Goal: Task Accomplishment & Management: Use online tool/utility

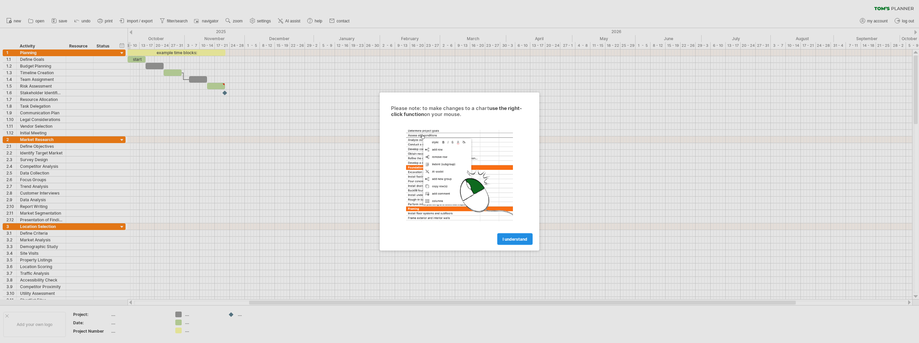
click at [518, 237] on span "I understand" at bounding box center [515, 239] width 25 height 5
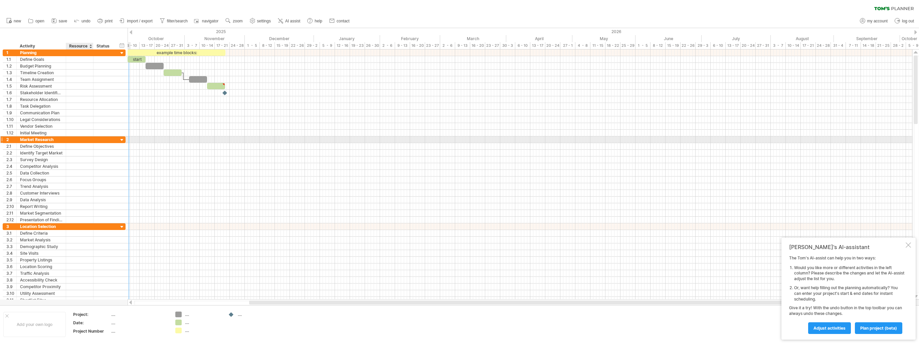
click at [75, 139] on div at bounding box center [79, 139] width 20 height 6
click at [830, 330] on link "Adjust activities" at bounding box center [830, 328] width 43 height 12
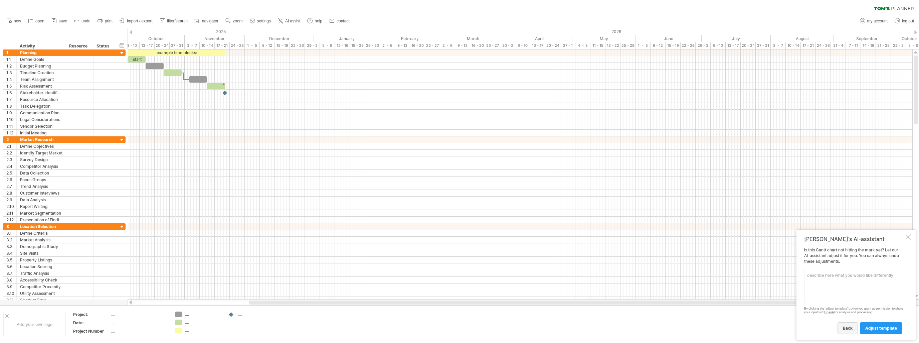
click at [842, 326] on link "back" at bounding box center [848, 328] width 20 height 12
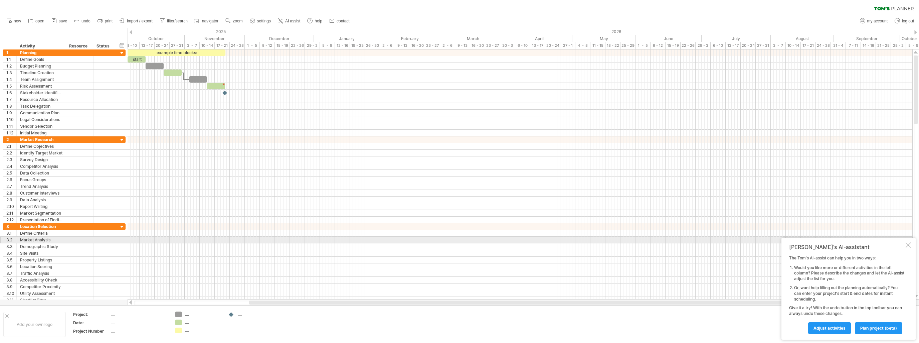
click at [908, 243] on div at bounding box center [908, 244] width 5 height 5
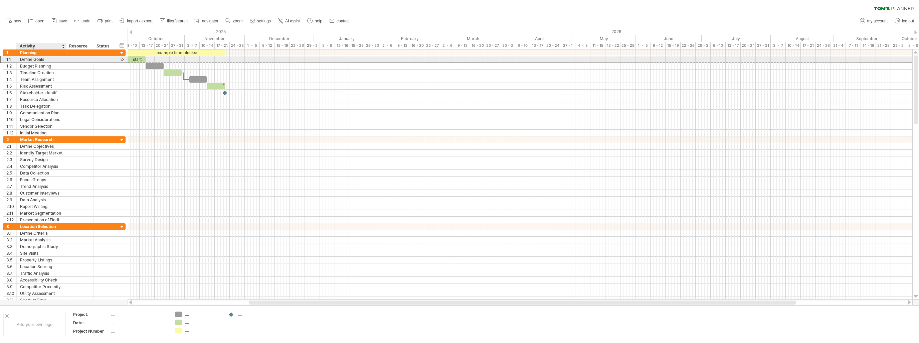
click at [26, 59] on div "Define Goals" at bounding box center [41, 59] width 42 height 6
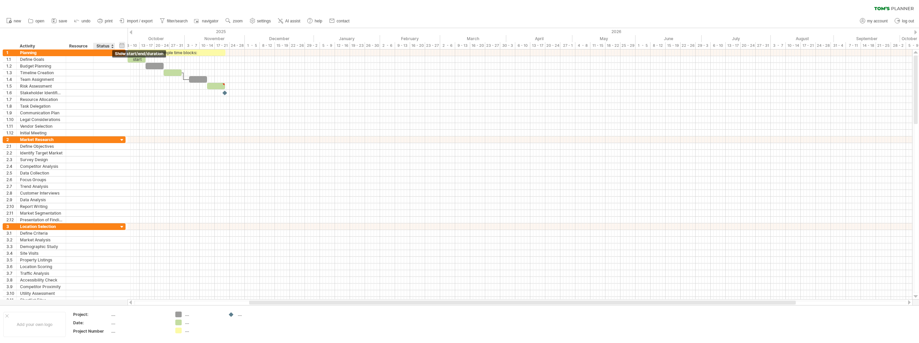
click at [122, 44] on div "hide start/end/duration show start/end/duration" at bounding box center [122, 45] width 6 height 7
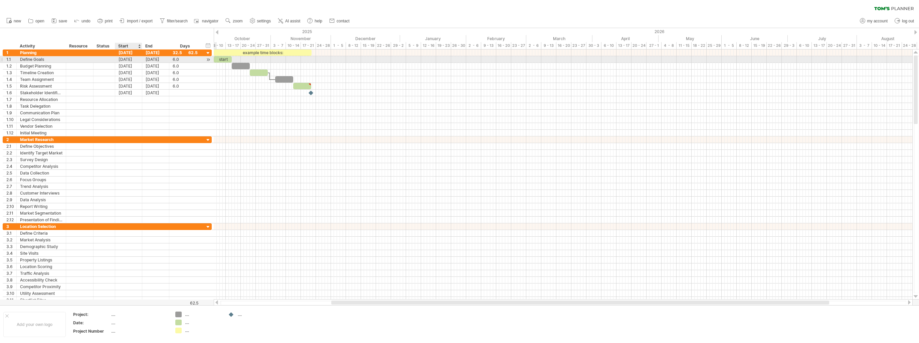
click at [124, 58] on div "[DATE]" at bounding box center [128, 59] width 27 height 6
click at [126, 67] on link "previous" at bounding box center [125, 67] width 5 height 5
click at [126, 66] on link "previous" at bounding box center [125, 67] width 5 height 5
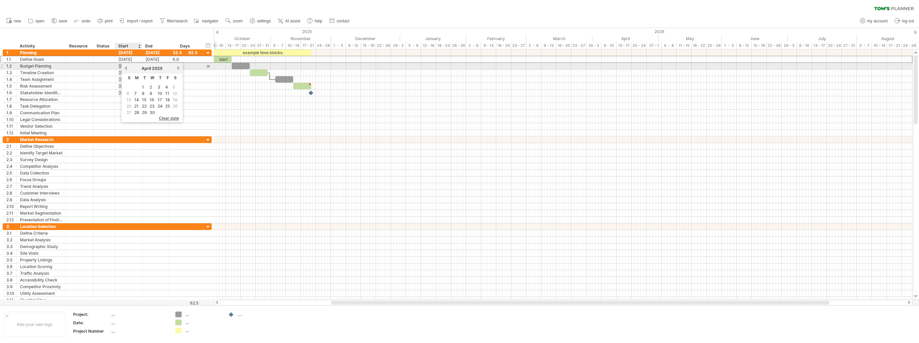
click at [126, 66] on link "previous" at bounding box center [125, 67] width 5 height 5
click at [149, 86] on link "1" at bounding box center [150, 87] width 3 height 6
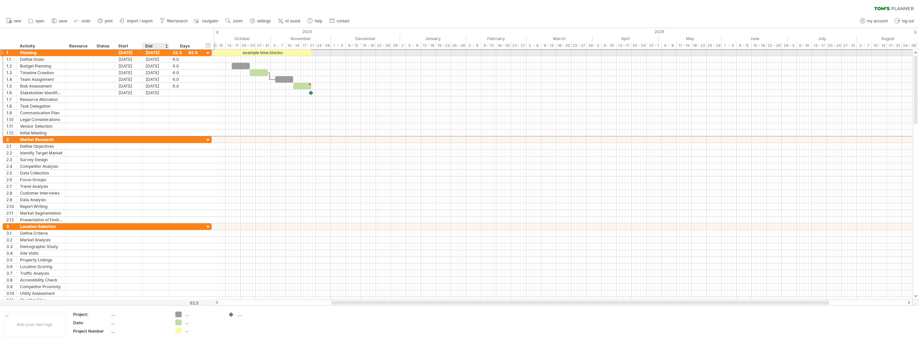
click at [161, 52] on div "[DATE]" at bounding box center [155, 52] width 27 height 6
click at [204, 59] on link "next" at bounding box center [205, 61] width 5 height 5
click at [178, 103] on link "31" at bounding box center [179, 106] width 6 height 6
click at [2, 52] on div at bounding box center [1, 52] width 3 height 7
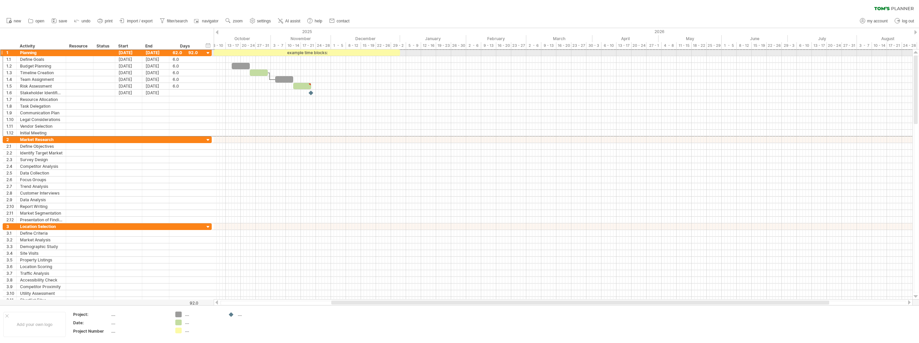
click at [0, 53] on div at bounding box center [1, 52] width 3 height 7
click at [25, 52] on div "Planning" at bounding box center [41, 52] width 42 height 6
click at [8, 52] on div "1" at bounding box center [11, 52] width 10 height 6
click at [1, 59] on div at bounding box center [1, 59] width 3 height 7
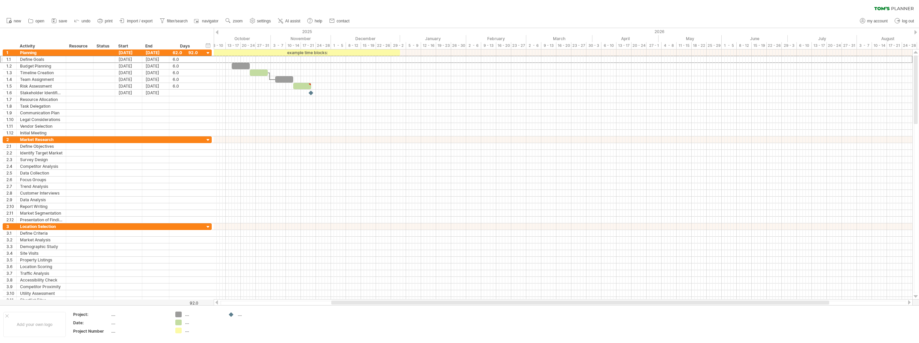
click at [217, 31] on div at bounding box center [217, 32] width 3 height 4
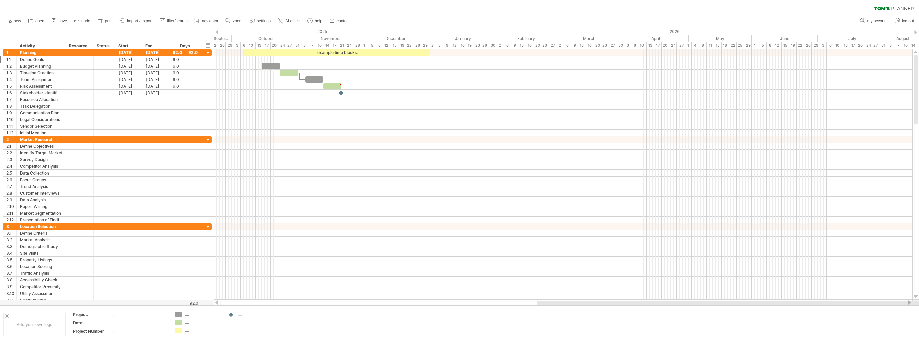
click at [217, 31] on div at bounding box center [217, 32] width 3 height 4
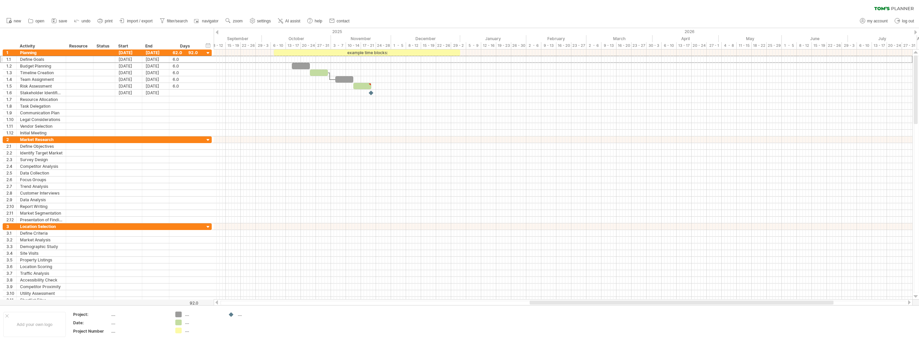
click at [217, 31] on div at bounding box center [217, 32] width 3 height 4
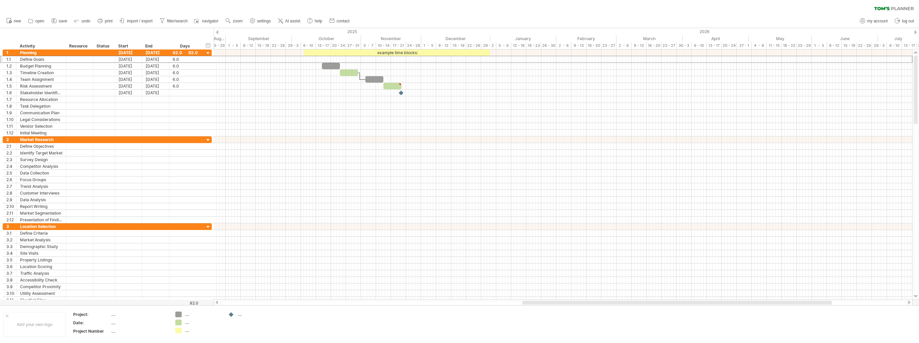
click at [217, 31] on div at bounding box center [217, 32] width 3 height 4
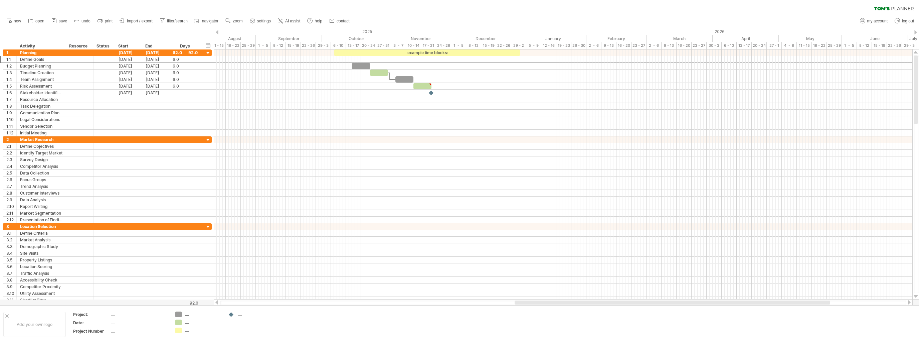
click at [217, 31] on div at bounding box center [217, 32] width 3 height 4
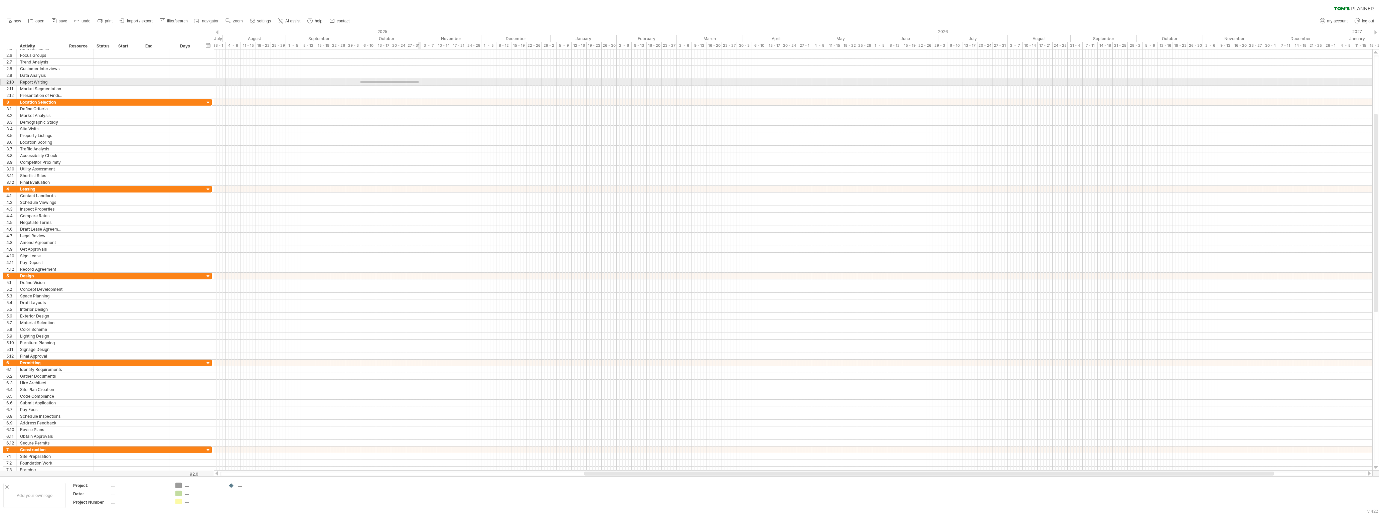
drag, startPoint x: 361, startPoint y: 83, endPoint x: 458, endPoint y: 81, distance: 97.3
click at [458, 81] on div at bounding box center [793, 82] width 1159 height 7
click at [216, 30] on div at bounding box center [217, 32] width 3 height 4
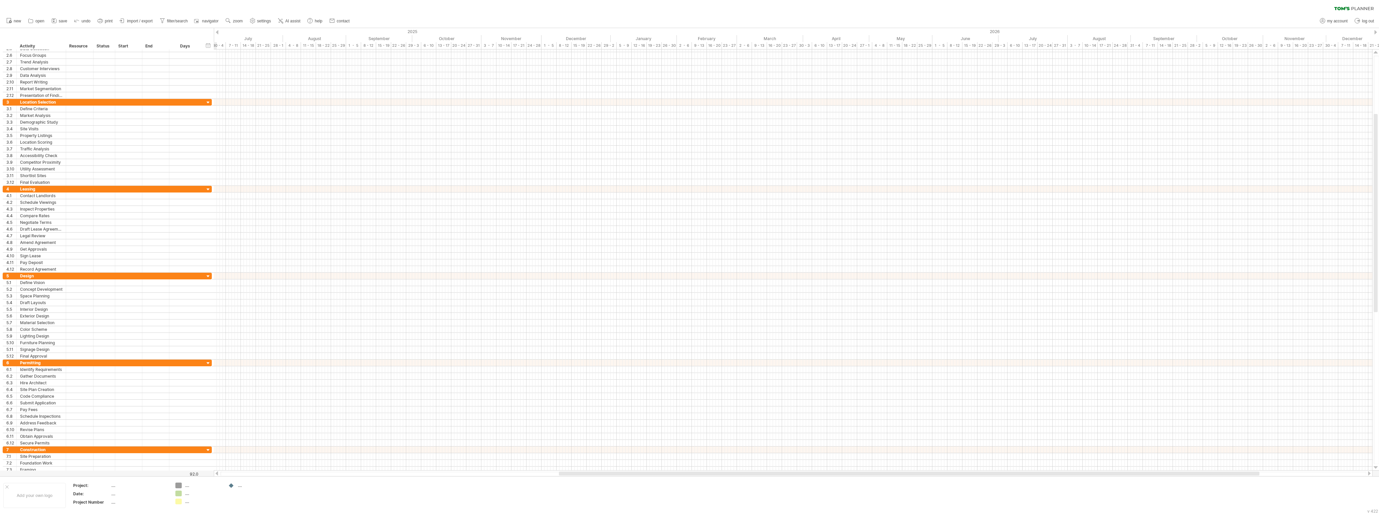
click at [216, 30] on div at bounding box center [217, 32] width 3 height 4
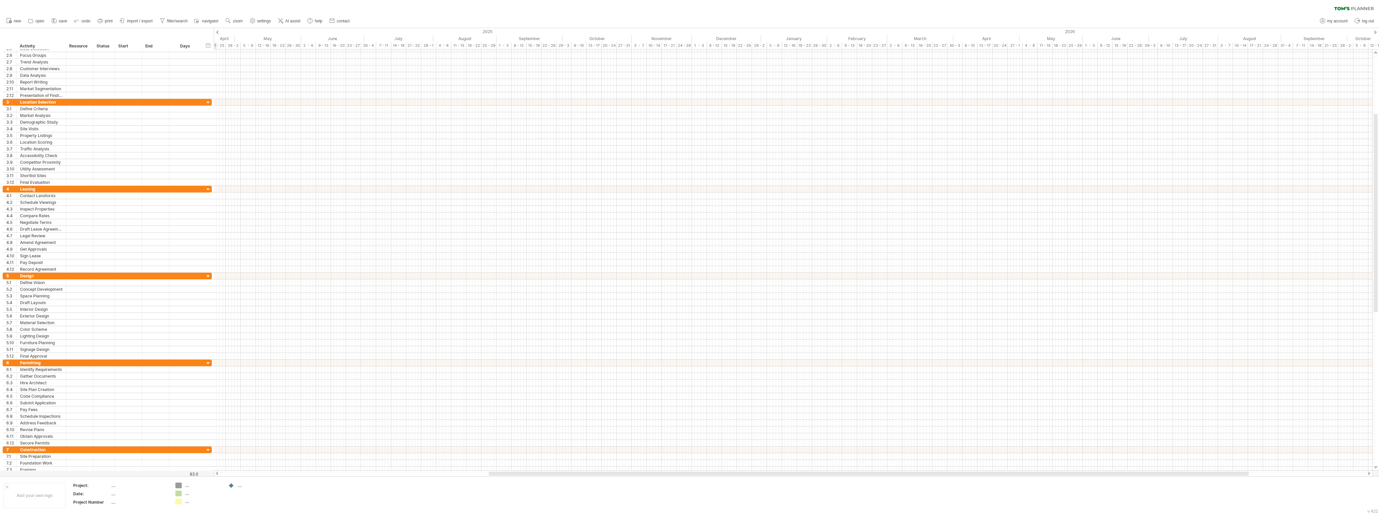
click at [216, 30] on div at bounding box center [217, 32] width 3 height 4
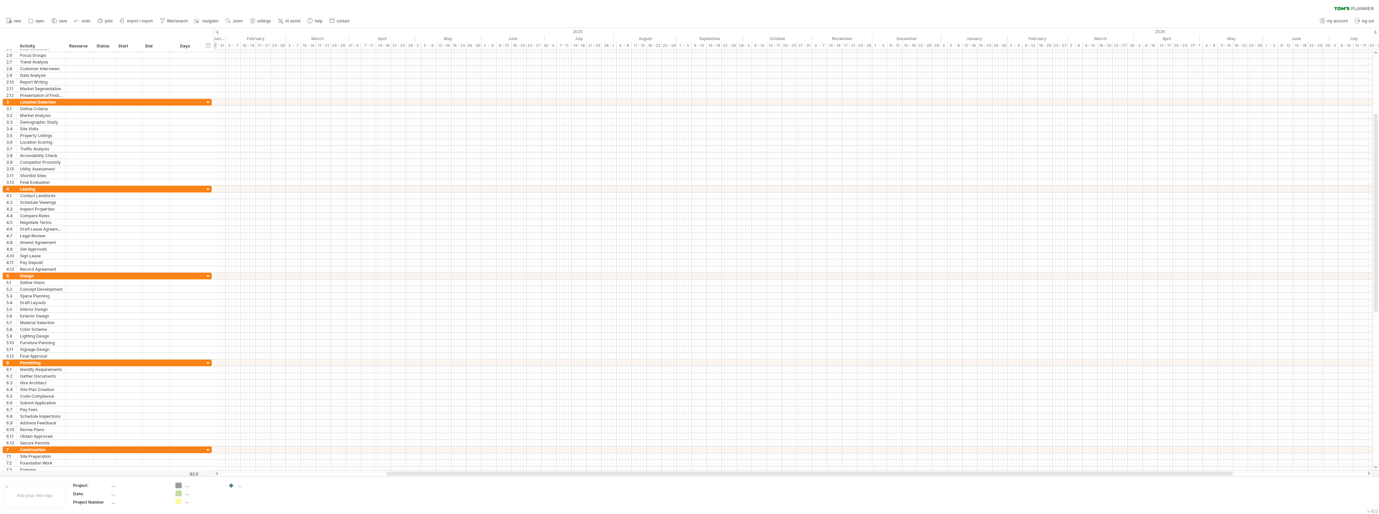
click at [216, 30] on div at bounding box center [217, 32] width 3 height 4
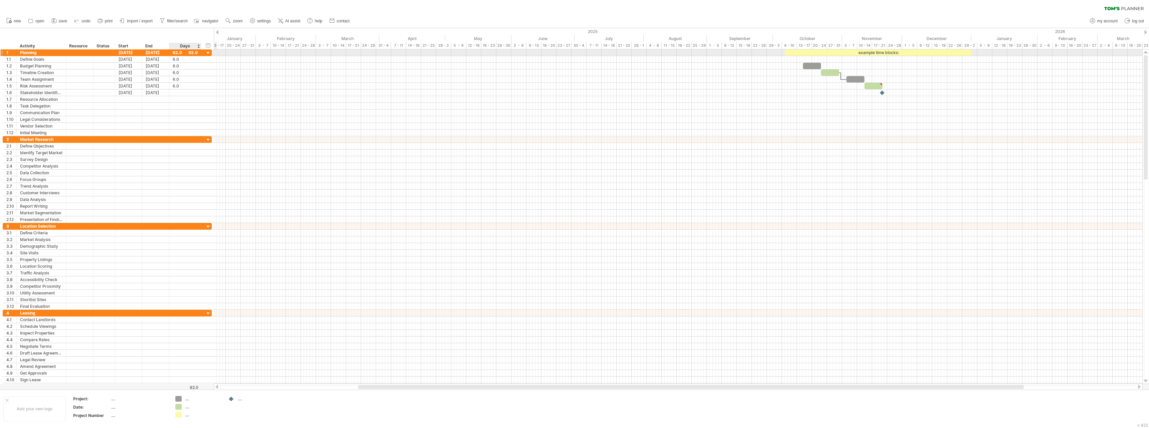
click at [197, 53] on div "62.0" at bounding box center [185, 52] width 25 height 6
click at [183, 52] on input "****" at bounding box center [179, 52] width 13 height 6
click at [197, 47] on div "Days" at bounding box center [185, 46] width 32 height 7
click at [193, 54] on div "62.0" at bounding box center [185, 52] width 25 height 6
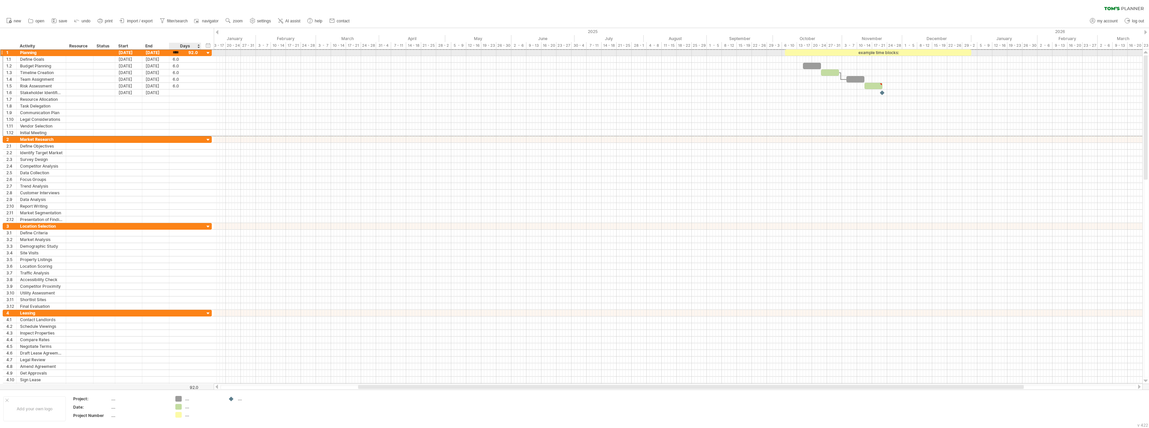
click at [208, 53] on div at bounding box center [208, 53] width 6 height 6
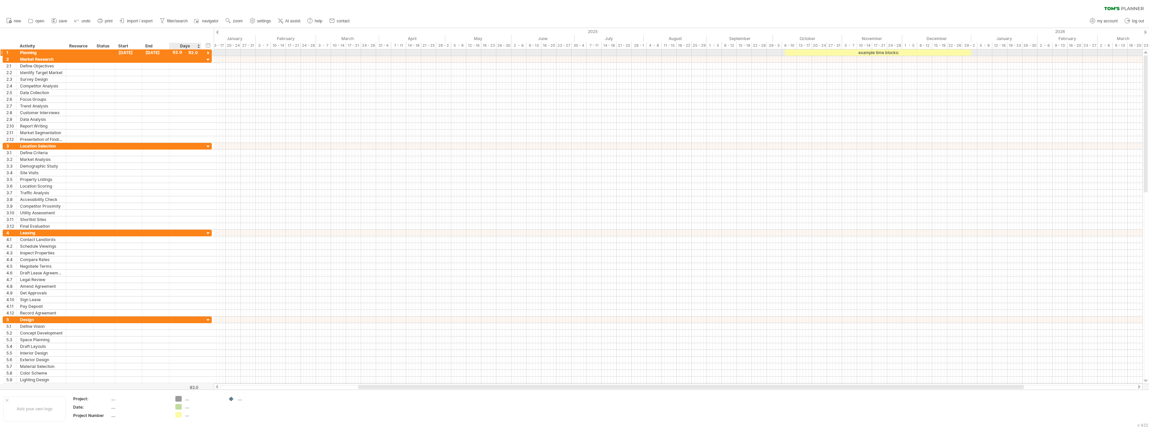
click at [208, 52] on div at bounding box center [208, 53] width 6 height 6
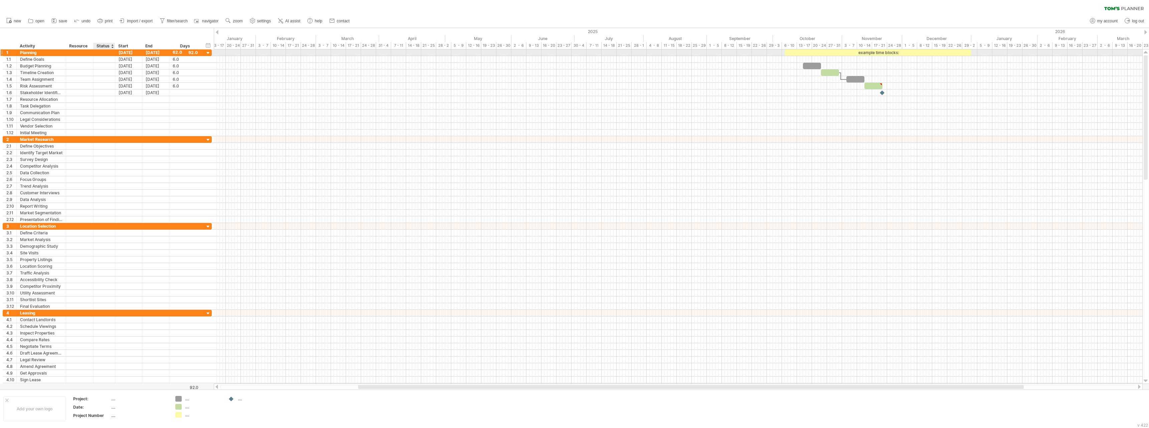
click at [104, 53] on div at bounding box center [104, 52] width 15 height 6
click at [138, 136] on span at bounding box center [137, 138] width 5 height 5
click at [177, 51] on div "62.0" at bounding box center [185, 52] width 25 height 6
type input "***"
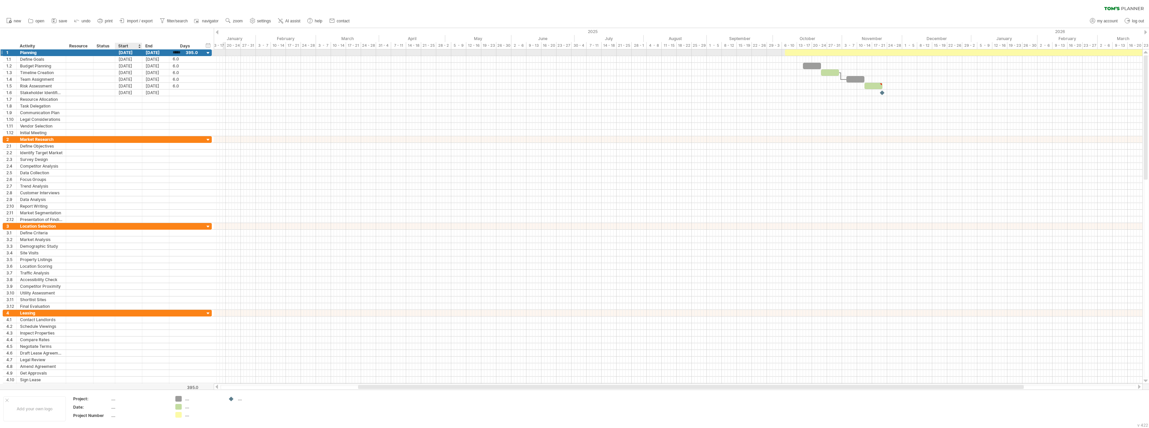
click at [130, 54] on div "[DATE]" at bounding box center [128, 52] width 27 height 6
click at [150, 80] on link "1" at bounding box center [150, 80] width 3 height 6
click at [153, 53] on div "[DATE]" at bounding box center [155, 52] width 27 height 6
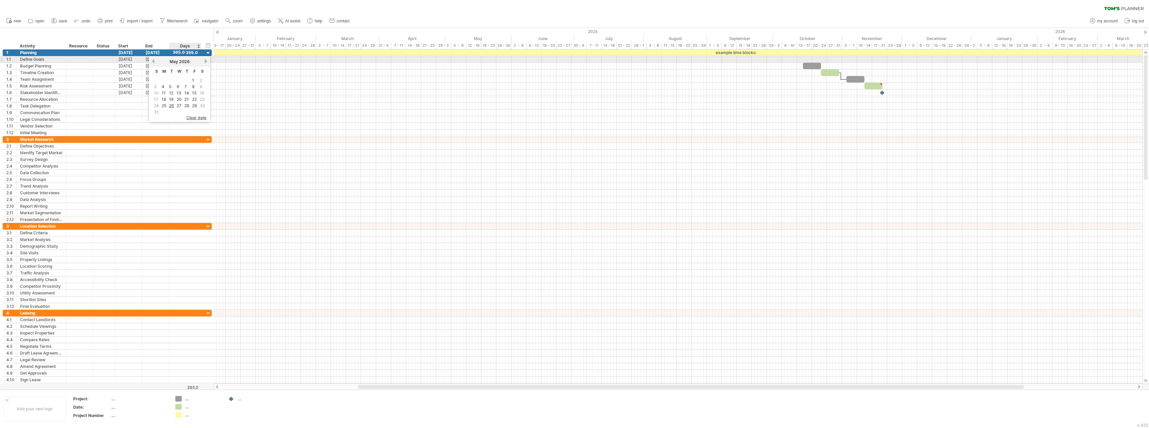
click at [206, 62] on link "next" at bounding box center [205, 61] width 5 height 5
click at [155, 61] on link "previous" at bounding box center [153, 61] width 5 height 5
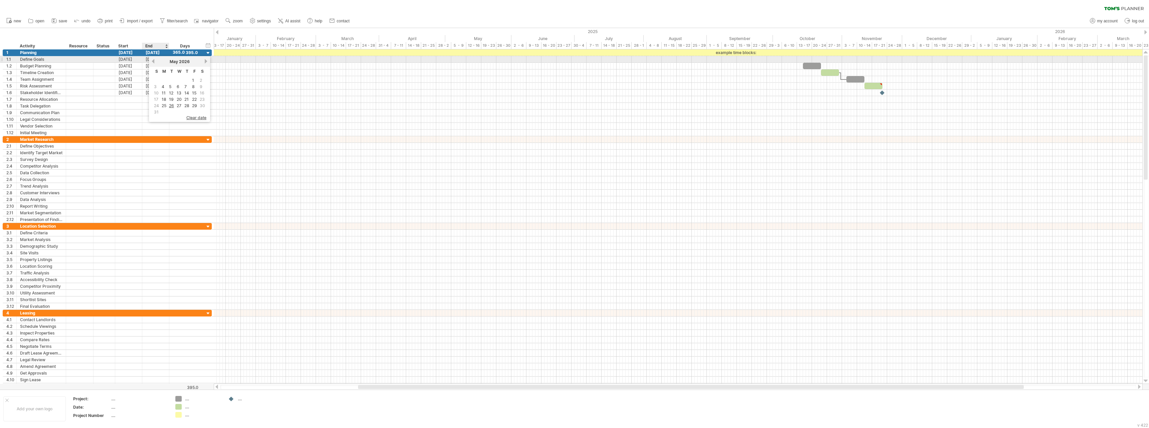
click at [155, 61] on link "previous" at bounding box center [153, 61] width 5 height 5
click at [180, 105] on link "31" at bounding box center [180, 106] width 6 height 6
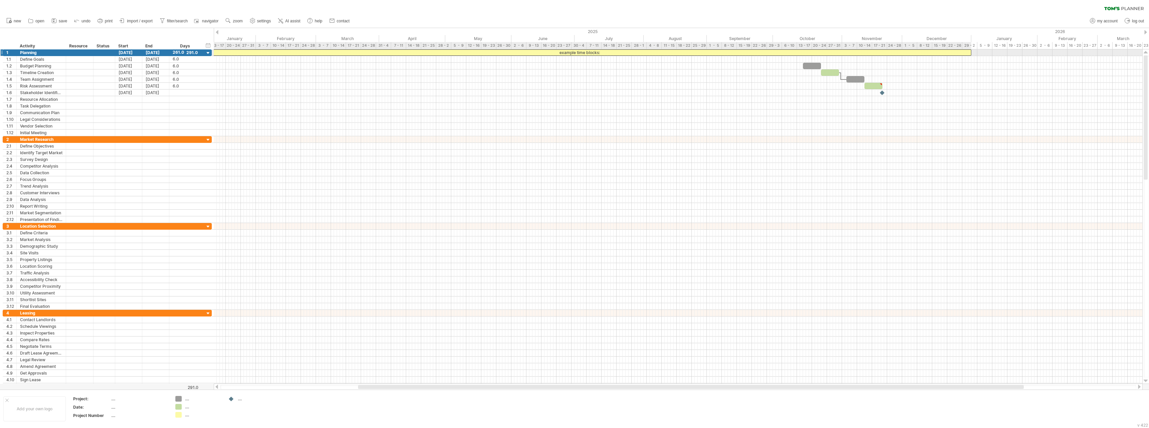
click at [309, 53] on div "example time blocks:" at bounding box center [579, 52] width 785 height 6
click at [343, 117] on span at bounding box center [342, 116] width 5 height 5
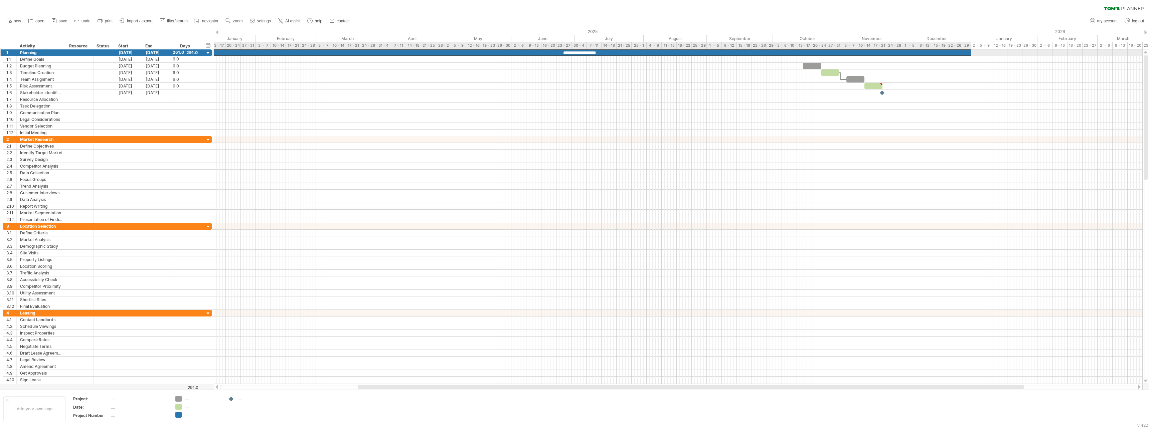
click at [577, 52] on div "**********" at bounding box center [579, 52] width 785 height 6
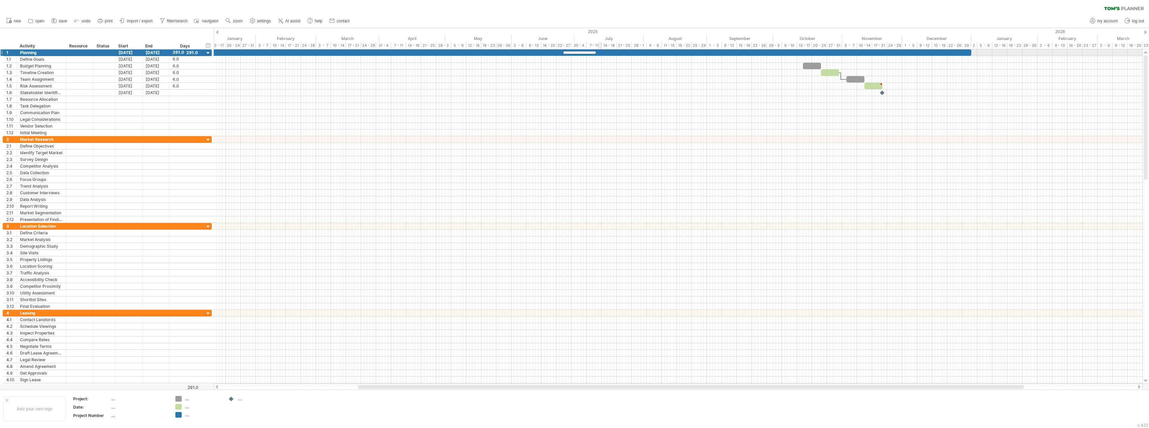
click at [601, 52] on div "**********" at bounding box center [579, 52] width 785 height 6
click at [38, 52] on div "Planning" at bounding box center [41, 52] width 42 height 6
type input "*******"
click at [57, 138] on div "Market Research" at bounding box center [41, 139] width 42 height 6
type input "*"
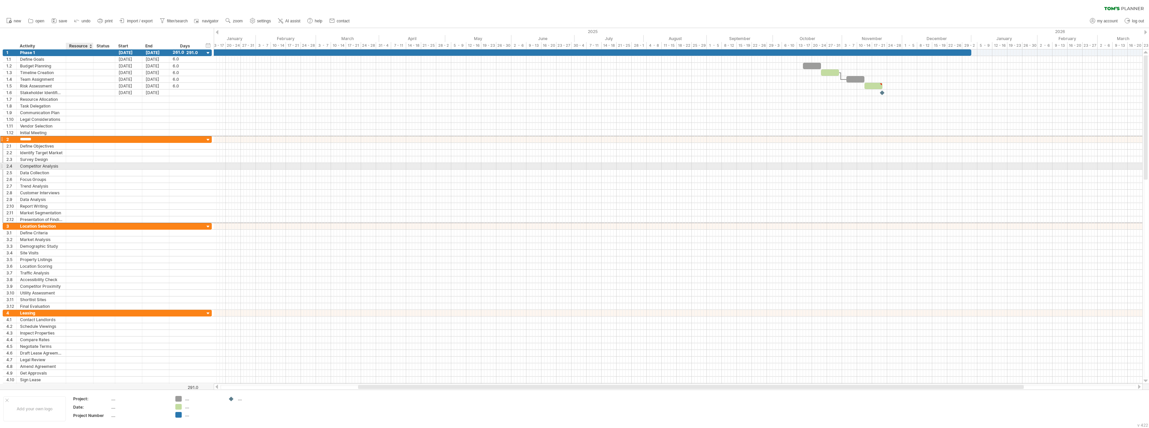
type input "*******"
click at [32, 223] on div "Location Selection" at bounding box center [41, 226] width 42 height 6
click at [48, 227] on input "**********" at bounding box center [41, 226] width 42 height 6
click at [56, 227] on input "**********" at bounding box center [41, 226] width 42 height 6
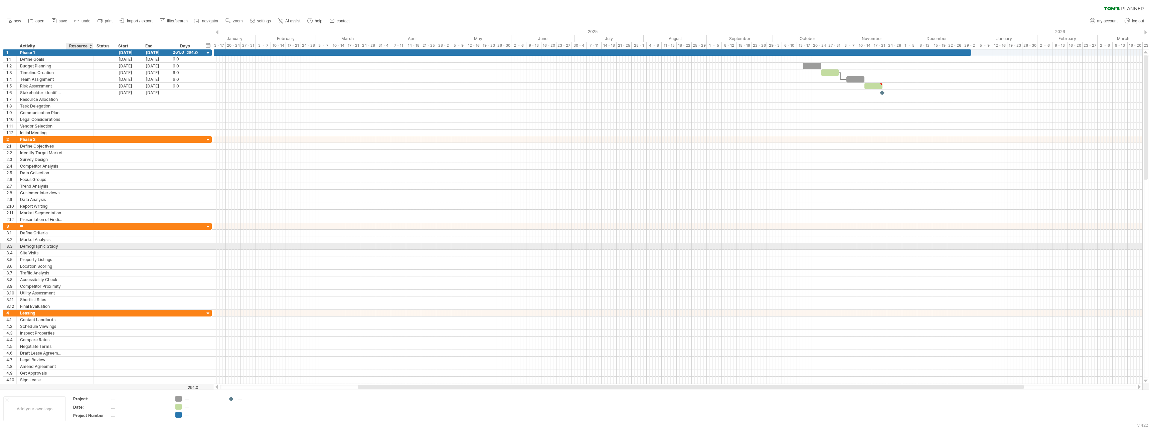
type input "*"
type input "*******"
click at [38, 312] on div "Leasing" at bounding box center [41, 313] width 42 height 6
type input "*"
type input "*******"
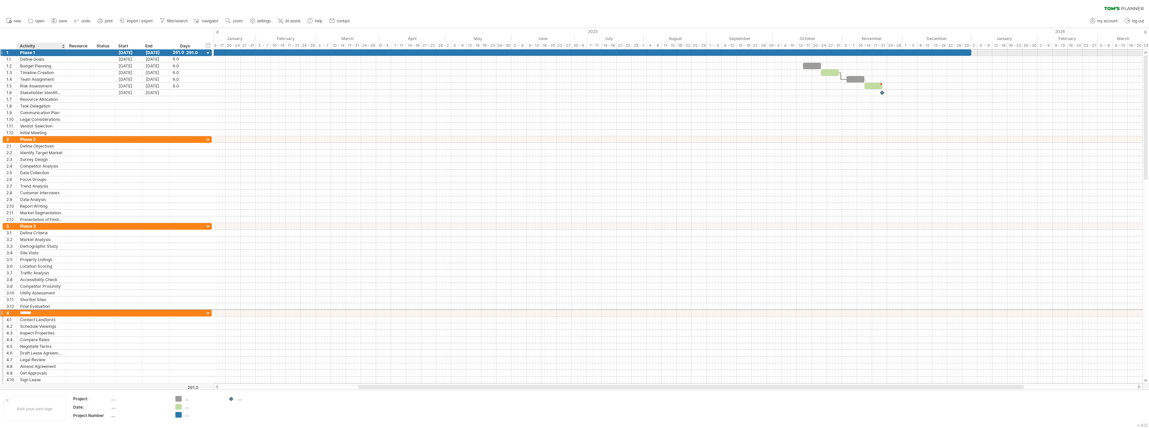
click at [35, 52] on div "Phase 1" at bounding box center [41, 52] width 42 height 6
type input "********"
click at [33, 138] on div "Phase 2" at bounding box center [41, 139] width 42 height 6
type input "*"
paste input "**********"
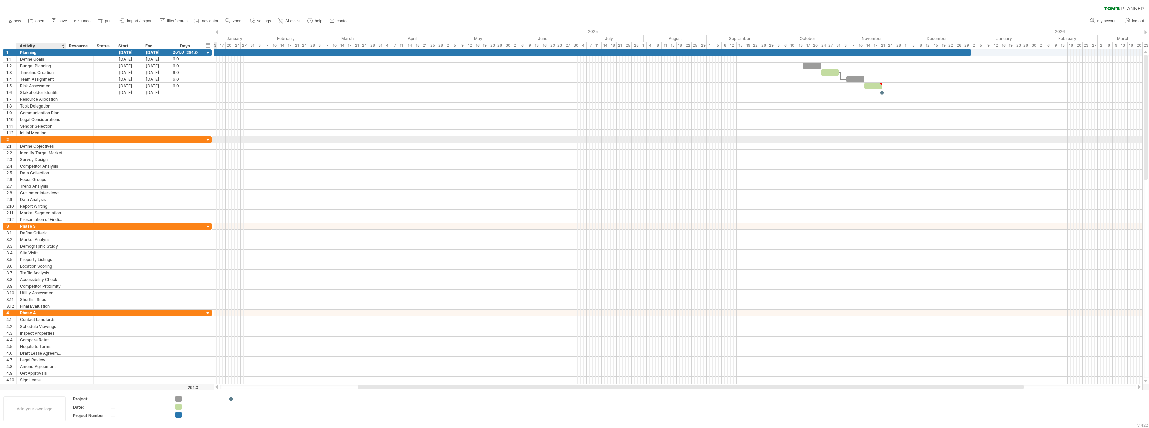
type input "**********"
click at [126, 242] on span at bounding box center [126, 241] width 5 height 5
click at [32, 226] on div "Phase 3" at bounding box center [41, 226] width 42 height 6
click at [39, 227] on input "*******" at bounding box center [41, 226] width 42 height 6
click at [42, 226] on div "Phase 3" at bounding box center [41, 226] width 42 height 6
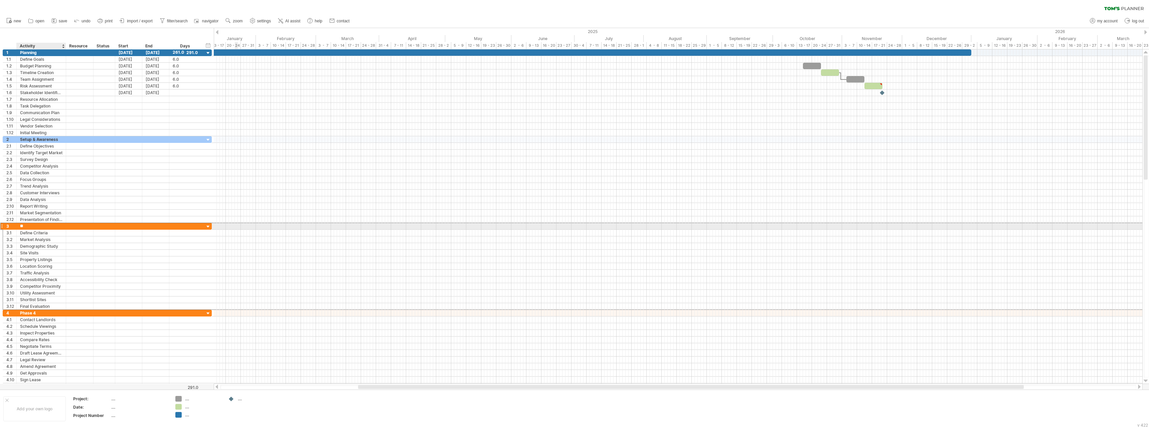
type input "*"
paste input "**********"
type input "**********"
click at [96, 227] on div at bounding box center [105, 226] width 22 height 6
click at [129, 311] on span at bounding box center [129, 311] width 5 height 5
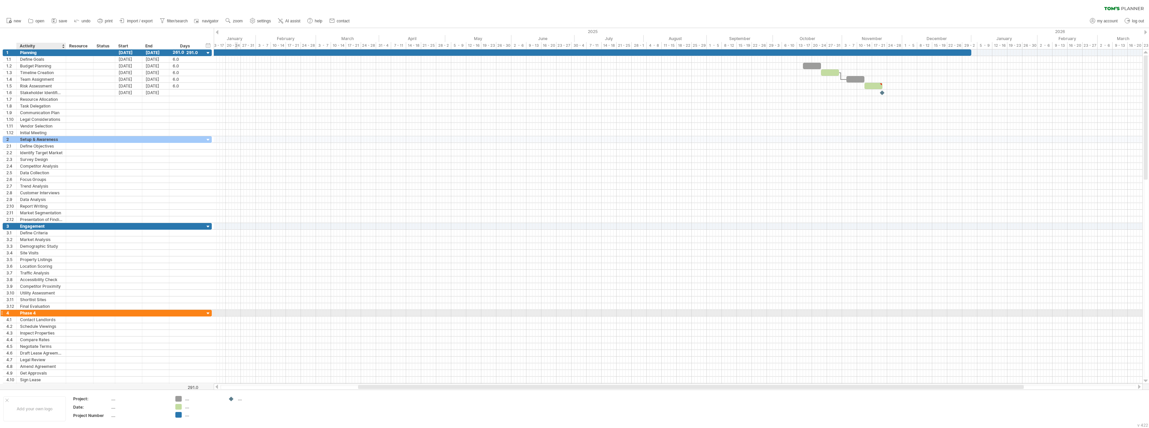
click at [36, 312] on div "Phase 4" at bounding box center [41, 313] width 42 height 6
click at [36, 313] on div "Phase 4" at bounding box center [41, 313] width 42 height 6
type input "*"
click at [51, 310] on div "Vendor Selection" at bounding box center [41, 313] width 42 height 6
drag, startPoint x: 56, startPoint y: 313, endPoint x: 18, endPoint y: 313, distance: 38.4
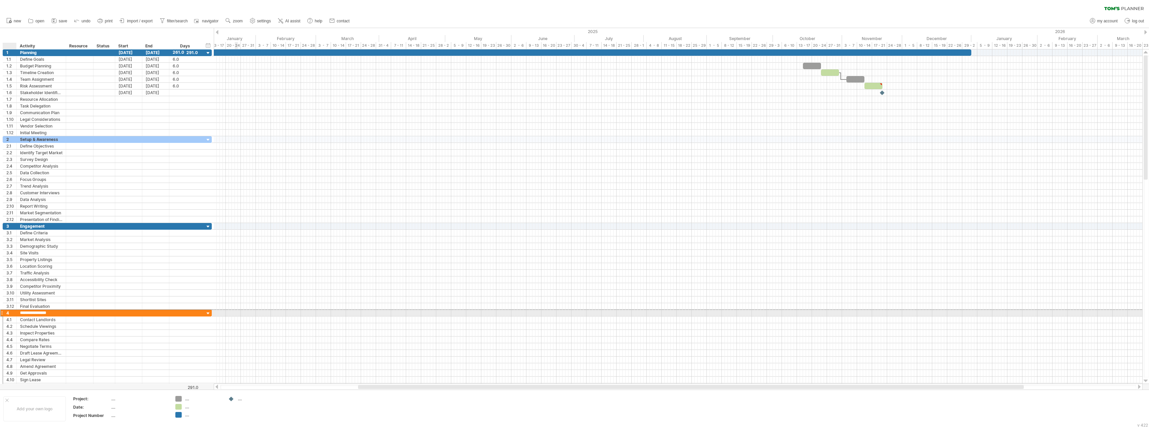
click at [18, 313] on div "**********" at bounding box center [41, 313] width 49 height 6
paste input "text"
type input "**********"
click at [76, 313] on div at bounding box center [79, 313] width 20 height 6
click at [105, 342] on span at bounding box center [104, 384] width 5 height 5
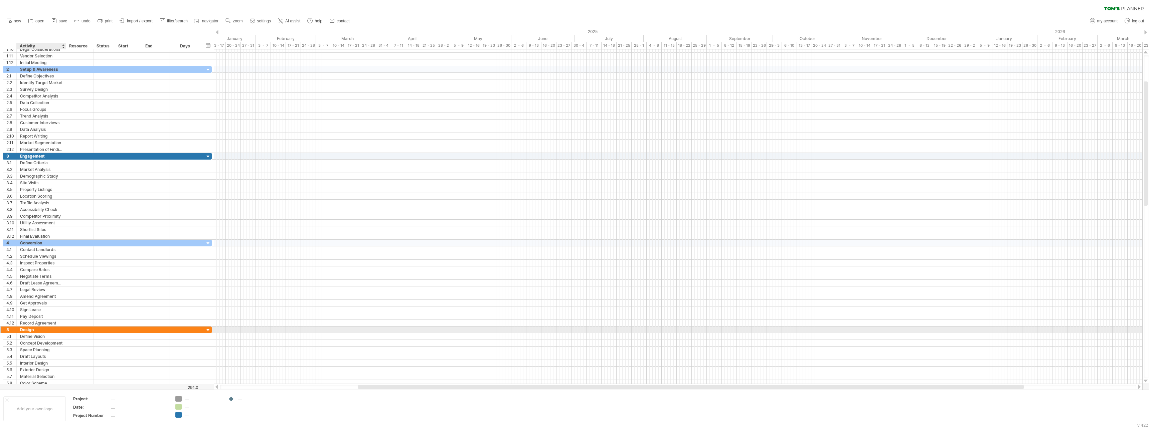
click at [22, 330] on div "Design" at bounding box center [41, 330] width 42 height 6
click at [31, 331] on input "******" at bounding box center [41, 330] width 42 height 6
click at [65, 342] on span at bounding box center [64, 367] width 5 height 5
click at [36, 329] on div "Design" at bounding box center [41, 330] width 42 height 6
type input "*"
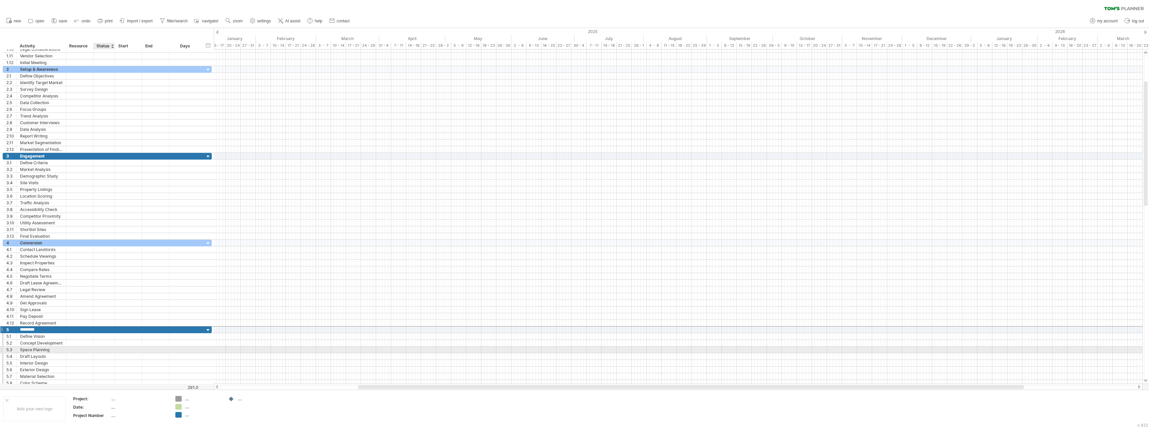
type input "**********"
click at [209, 330] on div at bounding box center [208, 330] width 6 height 6
click at [207, 243] on div at bounding box center [208, 244] width 6 height 6
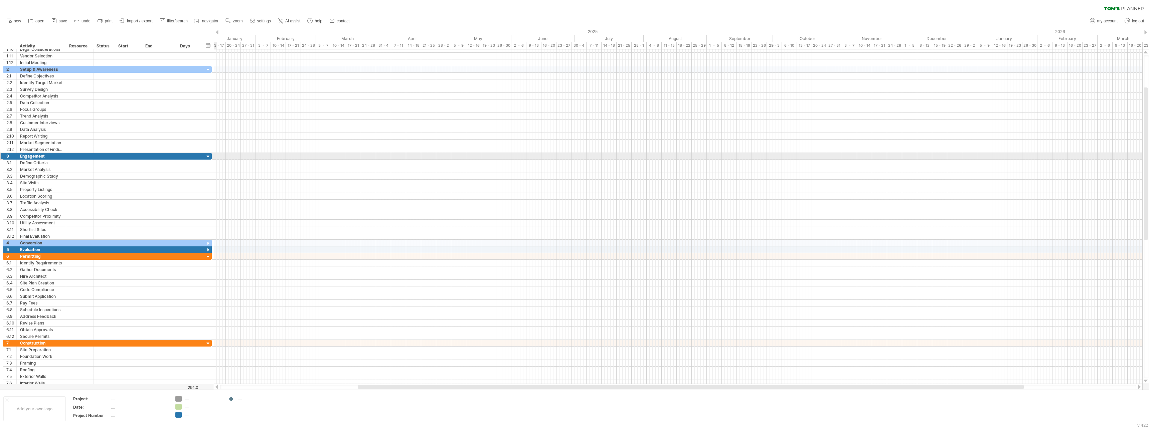
click at [208, 156] on div at bounding box center [208, 157] width 6 height 6
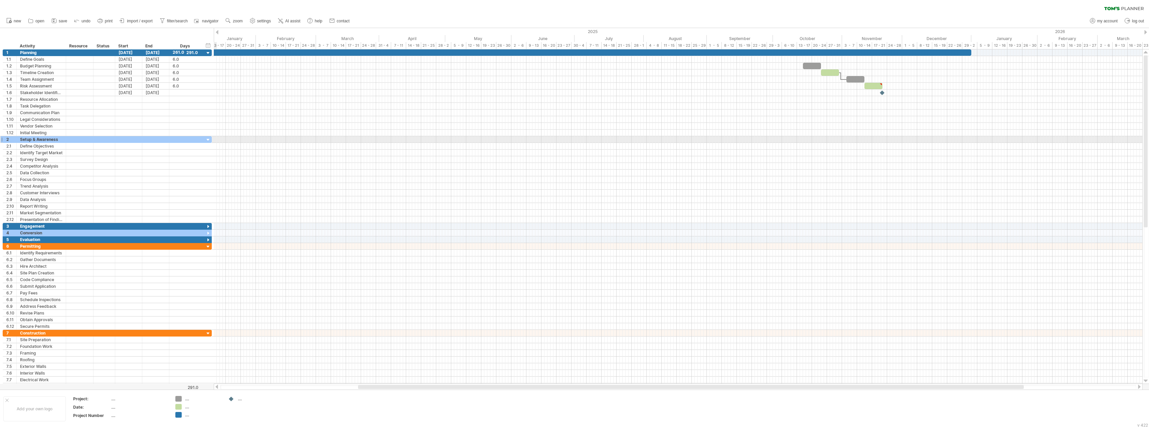
click at [208, 140] on div at bounding box center [208, 140] width 6 height 6
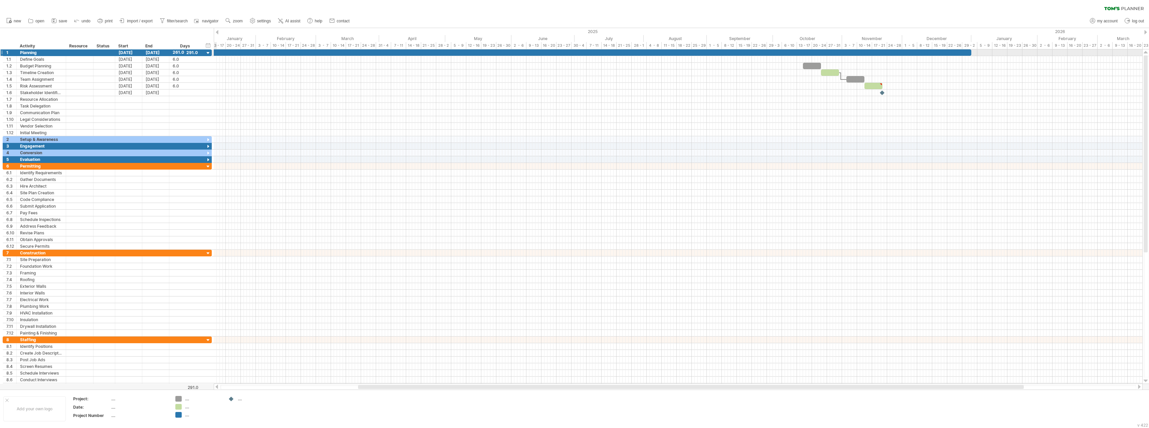
drag, startPoint x: 208, startPoint y: 51, endPoint x: 207, endPoint y: 55, distance: 4.4
click at [208, 50] on div at bounding box center [208, 53] width 6 height 6
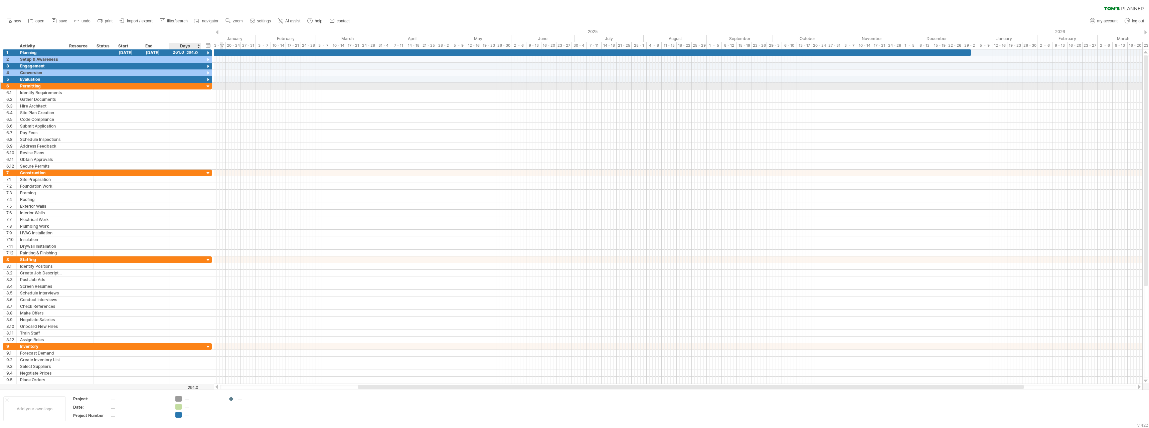
click at [183, 86] on div at bounding box center [185, 86] width 25 height 6
click at [212, 156] on div "columns" at bounding box center [216, 158] width 61 height 11
click at [235, 237] on div at bounding box center [678, 240] width 929 height 7
click at [151, 51] on div "[DATE]" at bounding box center [155, 52] width 27 height 6
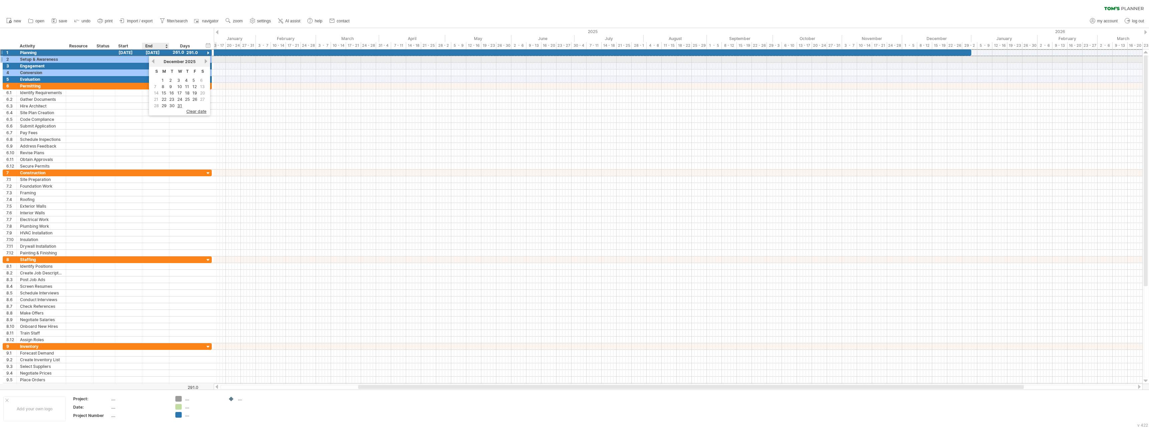
click at [153, 61] on link "previous" at bounding box center [153, 61] width 5 height 5
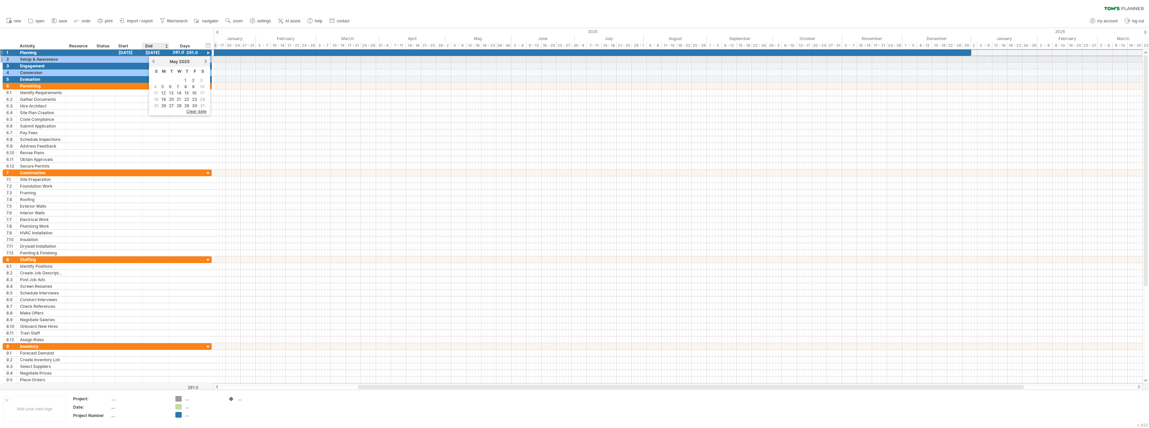
click at [153, 61] on link "previous" at bounding box center [153, 61] width 5 height 5
click at [195, 103] on link "28" at bounding box center [194, 106] width 6 height 6
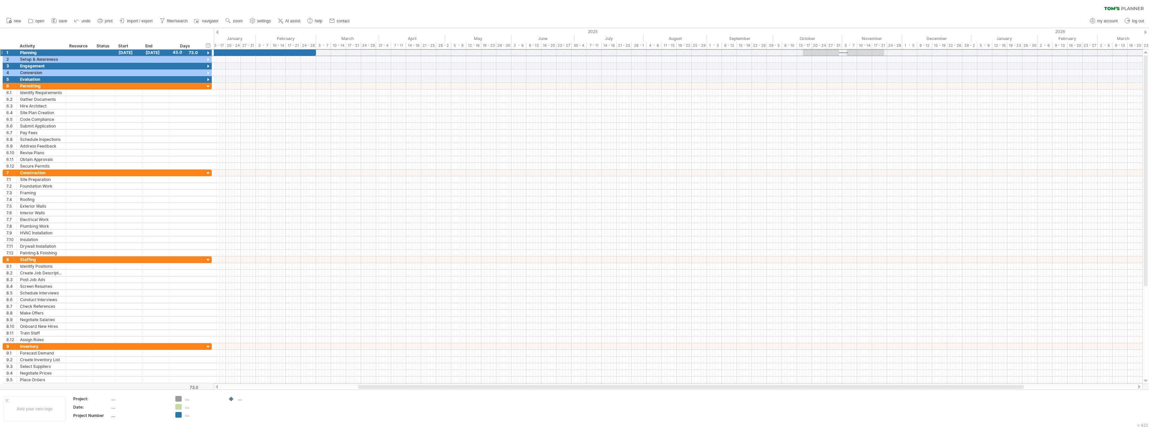
click at [217, 30] on div at bounding box center [217, 32] width 3 height 4
click at [916, 53] on div at bounding box center [926, 52] width 38 height 6
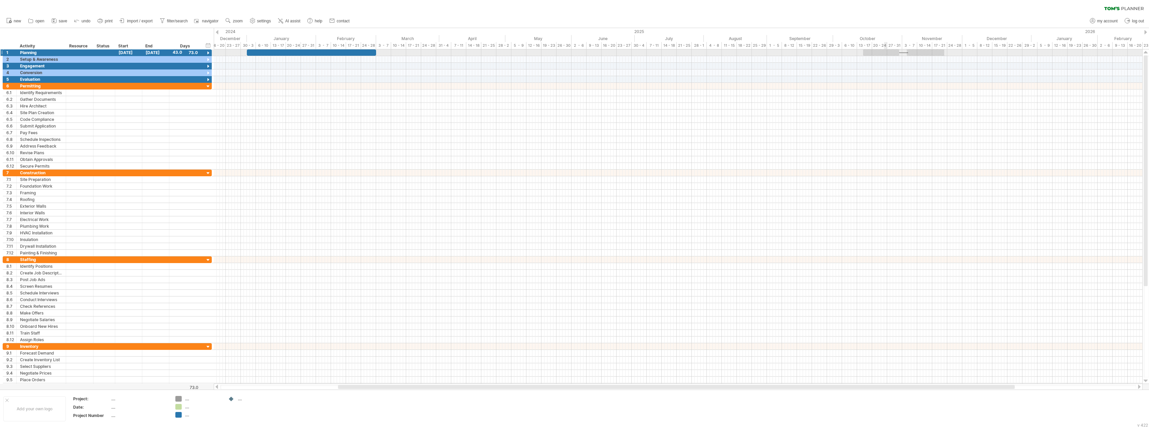
click at [885, 51] on div at bounding box center [881, 52] width 36 height 6
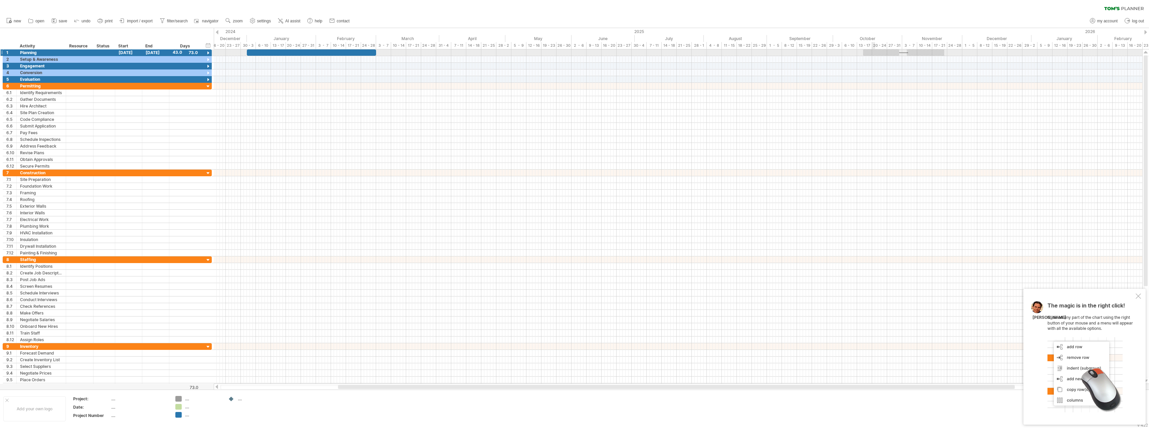
click at [873, 51] on div at bounding box center [881, 52] width 36 height 6
click at [864, 54] on div at bounding box center [881, 52] width 36 height 6
click at [196, 52] on div "43.0" at bounding box center [185, 52] width 25 height 6
click at [198, 46] on div "Days" at bounding box center [185, 46] width 32 height 7
click at [193, 51] on div "43.0" at bounding box center [185, 52] width 25 height 6
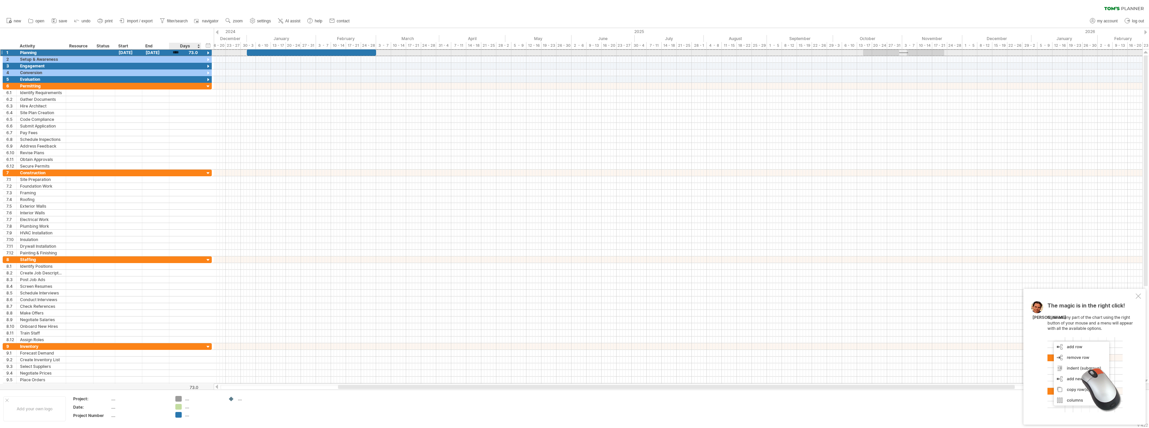
click at [193, 51] on div "****" at bounding box center [185, 52] width 25 height 6
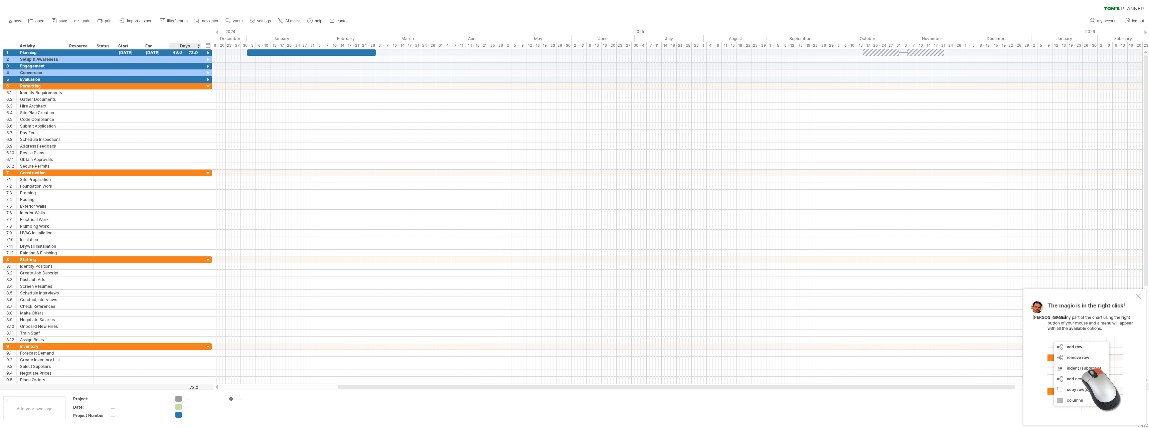
click at [186, 43] on div "Days" at bounding box center [185, 46] width 32 height 7
click at [199, 45] on div "Days" at bounding box center [185, 46] width 32 height 7
click at [198, 47] on div "Days" at bounding box center [185, 46] width 32 height 7
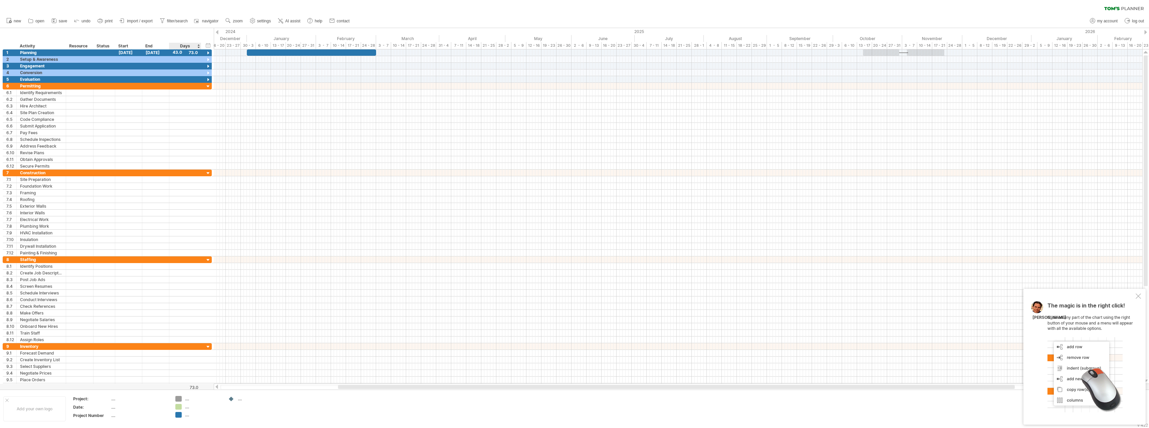
click at [186, 44] on div "Days" at bounding box center [185, 46] width 32 height 7
click at [173, 47] on div "Days" at bounding box center [185, 46] width 32 height 7
click at [167, 47] on div at bounding box center [166, 46] width 3 height 7
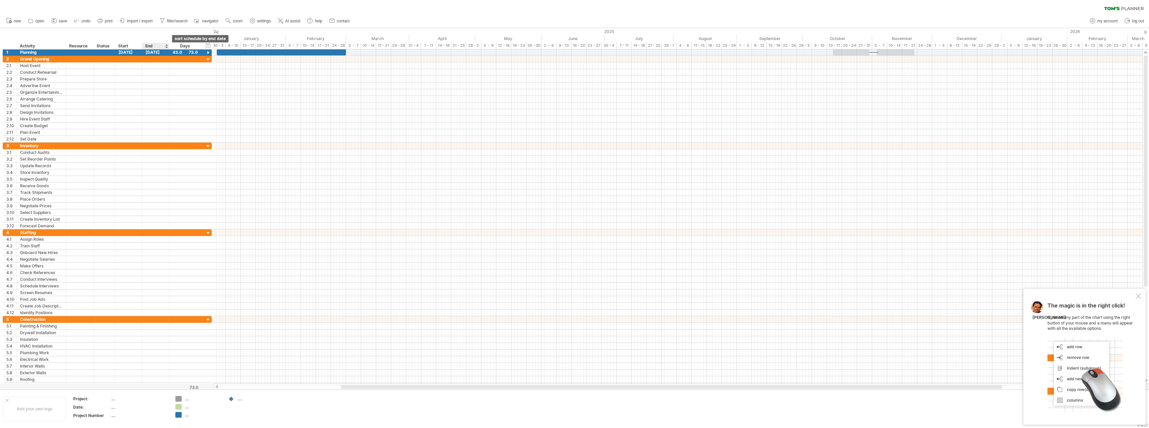
click at [167, 44] on div at bounding box center [166, 46] width 3 height 7
click at [166, 44] on div at bounding box center [166, 46] width 3 height 7
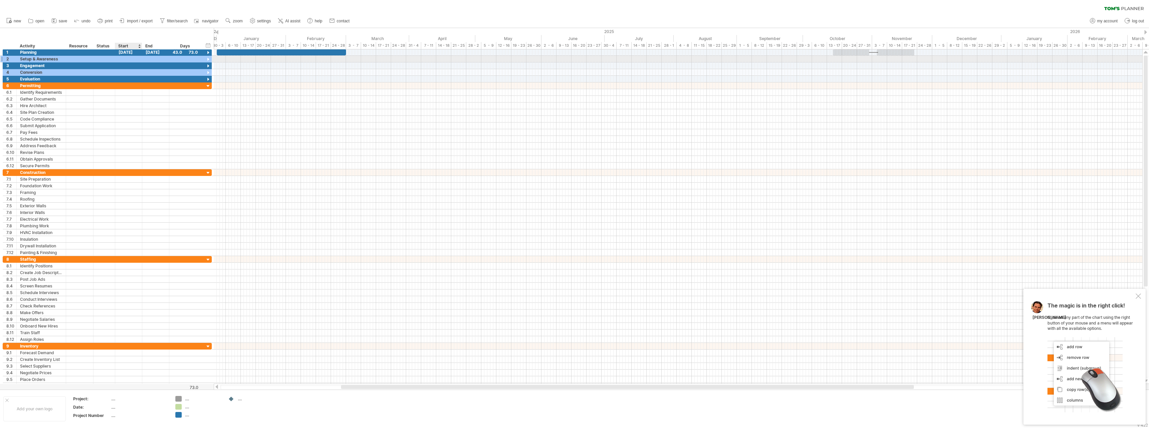
click at [126, 59] on div at bounding box center [128, 59] width 27 height 6
click at [134, 91] on link "3" at bounding box center [136, 93] width 4 height 6
click at [161, 58] on div "[DATE]" at bounding box center [155, 59] width 27 height 6
click at [130, 59] on div "[DATE]" at bounding box center [128, 59] width 27 height 6
click at [178, 67] on link "next" at bounding box center [178, 67] width 5 height 5
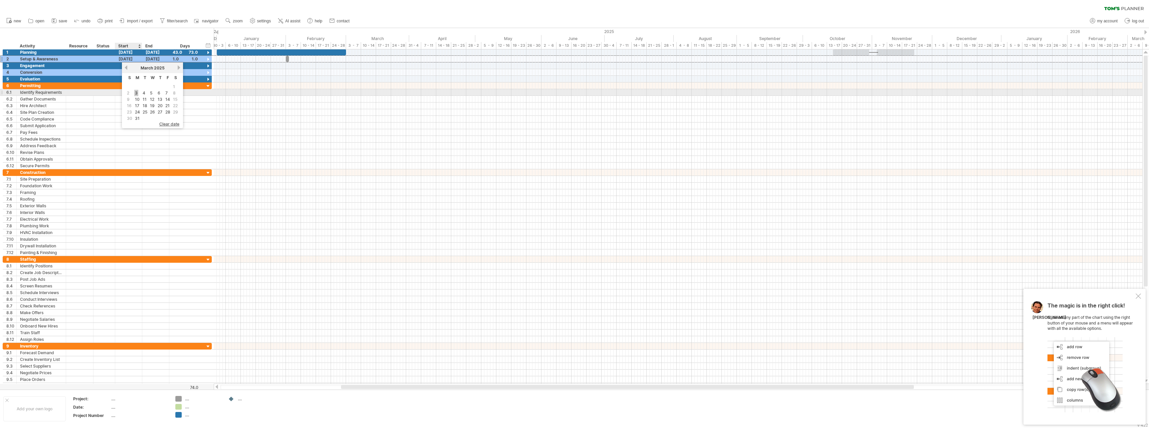
click at [137, 92] on link "3" at bounding box center [136, 93] width 4 height 6
click at [158, 58] on div "[DATE]" at bounding box center [155, 59] width 27 height 6
click at [207, 66] on link "next" at bounding box center [205, 67] width 5 height 5
click at [206, 67] on link "next" at bounding box center [205, 67] width 5 height 5
click at [195, 111] on link "30" at bounding box center [194, 112] width 7 height 6
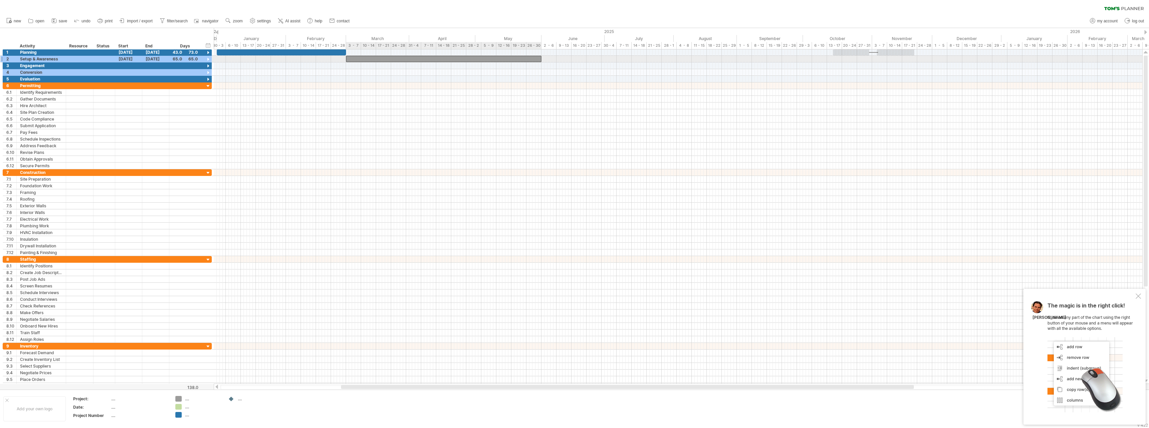
click at [381, 58] on div at bounding box center [443, 59] width 195 height 6
click at [416, 139] on span at bounding box center [414, 139] width 5 height 5
click at [157, 52] on div "[DATE]" at bounding box center [155, 52] width 27 height 6
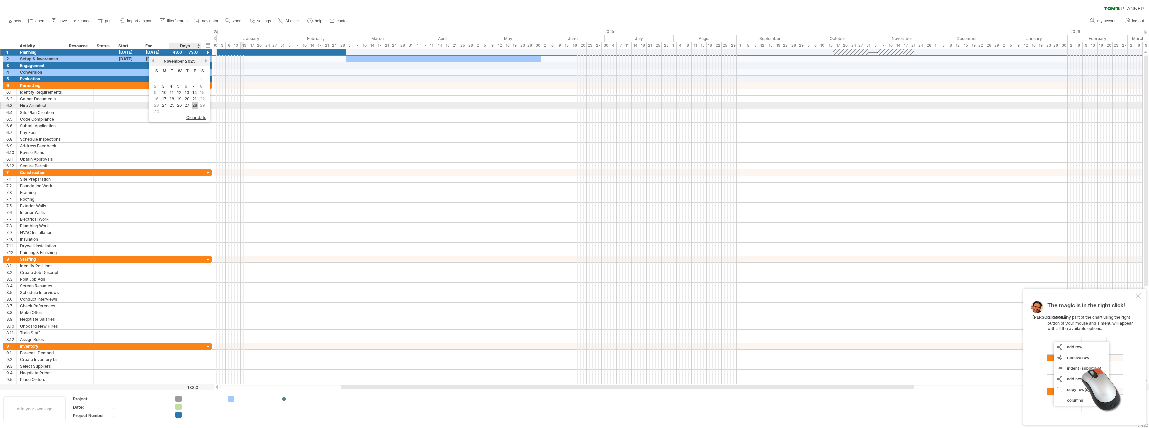
click at [195, 105] on link "28" at bounding box center [195, 105] width 6 height 6
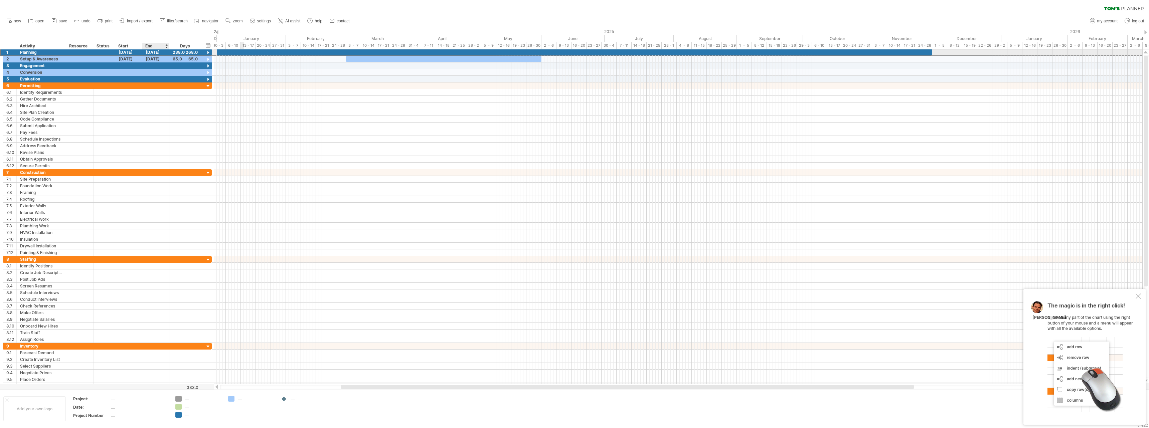
click at [155, 51] on div "[DATE]" at bounding box center [155, 52] width 27 height 6
click at [154, 61] on link "previous" at bounding box center [153, 60] width 5 height 5
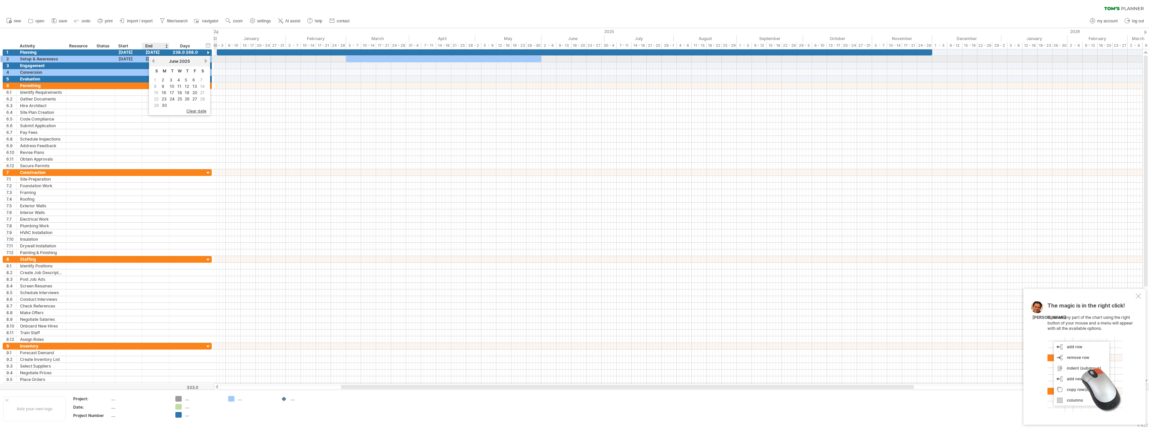
click at [154, 59] on link "previous" at bounding box center [153, 60] width 5 height 5
click at [195, 104] on link "28" at bounding box center [194, 105] width 6 height 6
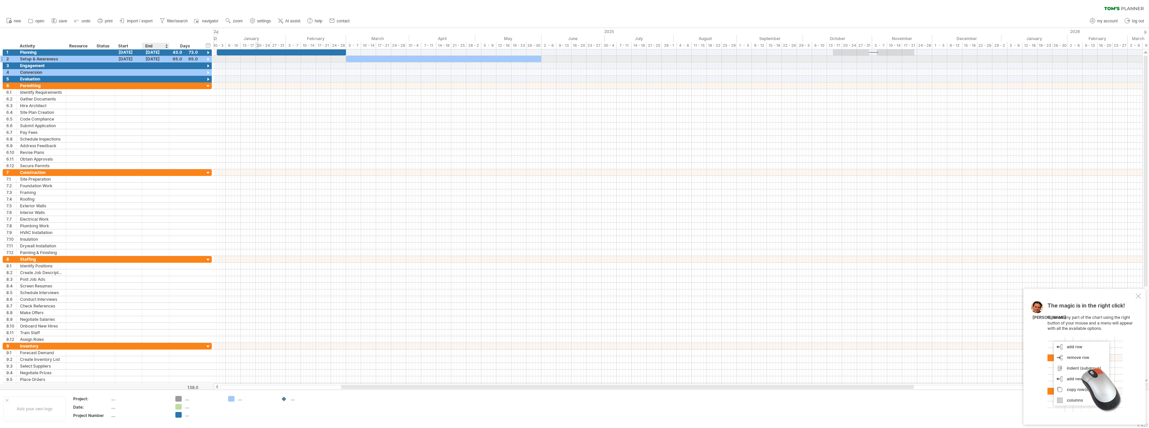
click at [152, 58] on div "[DATE]" at bounding box center [155, 59] width 27 height 6
click at [152, 67] on link "previous" at bounding box center [153, 67] width 5 height 5
click at [178, 113] on link "30" at bounding box center [179, 112] width 7 height 6
click at [127, 64] on div at bounding box center [128, 65] width 27 height 6
click at [179, 75] on link "next" at bounding box center [178, 74] width 5 height 5
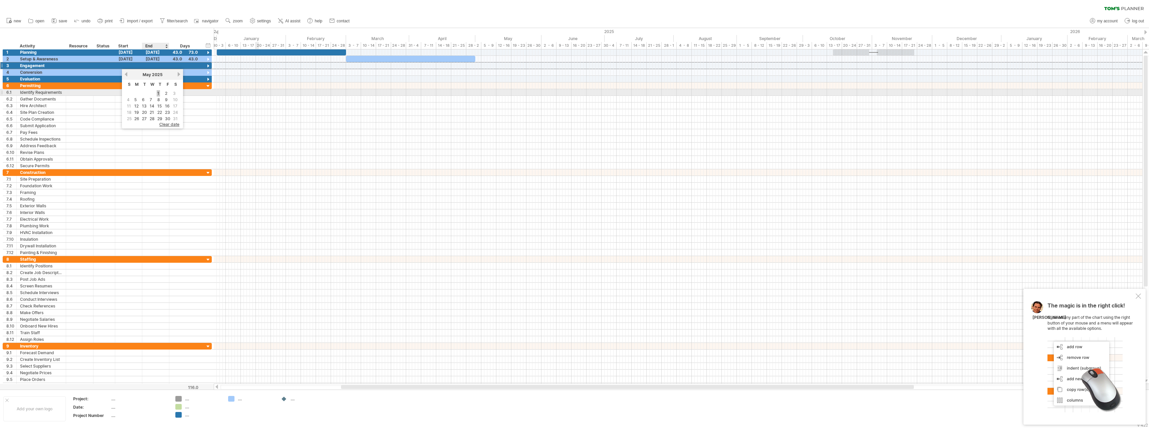
click at [159, 93] on link "1" at bounding box center [158, 93] width 3 height 6
click at [161, 66] on div "[DATE]" at bounding box center [155, 65] width 27 height 6
click at [205, 74] on link "next" at bounding box center [205, 74] width 5 height 5
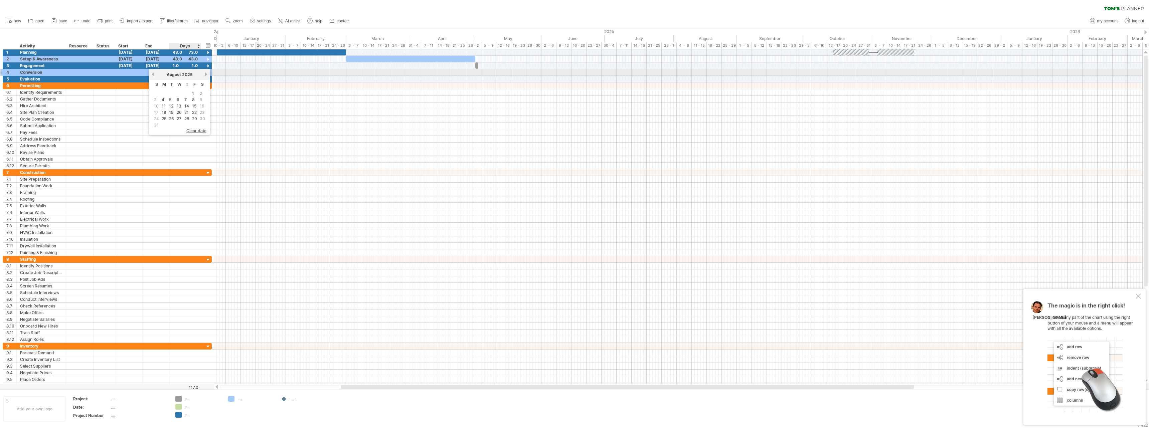
click at [205, 74] on link "next" at bounding box center [205, 74] width 5 height 5
click at [172, 117] on link "30" at bounding box center [172, 119] width 7 height 6
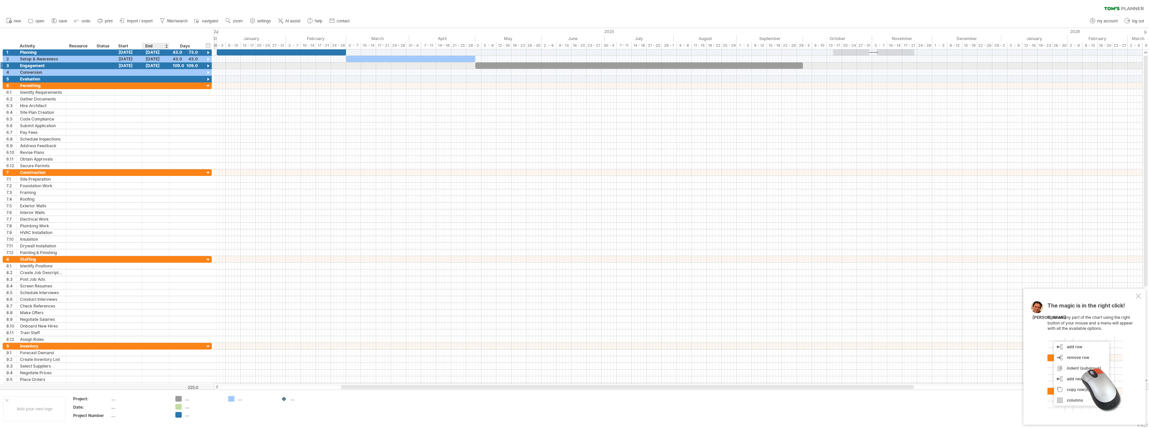
click at [153, 64] on div "[DATE]" at bounding box center [155, 65] width 27 height 6
click at [153, 74] on link "previous" at bounding box center [153, 74] width 5 height 5
click at [194, 119] on link "29" at bounding box center [194, 119] width 6 height 6
click at [124, 72] on div at bounding box center [128, 72] width 27 height 6
click at [178, 80] on link "next" at bounding box center [178, 81] width 5 height 5
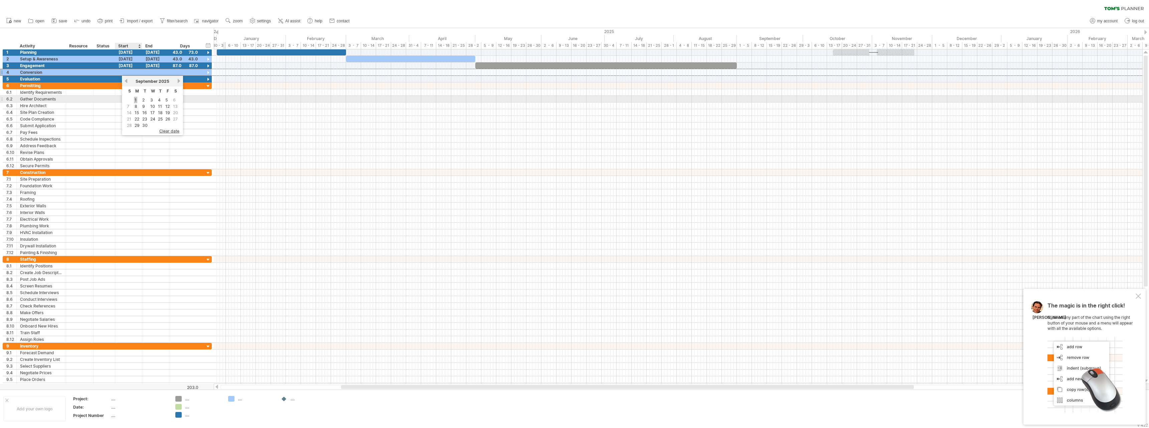
click at [137, 100] on link "1" at bounding box center [135, 100] width 3 height 6
click at [159, 71] on div "[DATE]" at bounding box center [155, 72] width 27 height 6
click at [205, 80] on link "next" at bounding box center [205, 81] width 5 height 5
click at [194, 125] on link "28" at bounding box center [195, 125] width 6 height 6
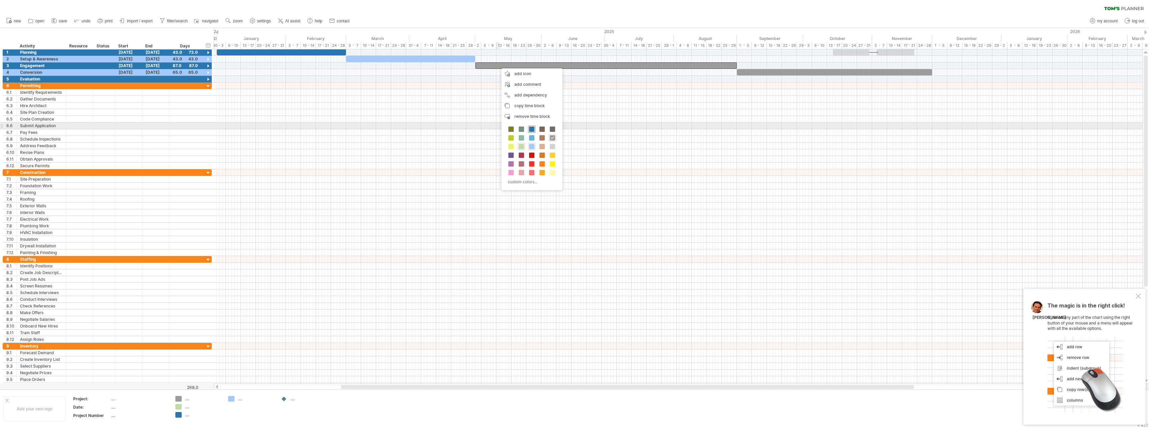
click at [532, 128] on span at bounding box center [531, 129] width 5 height 5
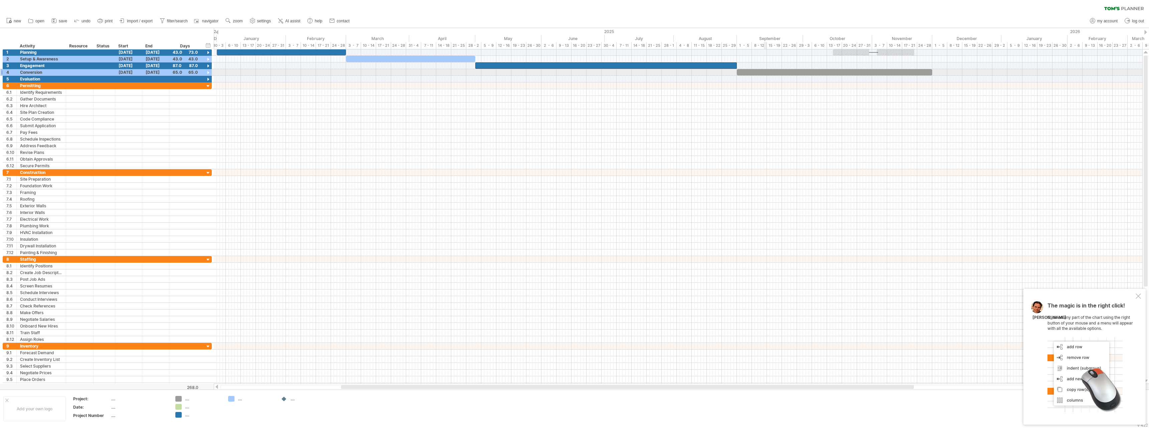
click at [766, 71] on div at bounding box center [834, 72] width 195 height 6
click at [799, 152] on span at bounding box center [799, 152] width 5 height 5
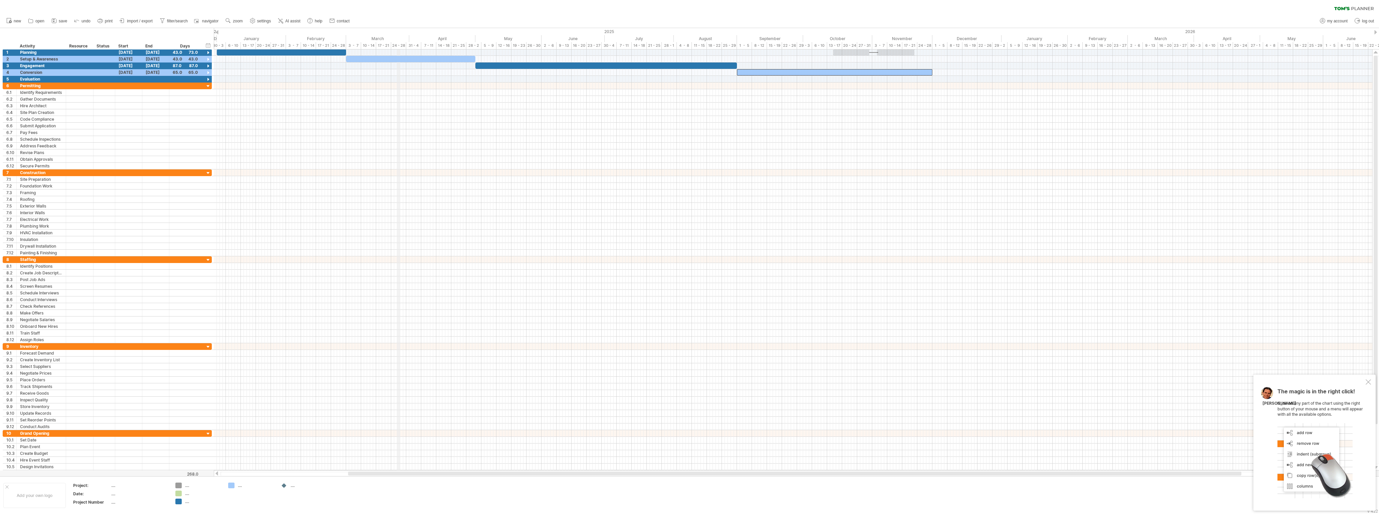
click at [398, 30] on div "2025" at bounding box center [609, 31] width 785 height 7
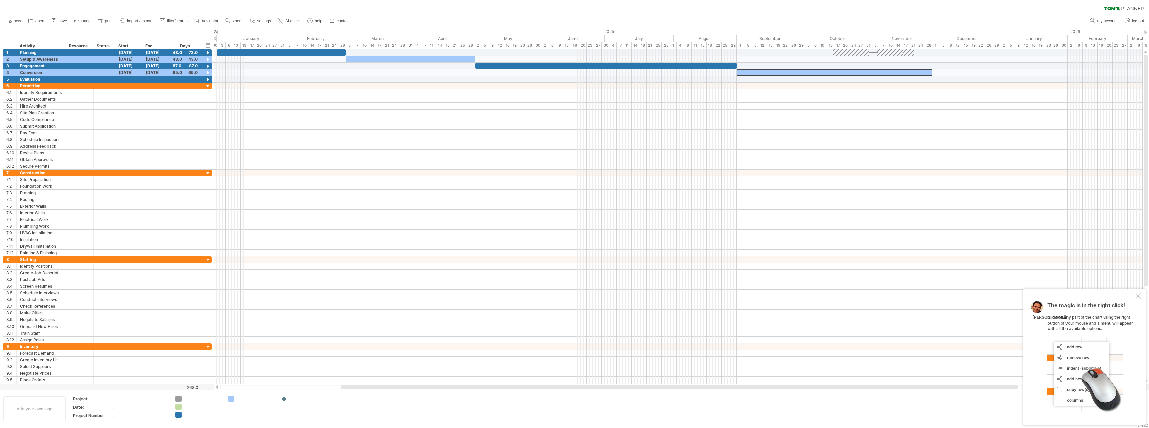
click at [217, 31] on div at bounding box center [217, 32] width 3 height 4
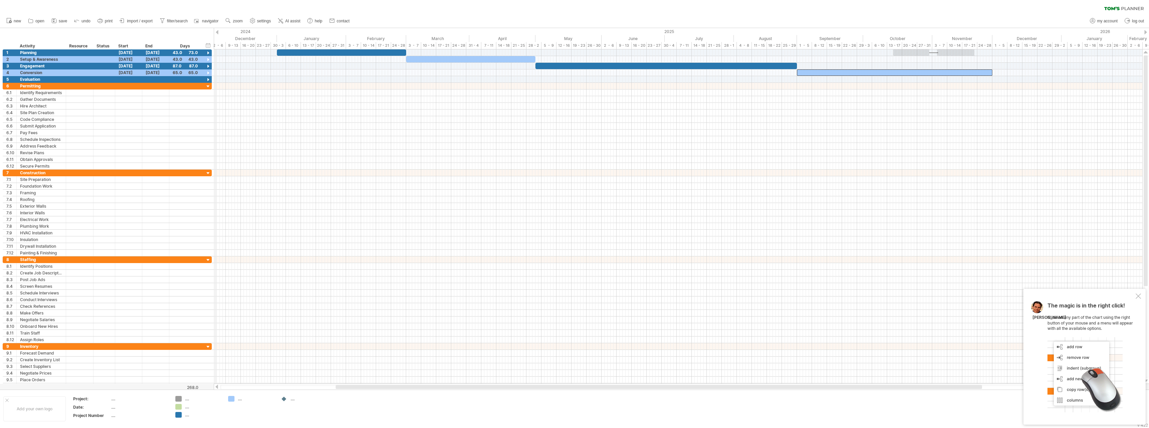
click at [218, 31] on div at bounding box center [217, 32] width 3 height 4
click at [919, 32] on div at bounding box center [1146, 32] width 3 height 4
click at [919, 33] on div at bounding box center [1146, 32] width 3 height 4
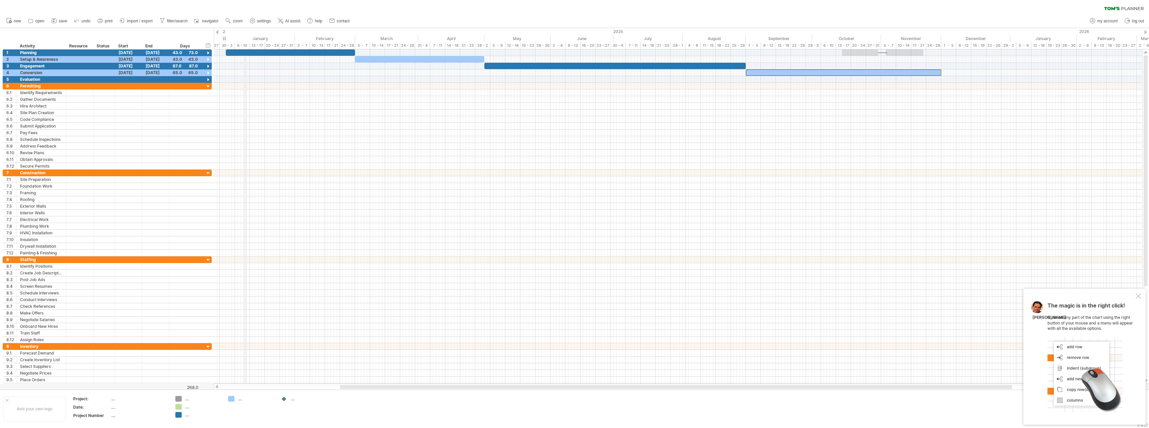
drag, startPoint x: 235, startPoint y: 36, endPoint x: 244, endPoint y: 35, distance: 9.7
click at [244, 35] on div "January" at bounding box center [260, 38] width 69 height 7
click at [355, 31] on div "2025" at bounding box center [618, 31] width 785 height 7
click at [385, 41] on div "timeline settings" at bounding box center [371, 41] width 49 height 11
select select "*"
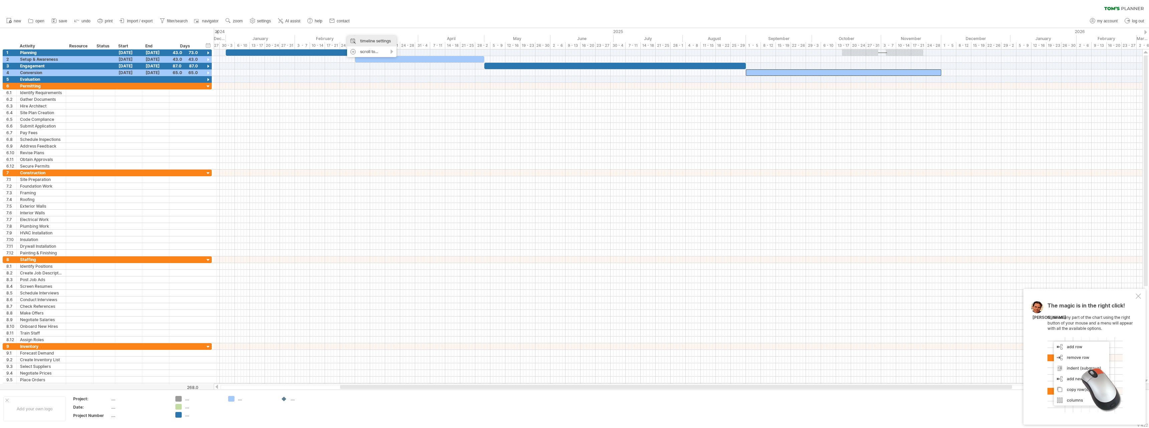
select select "**"
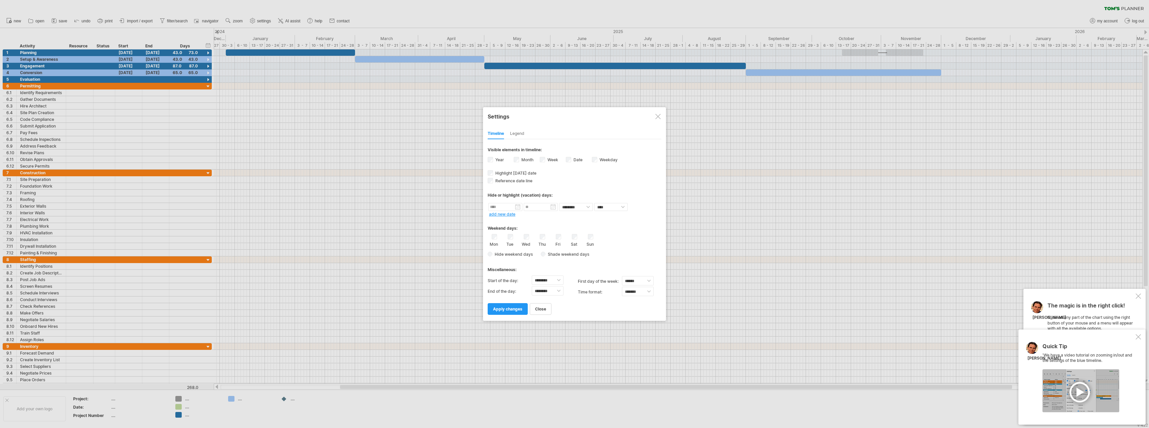
click at [519, 132] on div "Legend" at bounding box center [517, 134] width 14 height 11
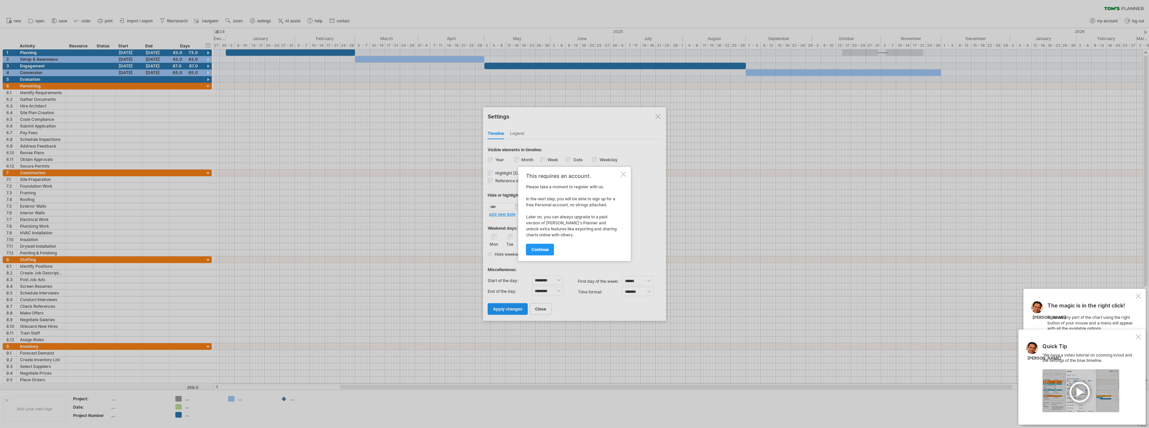
click at [623, 173] on div at bounding box center [623, 174] width 5 height 5
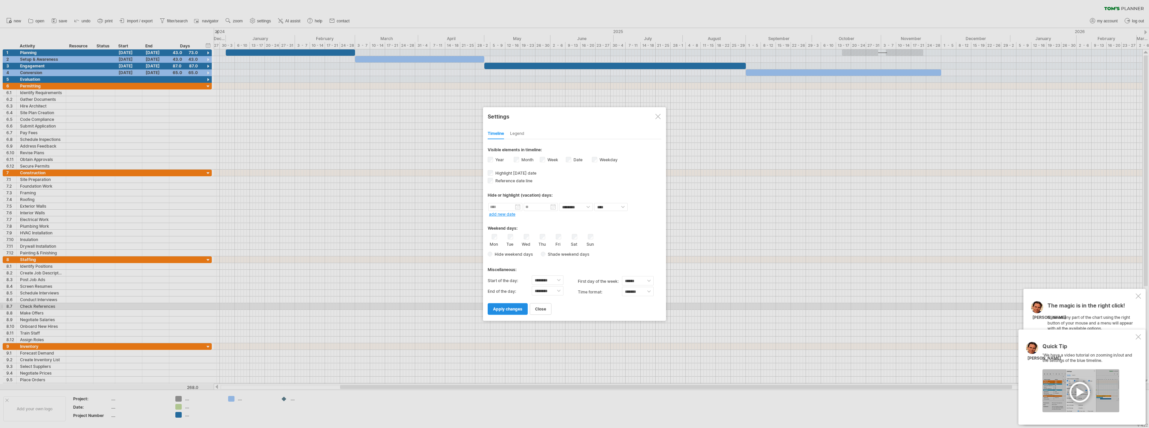
click at [513, 310] on span "apply changes" at bounding box center [507, 309] width 29 height 5
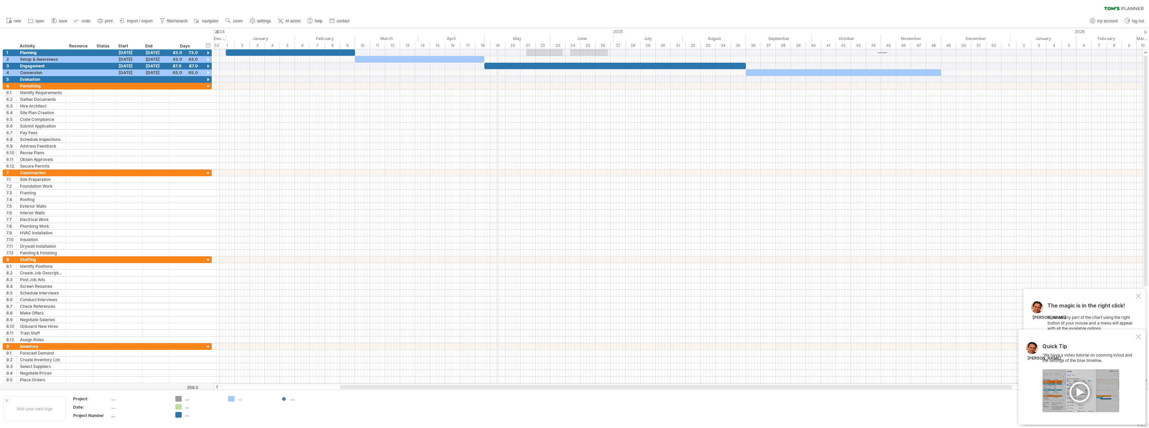
click at [499, 34] on div "2025" at bounding box center [618, 31] width 785 height 7
click at [503, 35] on div "May" at bounding box center [517, 38] width 66 height 7
click at [294, 33] on div "2025" at bounding box center [618, 31] width 785 height 7
click at [345, 55] on div "scroll to..." at bounding box center [325, 55] width 49 height 11
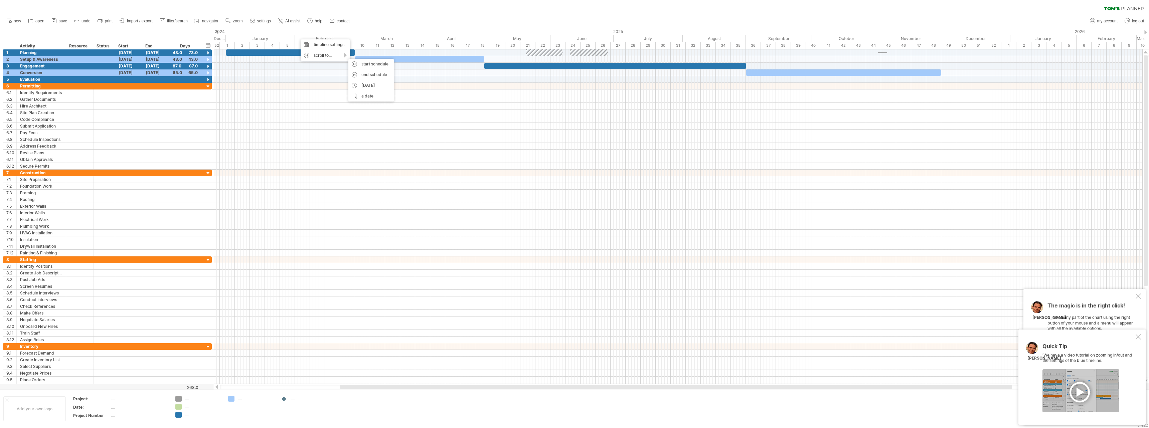
click at [376, 19] on div "new" at bounding box center [574, 21] width 1149 height 14
click at [466, 42] on div "timeline settings" at bounding box center [474, 43] width 49 height 11
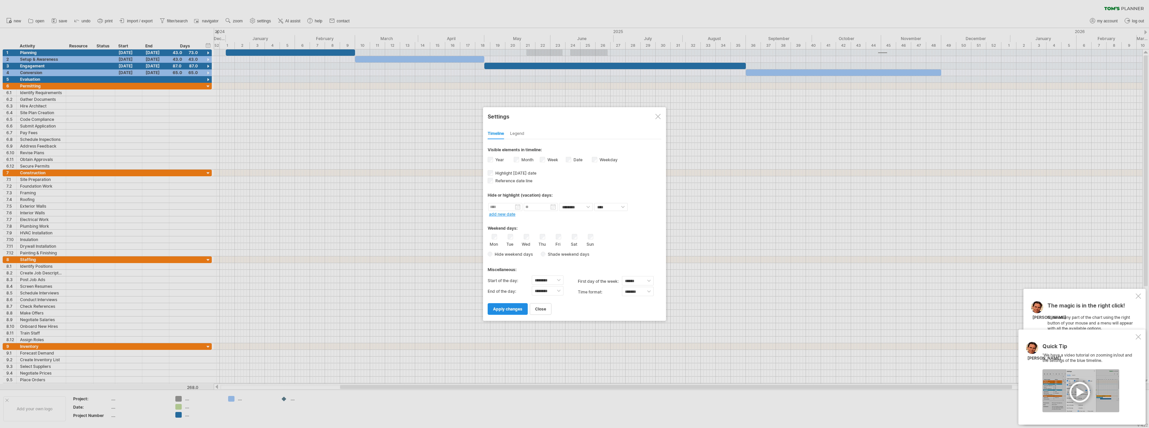
click at [509, 307] on span "apply changes" at bounding box center [507, 309] width 29 height 5
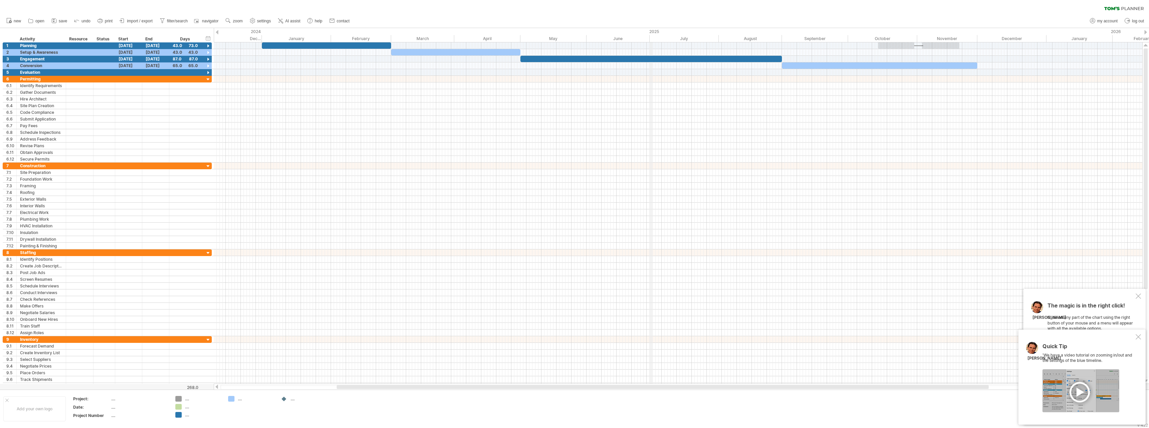
drag, startPoint x: 614, startPoint y: 36, endPoint x: 652, endPoint y: 36, distance: 37.4
click at [652, 36] on div "July" at bounding box center [684, 38] width 69 height 7
drag, startPoint x: 909, startPoint y: 46, endPoint x: 905, endPoint y: 46, distance: 4.7
drag, startPoint x: 342, startPoint y: 32, endPoint x: 365, endPoint y: 36, distance: 23.4
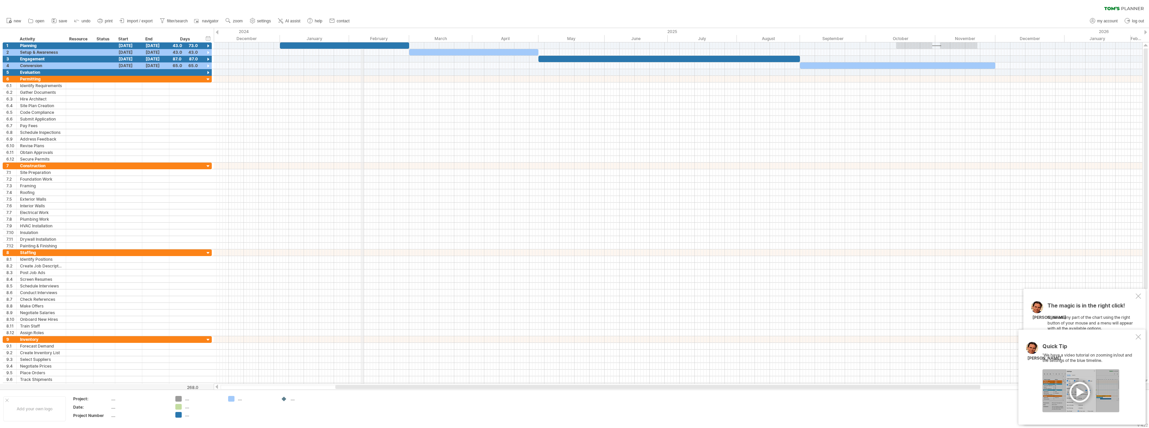
drag, startPoint x: 369, startPoint y: 32, endPoint x: 362, endPoint y: 36, distance: 8.2
click at [128, 72] on div at bounding box center [128, 72] width 27 height 6
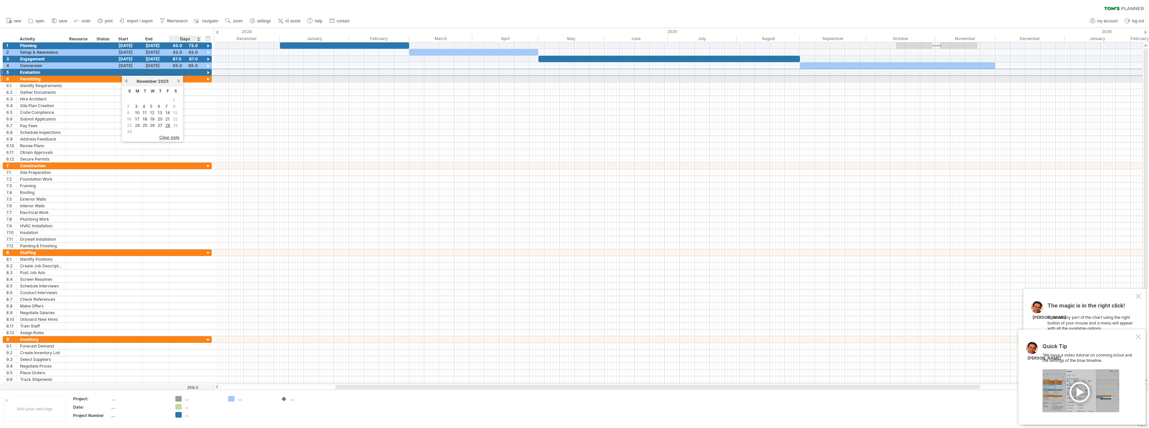
click at [177, 81] on div "[DATE]" at bounding box center [152, 81] width 48 height 5
click at [178, 79] on link "next" at bounding box center [178, 81] width 5 height 5
drag, startPoint x: 134, startPoint y: 99, endPoint x: 138, endPoint y: 100, distance: 3.4
click at [136, 99] on link "1" at bounding box center [135, 100] width 3 height 6
click at [157, 70] on div "[DATE]" at bounding box center [155, 72] width 27 height 6
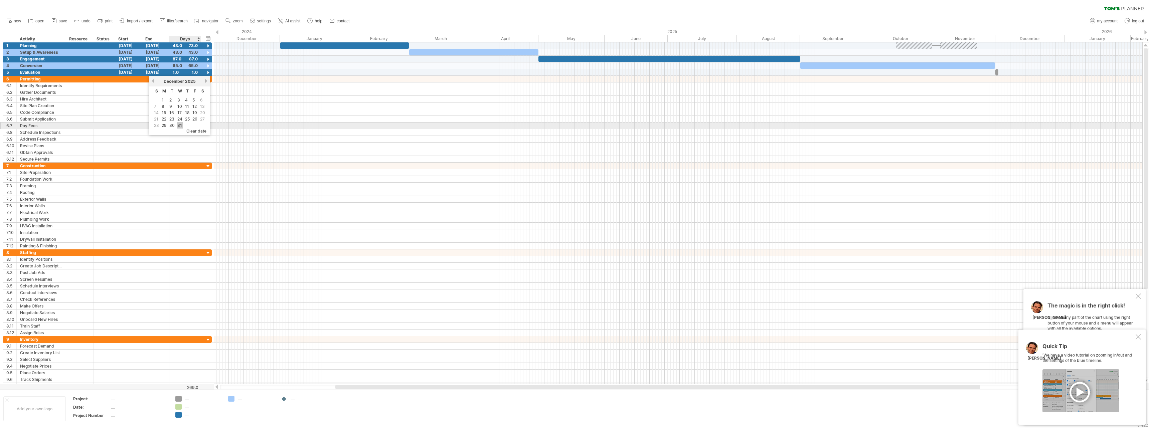
click at [181, 123] on link "31" at bounding box center [180, 125] width 6 height 6
click at [270, 94] on div at bounding box center [678, 92] width 929 height 7
click at [193, 45] on div "43.0" at bounding box center [185, 45] width 25 height 6
click at [192, 45] on div "****" at bounding box center [185, 45] width 25 height 6
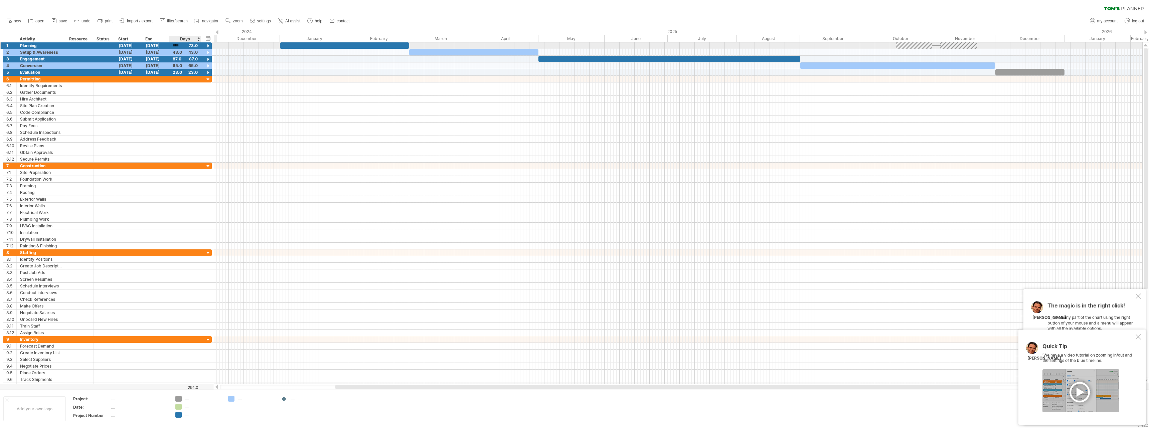
click at [192, 45] on div "****" at bounding box center [185, 45] width 25 height 6
click at [174, 46] on input "****" at bounding box center [179, 45] width 13 height 6
click at [294, 116] on div at bounding box center [678, 119] width 929 height 7
drag, startPoint x: 443, startPoint y: 214, endPoint x: 403, endPoint y: 207, distance: 40.9
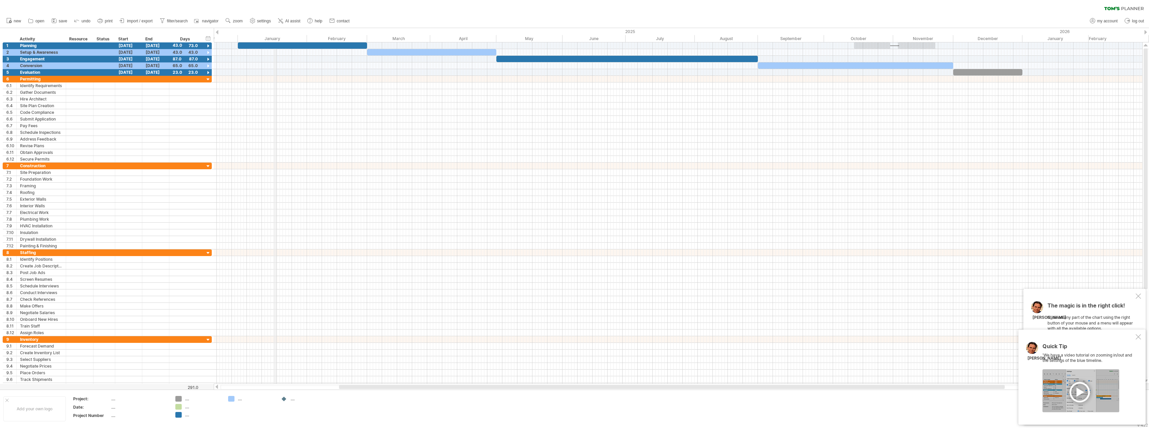
drag, startPoint x: 317, startPoint y: 34, endPoint x: 275, endPoint y: 37, distance: 42.6
drag, startPoint x: 573, startPoint y: 33, endPoint x: 568, endPoint y: 34, distance: 5.4
click at [568, 34] on div "2025" at bounding box center [624, 31] width 785 height 7
click at [919, 71] on div at bounding box center [982, 72] width 69 height 6
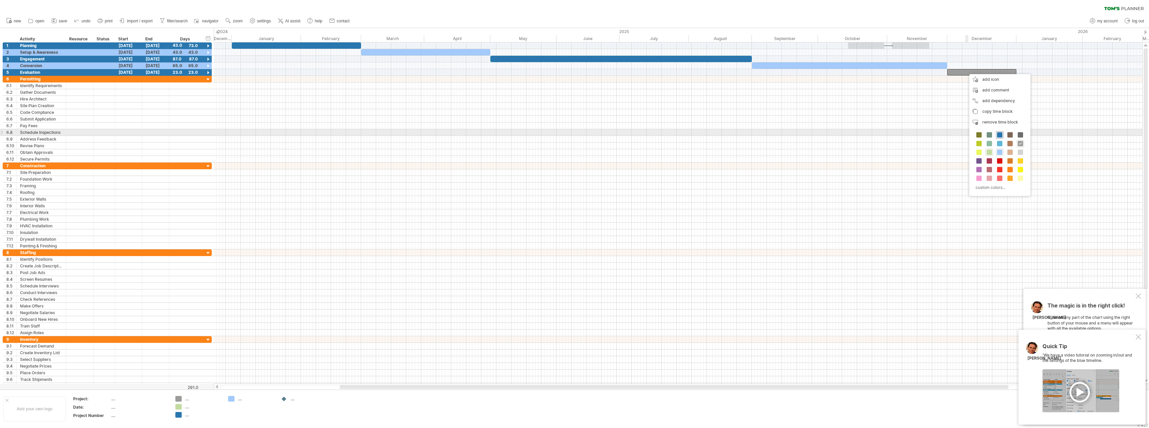
click at [919, 133] on span at bounding box center [999, 134] width 5 height 5
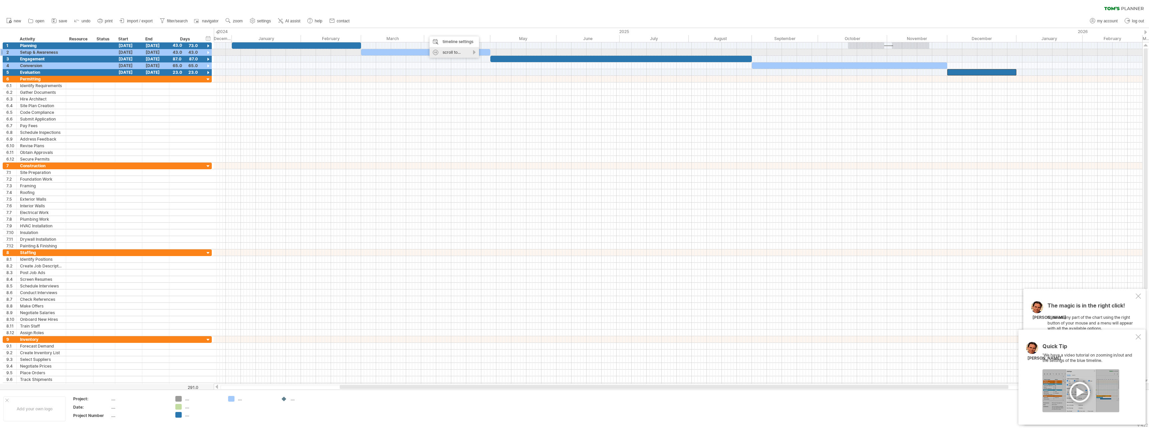
click at [436, 51] on div "scroll to..." at bounding box center [454, 52] width 49 height 11
click at [452, 39] on div "timeline settings" at bounding box center [454, 41] width 49 height 11
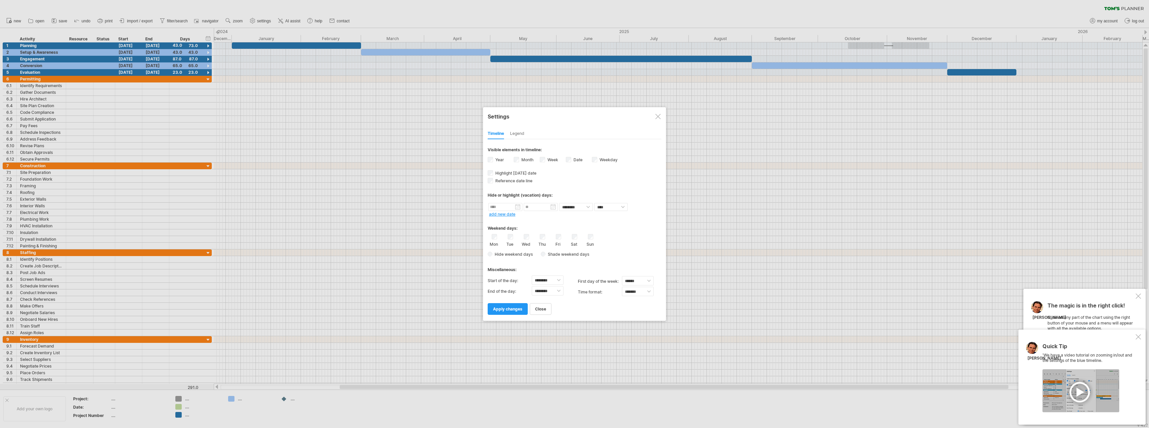
click at [487, 158] on div "**********" at bounding box center [574, 214] width 183 height 214
click at [514, 311] on span "apply changes" at bounding box center [507, 309] width 29 height 5
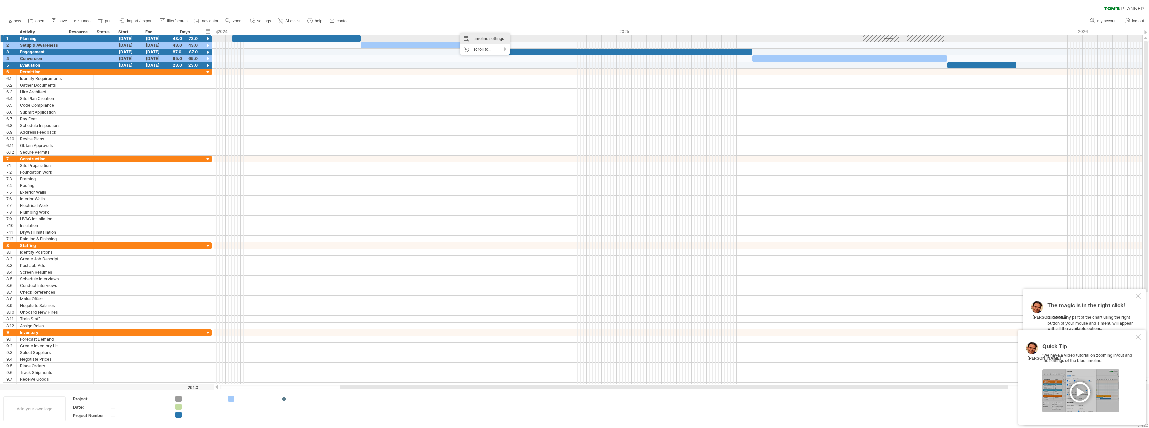
click at [477, 37] on div "timeline settings" at bounding box center [484, 38] width 49 height 11
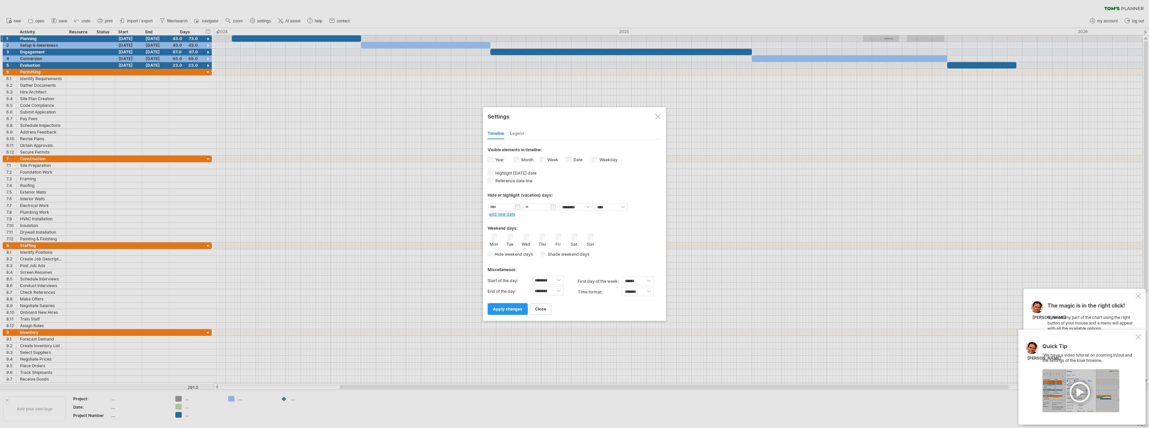
click at [527, 159] on label "Month" at bounding box center [526, 159] width 13 height 5
click at [511, 311] on link "apply changes" at bounding box center [508, 309] width 40 height 12
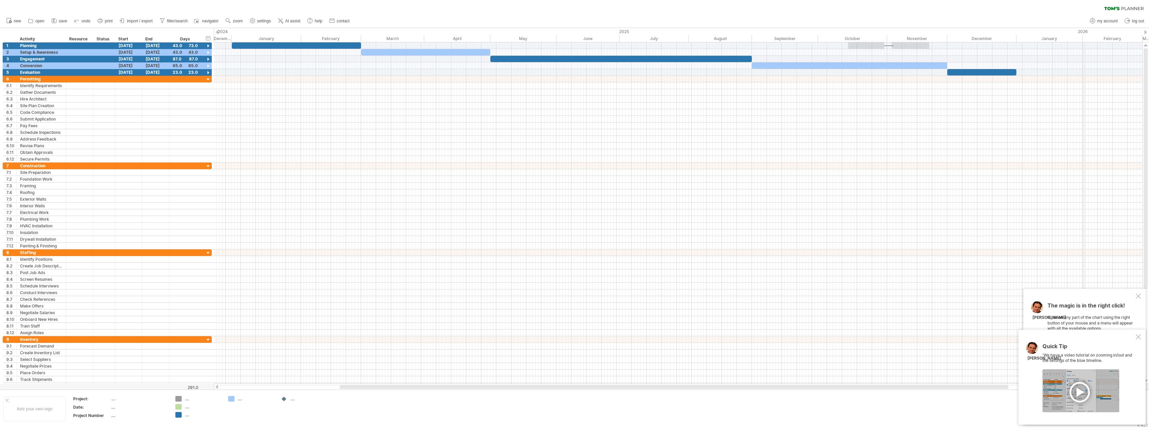
click at [84, 79] on div at bounding box center [79, 79] width 20 height 6
click at [117, 165] on span at bounding box center [117, 164] width 5 height 5
click at [26, 44] on div "Planning" at bounding box center [41, 45] width 42 height 6
drag, startPoint x: 38, startPoint y: 46, endPoint x: 19, endPoint y: 45, distance: 18.4
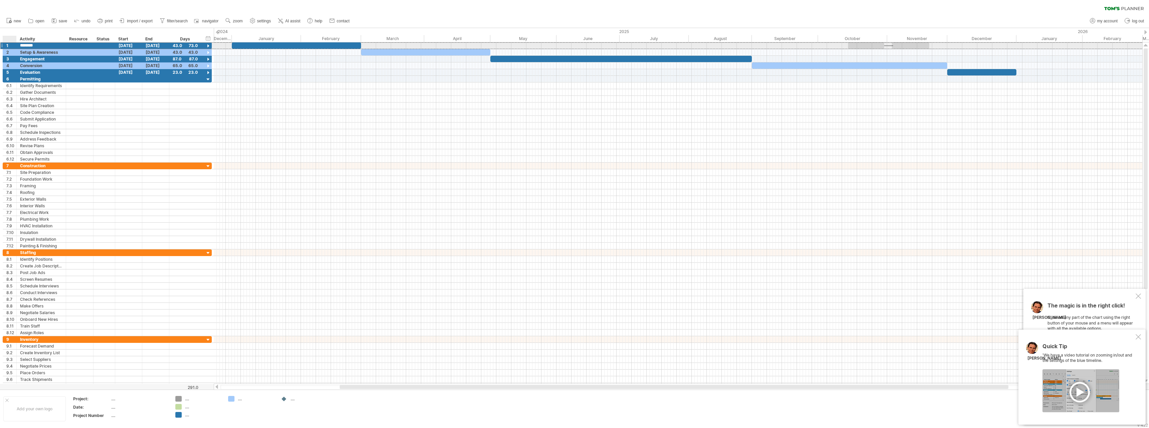
click at [19, 45] on div "******** Planning" at bounding box center [41, 45] width 49 height 6
paste input "**********"
type input "**********"
click at [32, 51] on div "Setup & Awareness" at bounding box center [41, 52] width 42 height 6
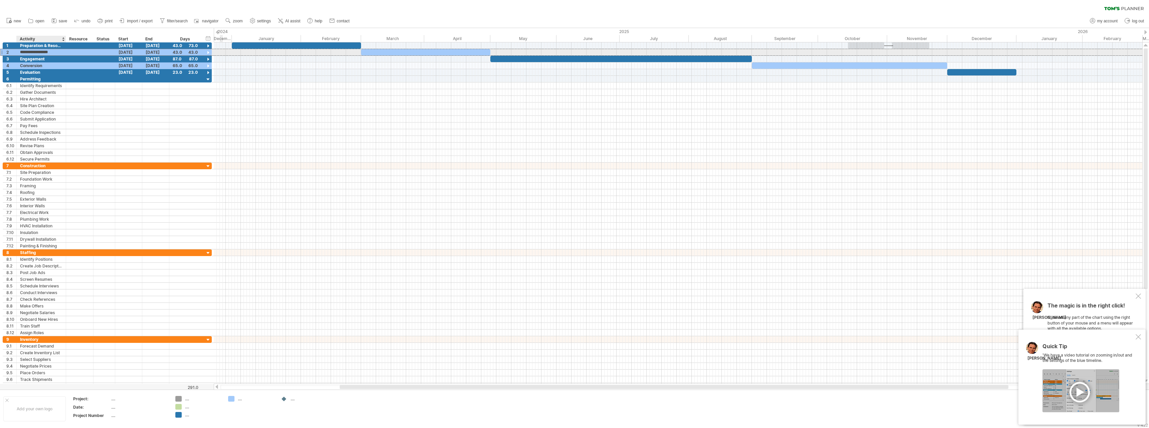
click at [58, 51] on input "**********" at bounding box center [41, 52] width 42 height 6
drag, startPoint x: 58, startPoint y: 51, endPoint x: 52, endPoint y: 51, distance: 6.7
click at [52, 51] on input "**********" at bounding box center [41, 52] width 42 height 6
drag, startPoint x: 59, startPoint y: 53, endPoint x: 20, endPoint y: 54, distance: 39.1
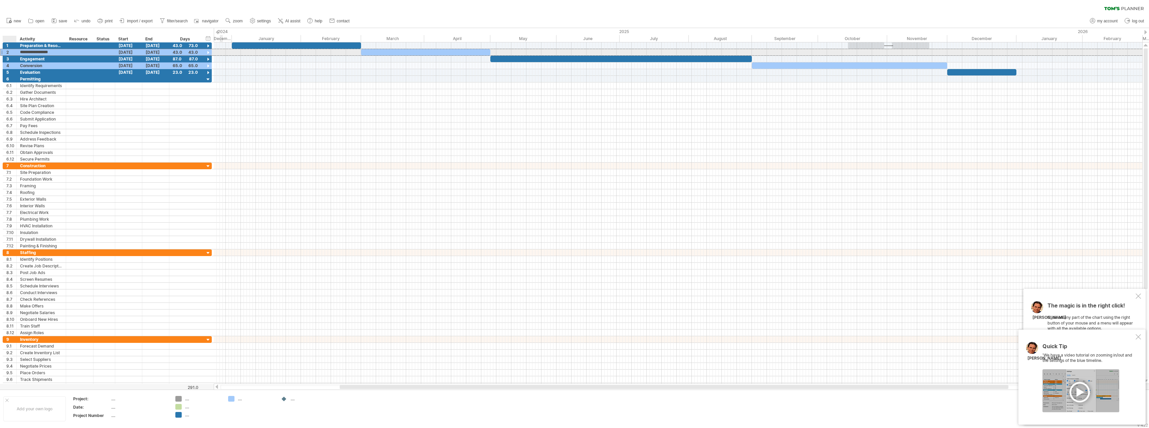
click at [20, 54] on div "**********" at bounding box center [41, 52] width 49 height 6
paste input "text"
type input "**********"
click at [38, 57] on div "Engagement" at bounding box center [41, 59] width 42 height 6
click at [32, 59] on div "Engagement" at bounding box center [41, 59] width 42 height 6
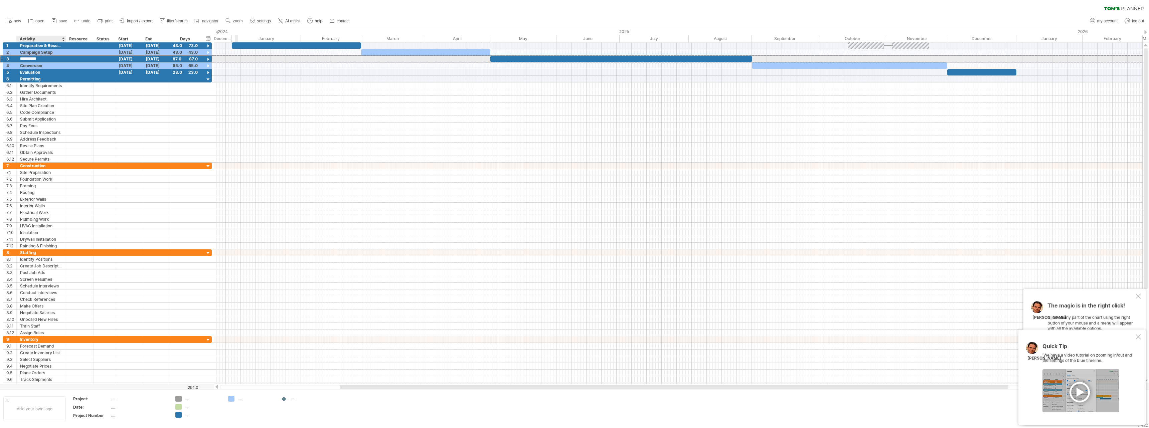
drag, startPoint x: 45, startPoint y: 59, endPoint x: 21, endPoint y: 59, distance: 24.4
click at [21, 59] on input "**********" at bounding box center [41, 59] width 42 height 6
click at [33, 58] on div "Engagement" at bounding box center [41, 59] width 42 height 6
drag, startPoint x: 45, startPoint y: 60, endPoint x: 19, endPoint y: 60, distance: 25.4
click at [19, 60] on div "**********" at bounding box center [41, 59] width 49 height 6
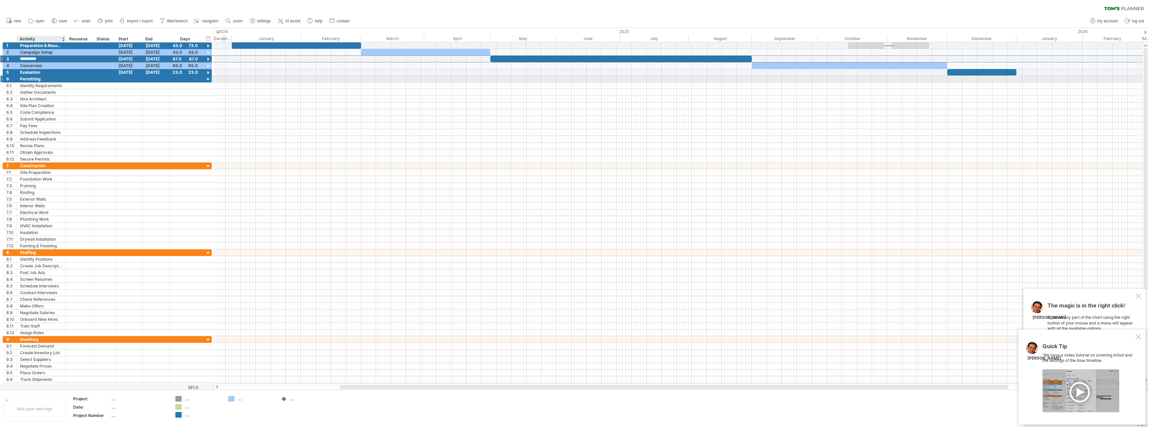
paste input "text"
type input "*********"
click at [38, 71] on div "Evaluation" at bounding box center [41, 72] width 42 height 6
click at [40, 72] on input "**********" at bounding box center [41, 72] width 42 height 6
drag, startPoint x: 42, startPoint y: 73, endPoint x: 21, endPoint y: 73, distance: 20.7
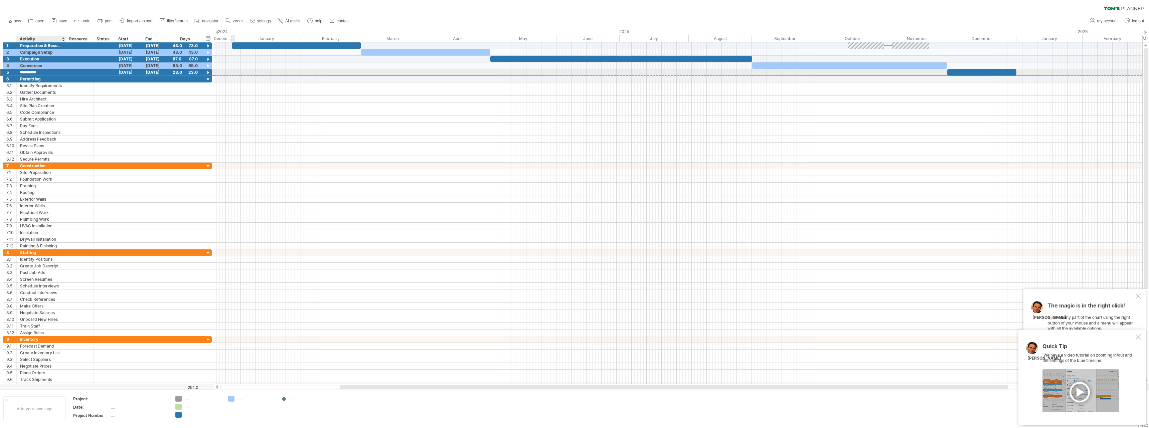
click at [21, 73] on input "**********" at bounding box center [41, 72] width 42 height 6
paste input "**********"
type input "**********"
click at [120, 114] on div at bounding box center [128, 112] width 27 height 6
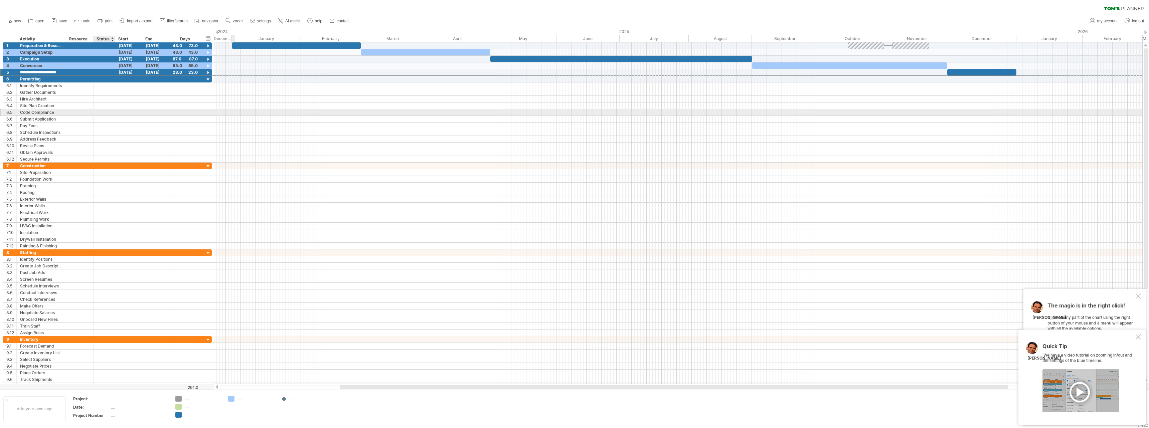
scroll to position [0, 0]
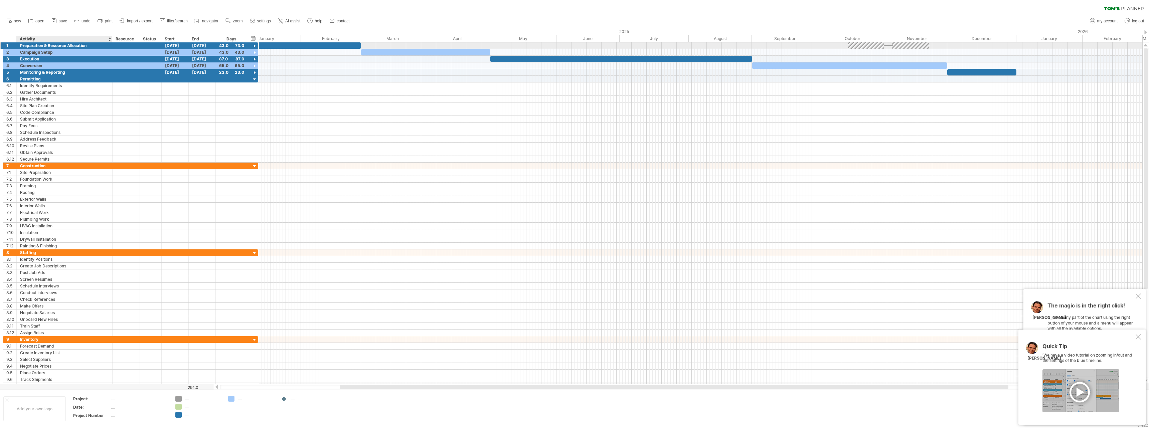
drag, startPoint x: 65, startPoint y: 46, endPoint x: 111, endPoint y: 47, distance: 46.5
click at [111, 47] on div at bounding box center [111, 45] width 3 height 7
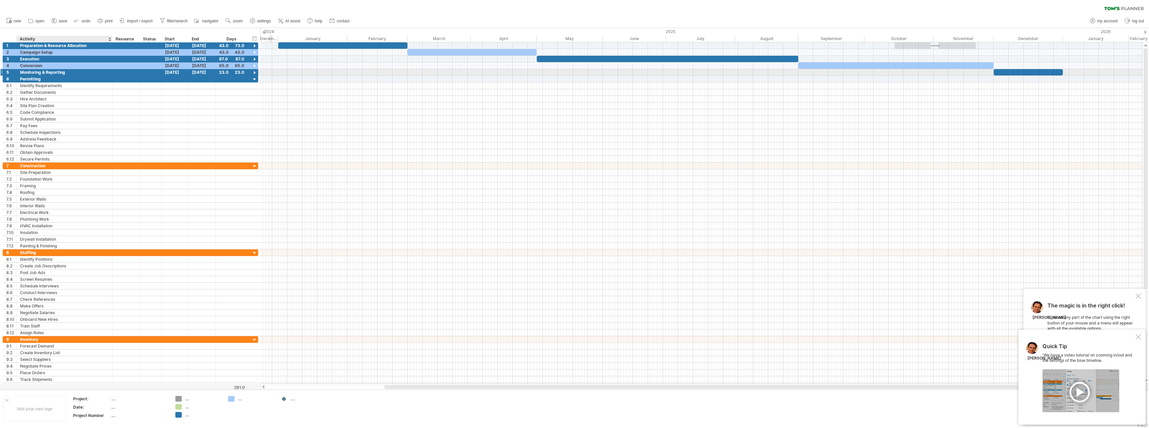
click at [31, 72] on div "Monitoring & Reporting" at bounding box center [64, 72] width 89 height 6
click at [34, 66] on div "Conversion" at bounding box center [64, 65] width 89 height 6
drag, startPoint x: 44, startPoint y: 66, endPoint x: 19, endPoint y: 64, distance: 25.5
click at [19, 64] on div "**********" at bounding box center [65, 65] width 96 height 6
paste input "**"
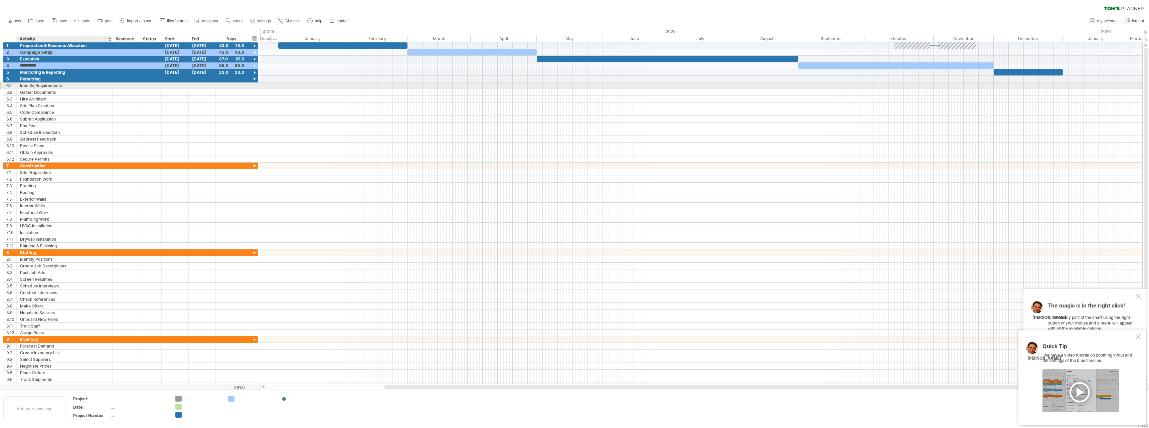
type input "**********"
drag, startPoint x: 90, startPoint y: 111, endPoint x: 128, endPoint y: 114, distance: 38.5
click at [91, 111] on div "Code Compliance" at bounding box center [64, 112] width 89 height 6
click at [36, 78] on div "Permitting" at bounding box center [64, 79] width 89 height 6
drag, startPoint x: 41, startPoint y: 79, endPoint x: 21, endPoint y: 77, distance: 20.1
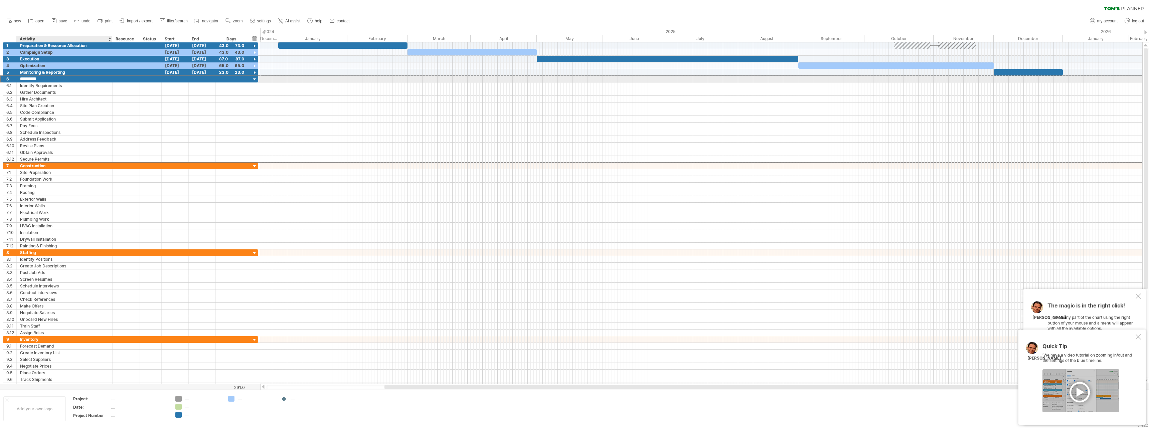
click at [21, 77] on input "**********" at bounding box center [64, 79] width 89 height 6
paste input "**********"
type input "**********"
click at [173, 73] on div "[DATE]" at bounding box center [175, 72] width 27 height 6
click at [155, 80] on div at bounding box center [150, 79] width 15 height 6
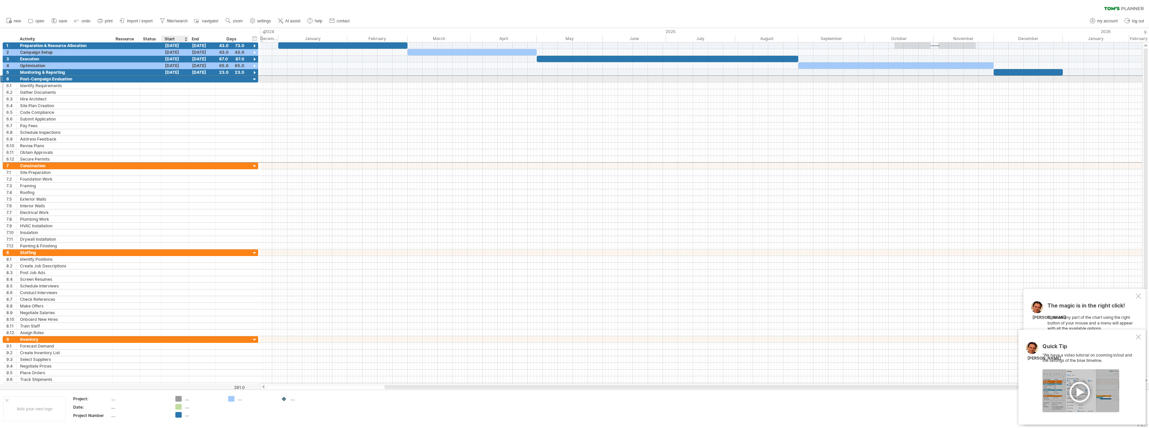
click at [170, 78] on div at bounding box center [175, 79] width 27 height 6
click at [179, 105] on table "S M T W T F S 1 2 3 4 5 6 7 8 9 10 11 12 13 14 15 16 17 18 19 20 21 22 23 24 25…" at bounding box center [199, 114] width 54 height 42
click at [183, 106] on link "1" at bounding box center [181, 107] width 3 height 6
click at [205, 78] on div "[DATE]" at bounding box center [202, 79] width 27 height 6
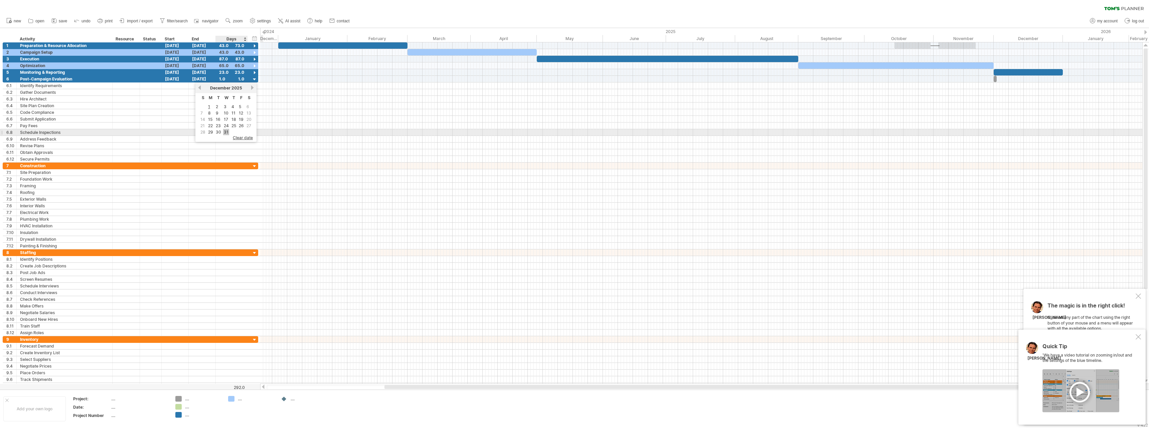
click at [227, 130] on link "31" at bounding box center [226, 132] width 6 height 6
click at [201, 58] on div "[DATE]" at bounding box center [202, 59] width 27 height 6
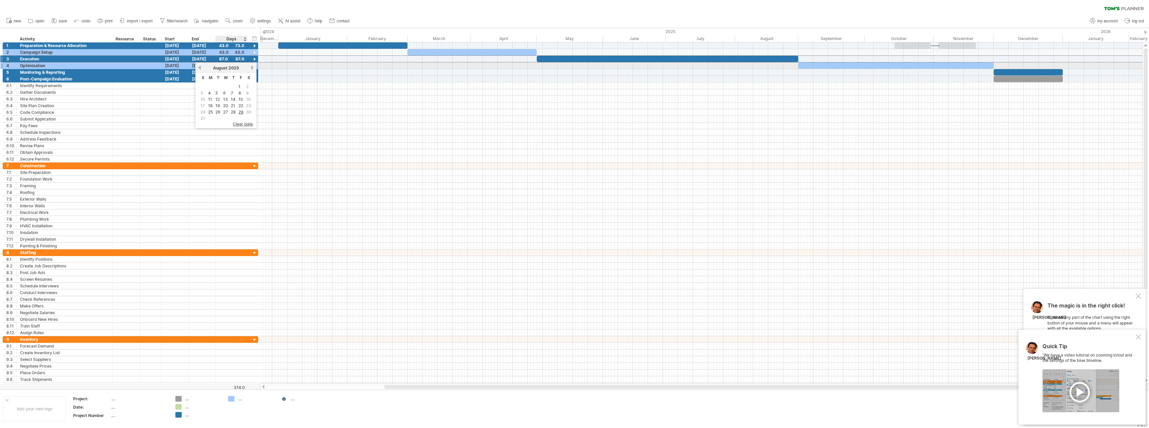
click at [251, 68] on link "next" at bounding box center [252, 67] width 5 height 5
click at [242, 112] on link "28" at bounding box center [241, 112] width 6 height 6
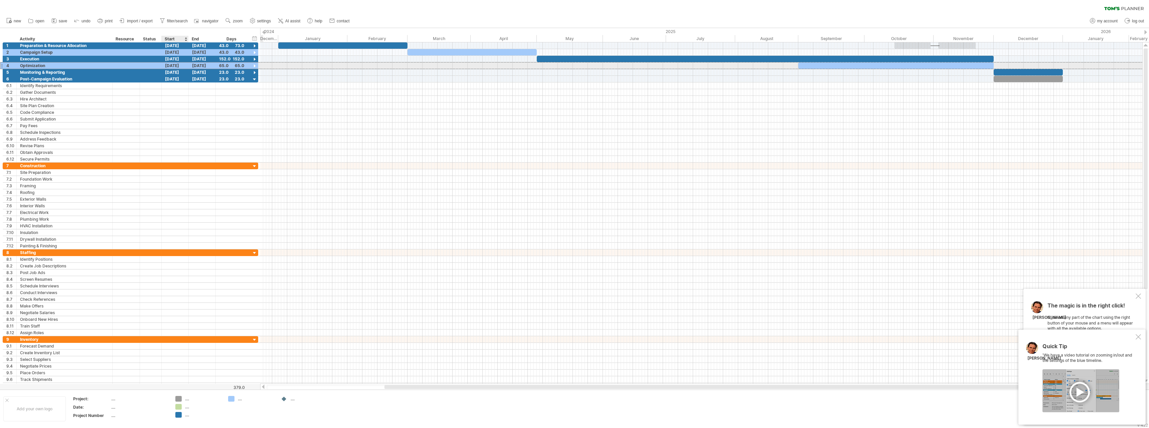
click at [174, 63] on div "[DATE]" at bounding box center [175, 65] width 27 height 6
click at [173, 75] on link "previous" at bounding box center [172, 74] width 5 height 5
click at [182, 98] on link "4" at bounding box center [182, 100] width 4 height 6
click at [205, 65] on div "[DATE]" at bounding box center [202, 65] width 27 height 6
click at [251, 74] on link "next" at bounding box center [252, 74] width 5 height 5
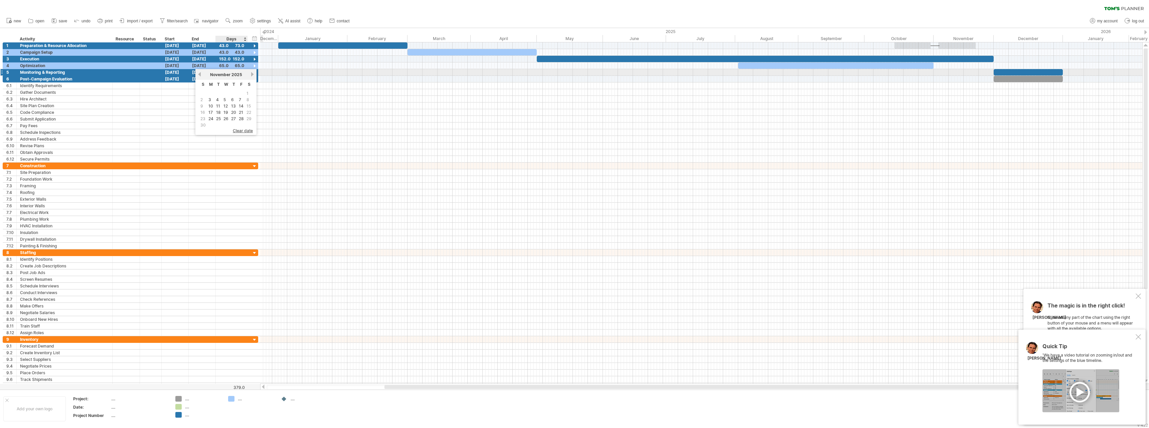
click at [251, 74] on link "next" at bounding box center [252, 74] width 5 height 5
click at [199, 74] on link "previous" at bounding box center [199, 74] width 5 height 5
click at [239, 118] on link "28" at bounding box center [241, 119] width 6 height 6
click at [170, 65] on div "[DATE]" at bounding box center [175, 65] width 27 height 6
click at [181, 101] on link "4" at bounding box center [182, 100] width 4 height 6
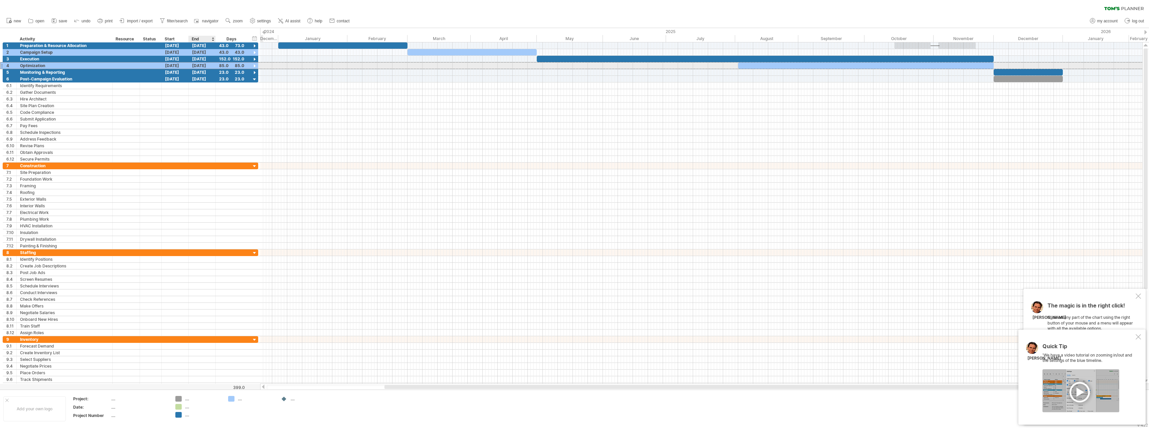
click at [203, 65] on div "[DATE]" at bounding box center [202, 65] width 27 height 6
click at [178, 57] on div "[DATE]" at bounding box center [175, 59] width 27 height 6
click at [173, 66] on link "previous" at bounding box center [172, 67] width 5 height 5
click at [181, 93] on link "3" at bounding box center [183, 93] width 4 height 6
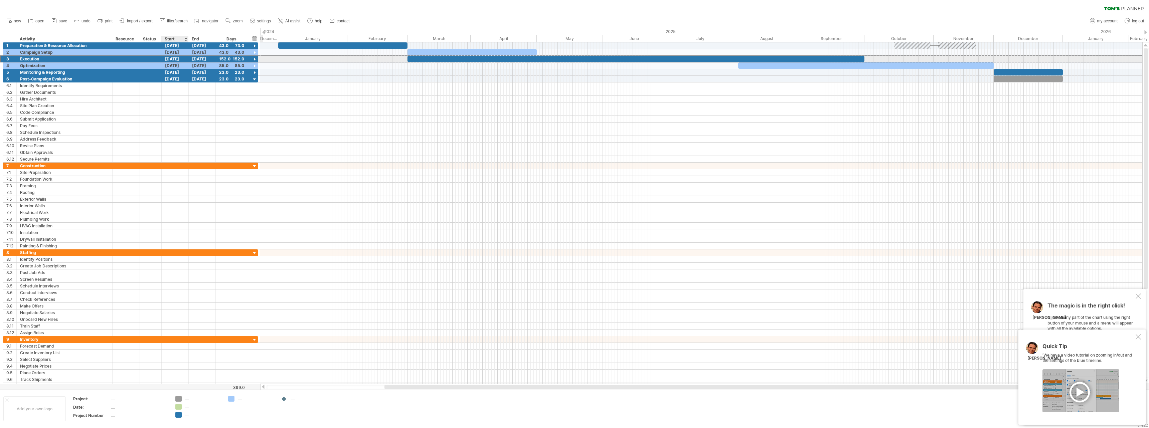
click at [179, 59] on div "[DATE]" at bounding box center [175, 59] width 27 height 6
click at [225, 67] on link "next" at bounding box center [225, 67] width 5 height 5
click at [189, 85] on link "1" at bounding box center [189, 87] width 3 height 6
click at [200, 52] on div "[DATE]" at bounding box center [202, 52] width 27 height 6
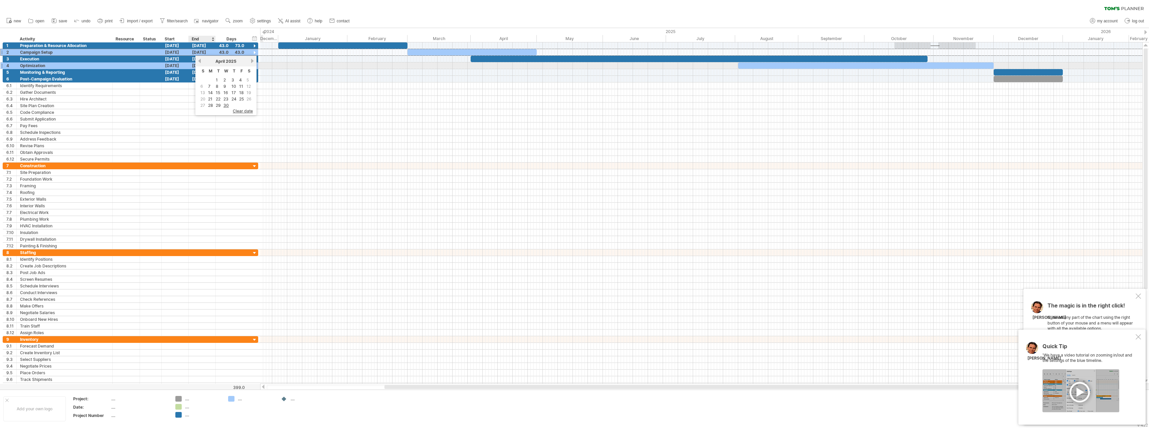
click at [198, 61] on link "previous" at bounding box center [199, 60] width 5 height 5
click at [211, 112] on link "31" at bounding box center [211, 112] width 6 height 6
drag, startPoint x: 346, startPoint y: 130, endPoint x: 349, endPoint y: 131, distance: 3.4
click at [348, 131] on div at bounding box center [701, 132] width 882 height 7
click at [201, 43] on div "[DATE]" at bounding box center [202, 45] width 27 height 6
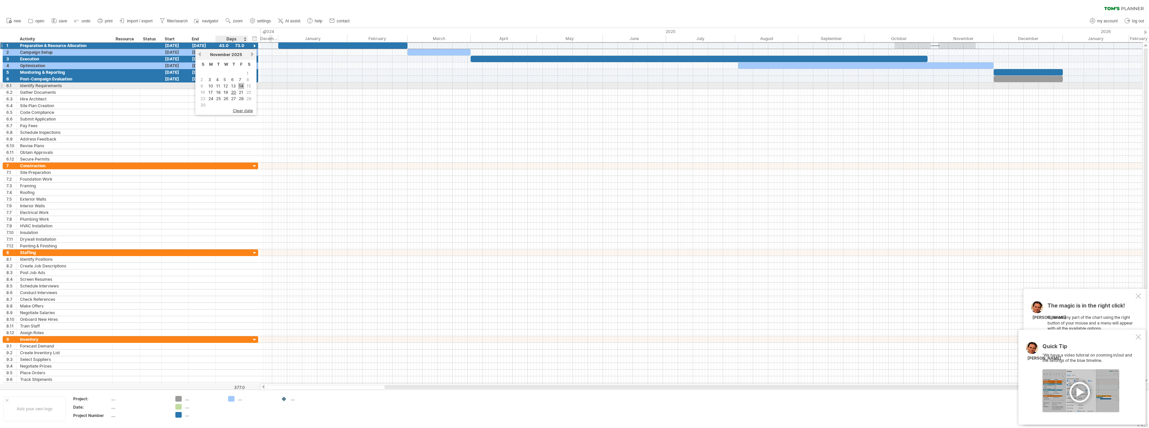
click at [243, 86] on link "14" at bounding box center [241, 86] width 6 height 6
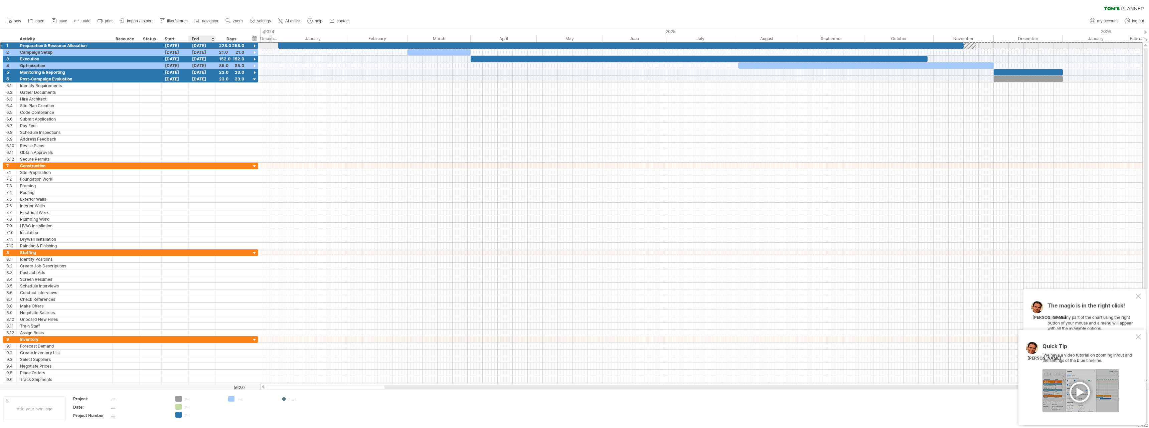
click at [205, 43] on div "[DATE]" at bounding box center [202, 45] width 27 height 6
click at [200, 53] on link "previous" at bounding box center [199, 54] width 5 height 5
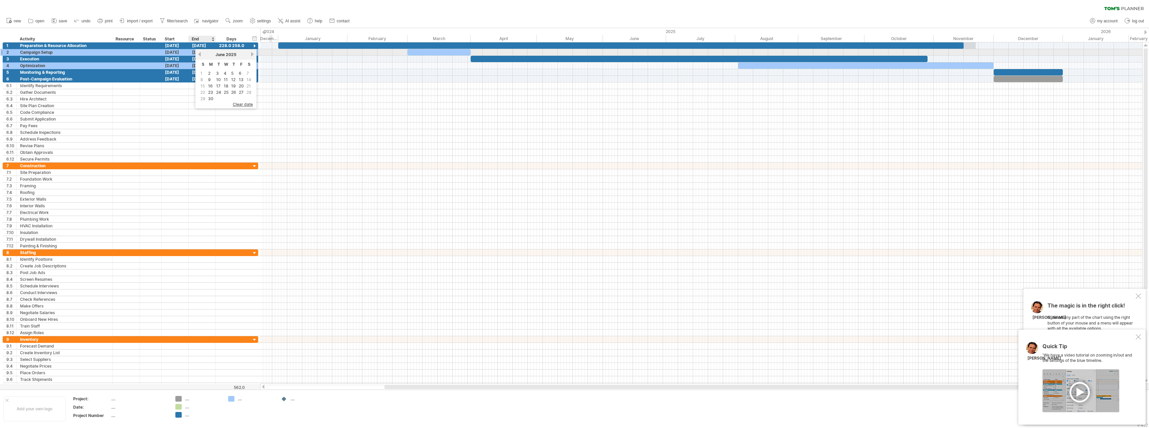
click at [200, 53] on link "previous" at bounding box center [199, 54] width 5 height 5
click at [242, 85] on link "14" at bounding box center [241, 86] width 6 height 6
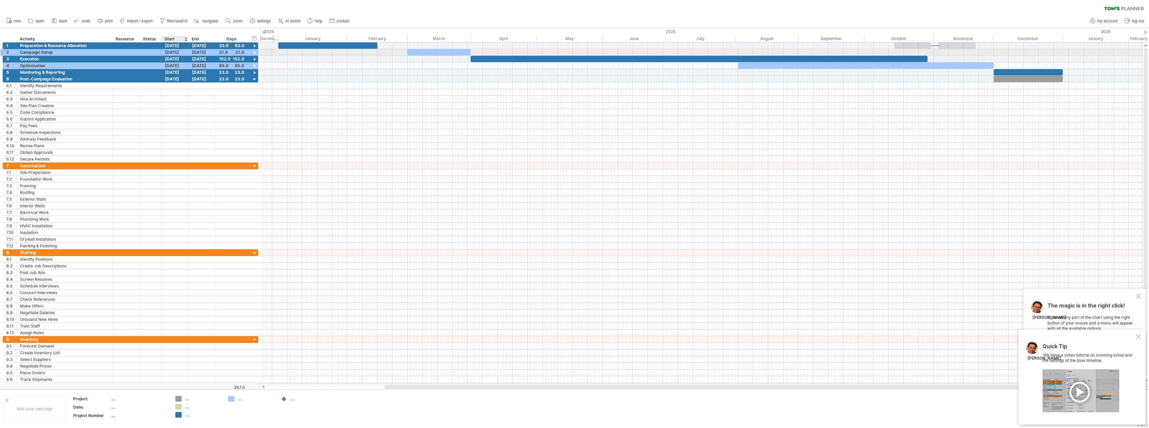
click at [173, 51] on div "[DATE]" at bounding box center [175, 52] width 27 height 6
click at [172, 60] on link "previous" at bounding box center [172, 60] width 5 height 5
click at [184, 98] on link "17" at bounding box center [183, 99] width 6 height 6
click at [207, 58] on div "[DATE]" at bounding box center [202, 59] width 27 height 6
click at [206, 51] on div "[DATE]" at bounding box center [202, 52] width 27 height 6
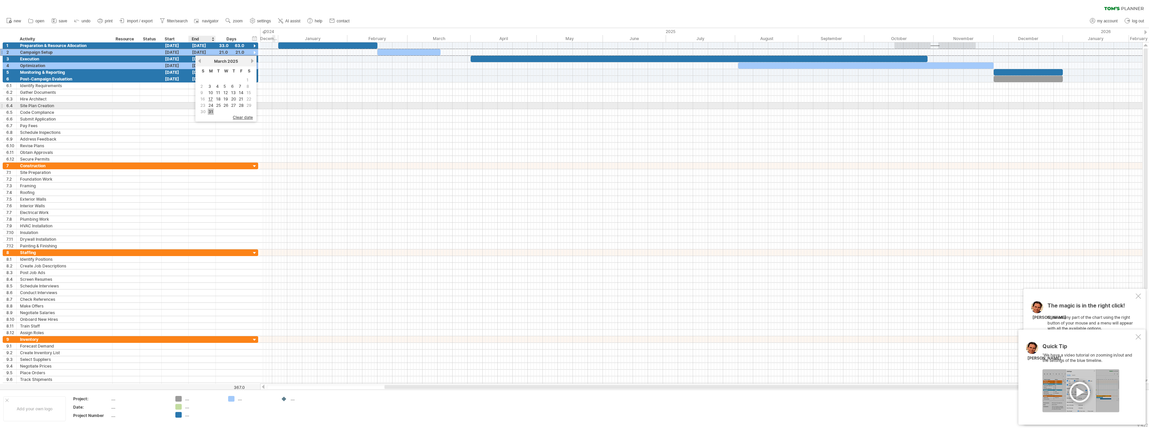
click at [210, 109] on link "31" at bounding box center [211, 112] width 6 height 6
click at [208, 58] on div "[DATE]" at bounding box center [202, 59] width 27 height 6
click at [251, 68] on link "next" at bounding box center [252, 67] width 5 height 5
click at [242, 111] on link "28" at bounding box center [241, 112] width 6 height 6
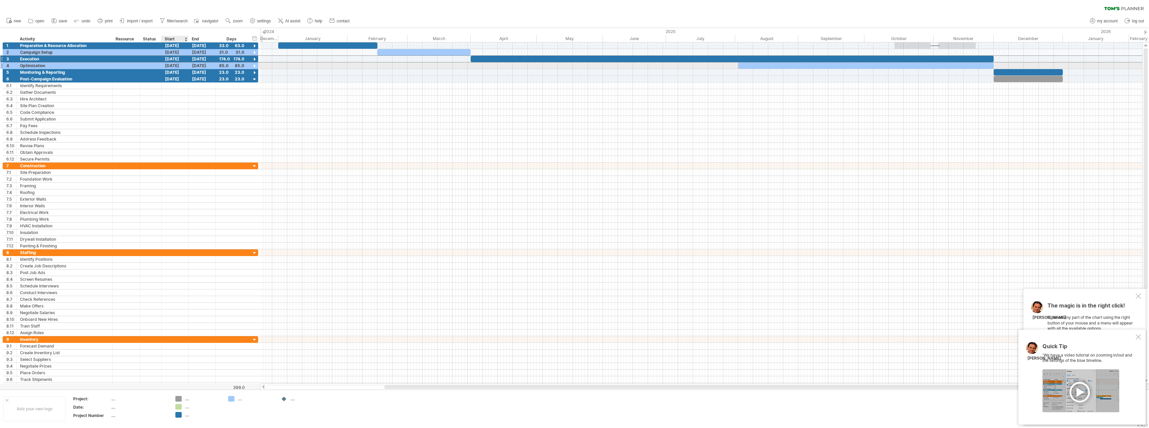
click at [179, 64] on div "[DATE]" at bounding box center [175, 65] width 27 height 6
click at [173, 72] on link "previous" at bounding box center [172, 74] width 5 height 5
click at [174, 73] on link "previous" at bounding box center [172, 74] width 5 height 5
click at [189, 94] on link "1" at bounding box center [189, 93] width 3 height 6
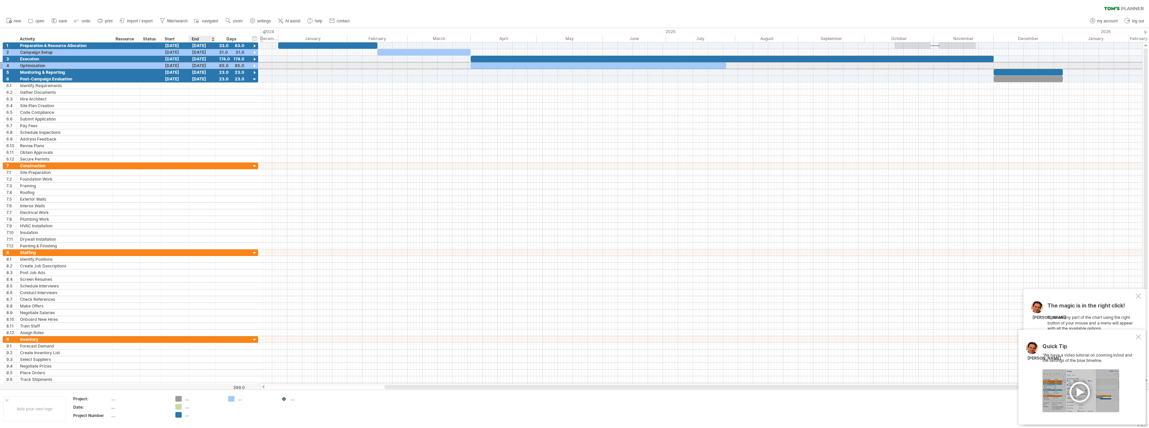
click at [208, 65] on div "[DATE]" at bounding box center [202, 65] width 27 height 6
click at [253, 74] on link "next" at bounding box center [252, 74] width 5 height 5
click at [253, 75] on link "next" at bounding box center [252, 74] width 5 height 5
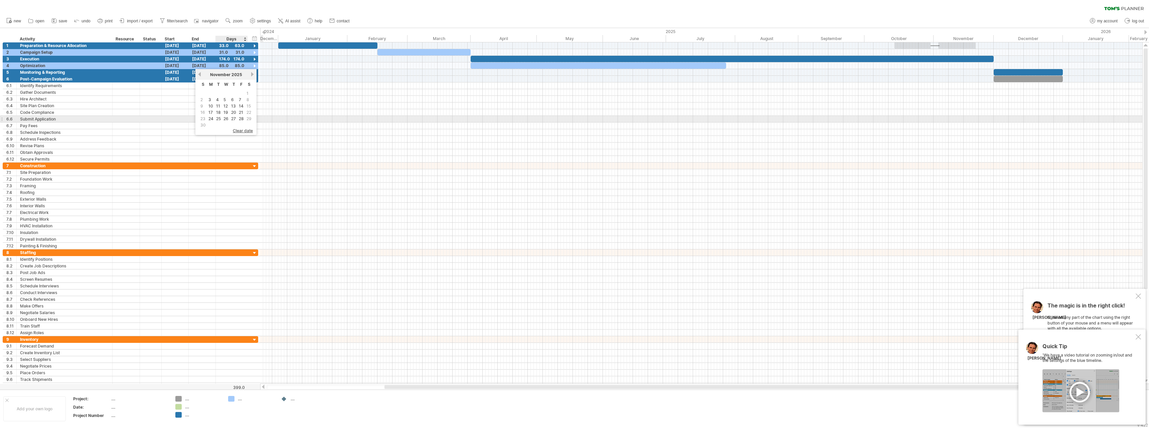
click at [242, 118] on link "28" at bounding box center [241, 119] width 6 height 6
click at [172, 73] on div "[DATE]" at bounding box center [175, 72] width 27 height 6
click at [173, 81] on link "previous" at bounding box center [172, 81] width 5 height 5
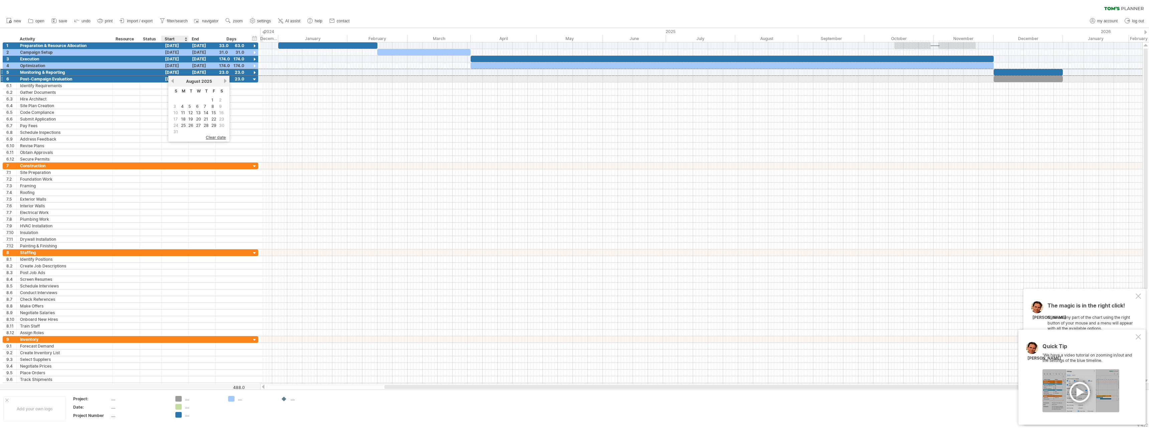
click at [173, 81] on link "previous" at bounding box center [172, 81] width 5 height 5
click at [226, 80] on link "next" at bounding box center [225, 81] width 5 height 5
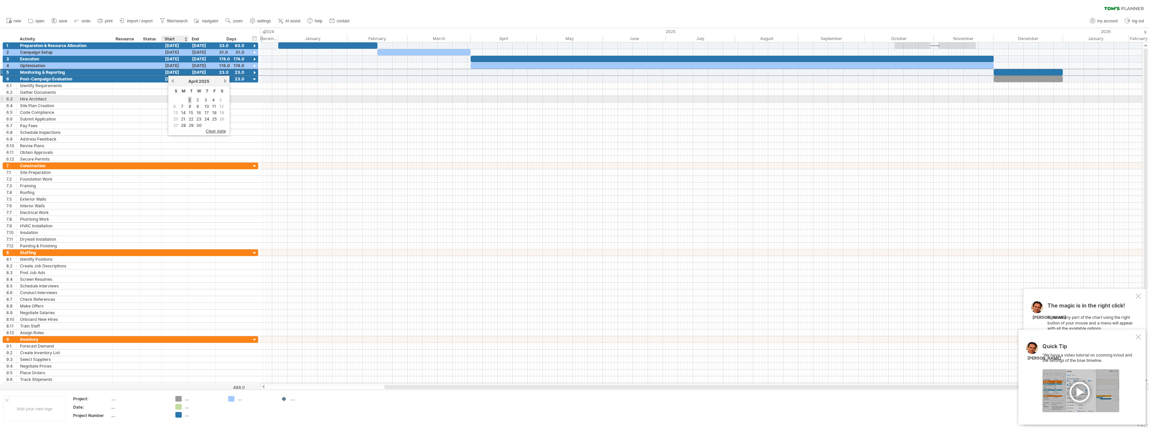
click at [190, 99] on link "1" at bounding box center [189, 100] width 3 height 6
click at [203, 71] on div "[DATE]" at bounding box center [202, 72] width 27 height 6
click at [251, 80] on link "next" at bounding box center [252, 81] width 5 height 5
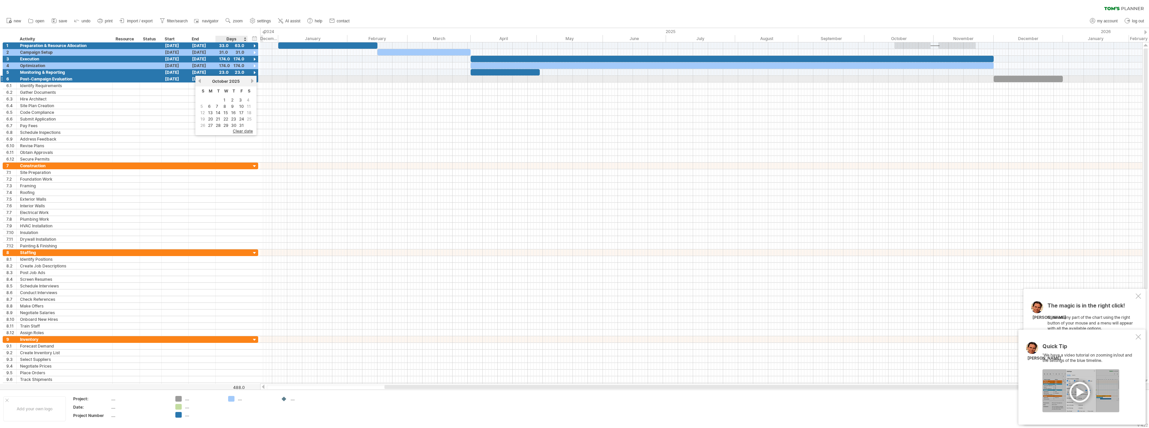
click at [251, 80] on link "next" at bounding box center [252, 81] width 5 height 5
click at [200, 81] on link "previous" at bounding box center [199, 81] width 5 height 5
click at [242, 125] on link "28" at bounding box center [241, 125] width 6 height 6
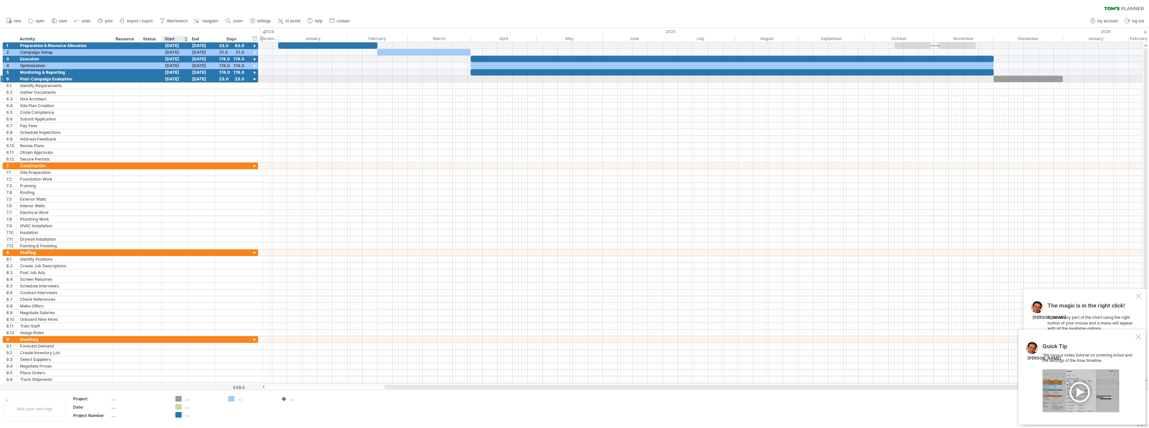
click at [181, 78] on div "[DATE]" at bounding box center [175, 79] width 27 height 6
click at [183, 106] on link "1" at bounding box center [181, 107] width 3 height 6
click at [919, 161] on span at bounding box center [1058, 160] width 5 height 5
click at [93, 78] on div "Post-Campaign Evaluation" at bounding box center [64, 79] width 89 height 6
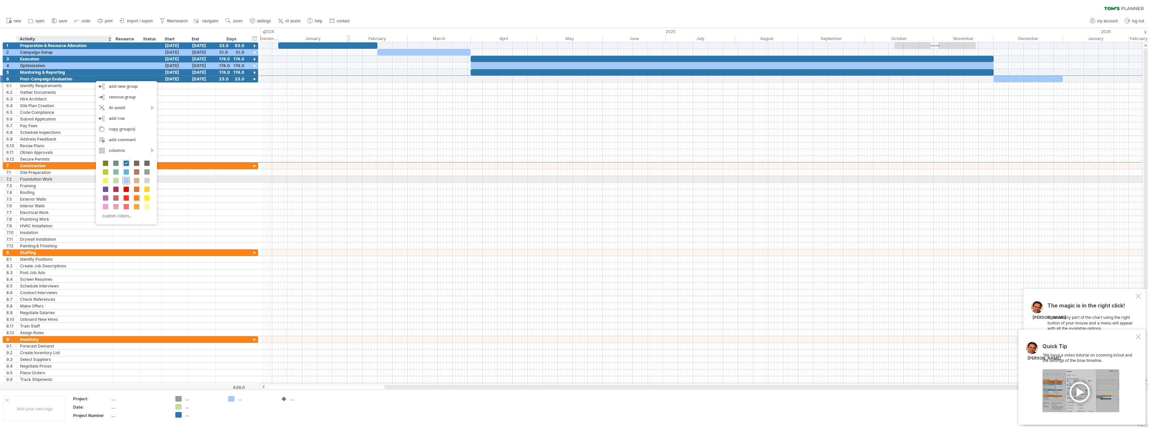
click at [128, 180] on span at bounding box center [126, 180] width 5 height 5
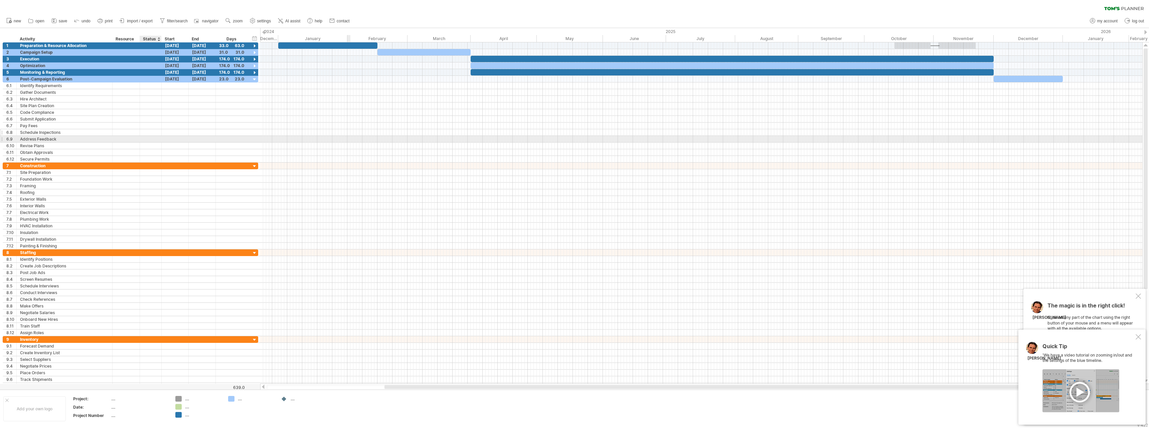
click at [149, 131] on div at bounding box center [150, 132] width 15 height 6
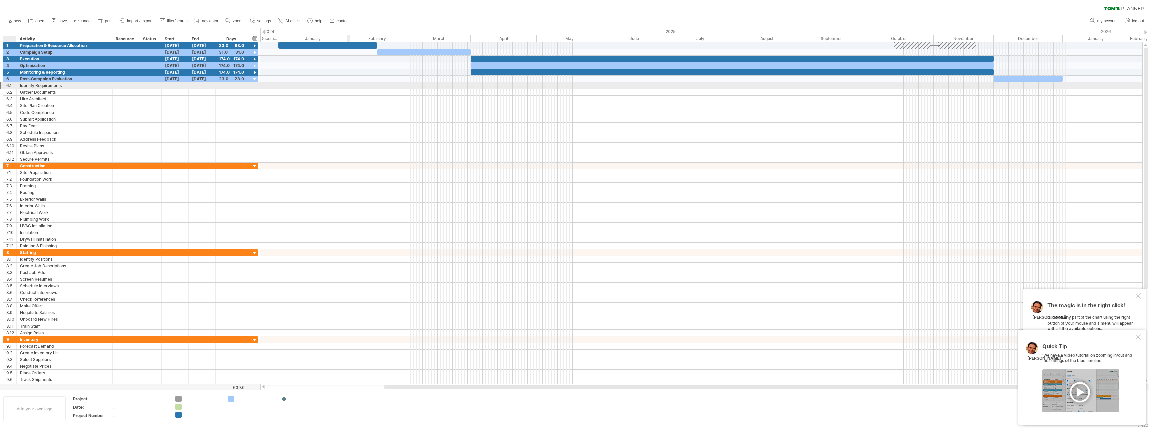
click at [10, 84] on div "6.1" at bounding box center [11, 86] width 10 height 6
click at [25, 87] on div "Identify Requirements" at bounding box center [64, 86] width 89 height 6
click at [65, 86] on input "**********" at bounding box center [64, 86] width 89 height 6
type input "*"
click at [254, 73] on div at bounding box center [255, 73] width 6 height 6
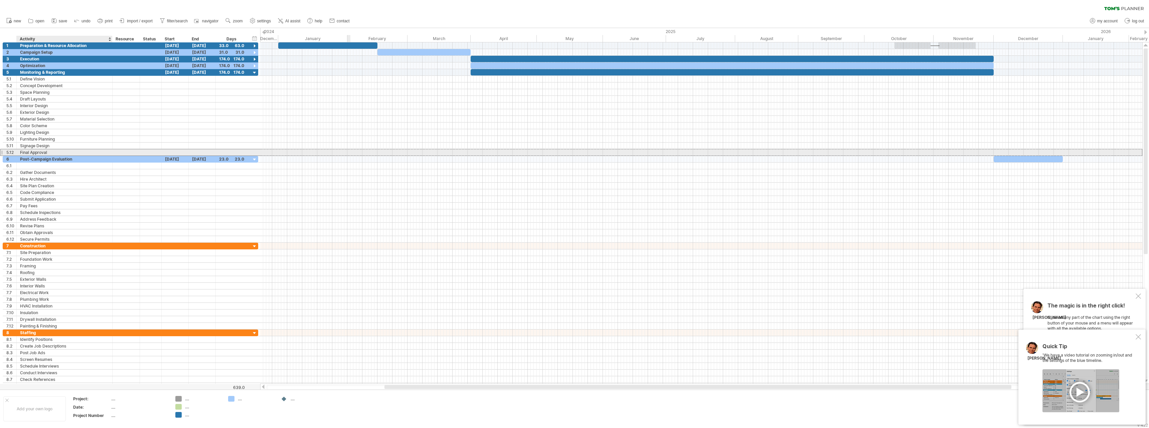
click at [103, 152] on div "Final Approval" at bounding box center [64, 152] width 89 height 6
drag, startPoint x: 47, startPoint y: 78, endPoint x: 48, endPoint y: 82, distance: 4.3
click at [47, 79] on div "Define Vision" at bounding box center [64, 79] width 89 height 6
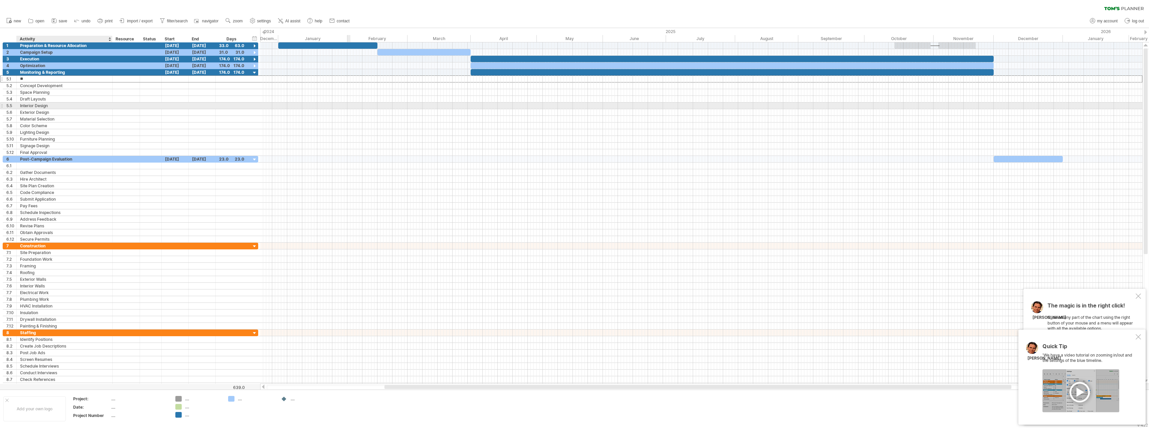
type input "*"
click at [255, 73] on div at bounding box center [255, 73] width 6 height 6
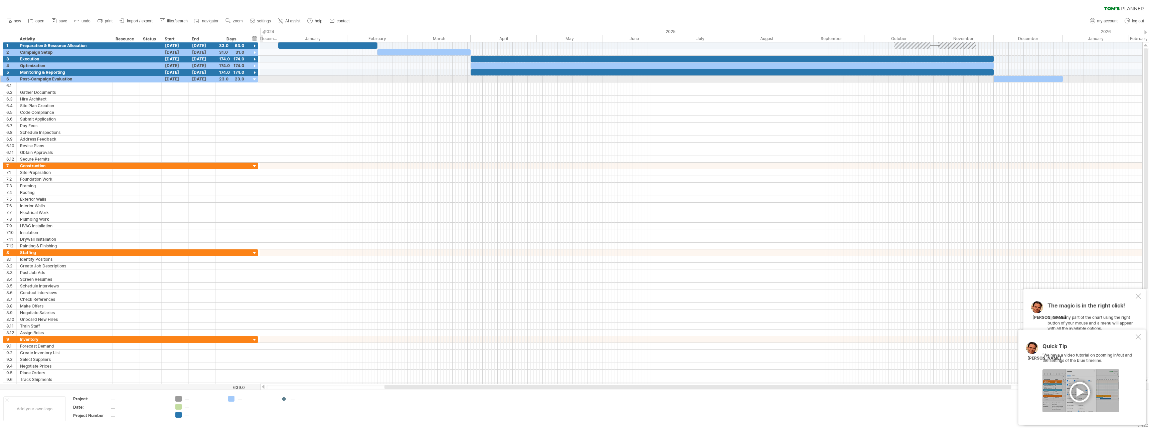
click at [254, 80] on div at bounding box center [255, 80] width 6 height 6
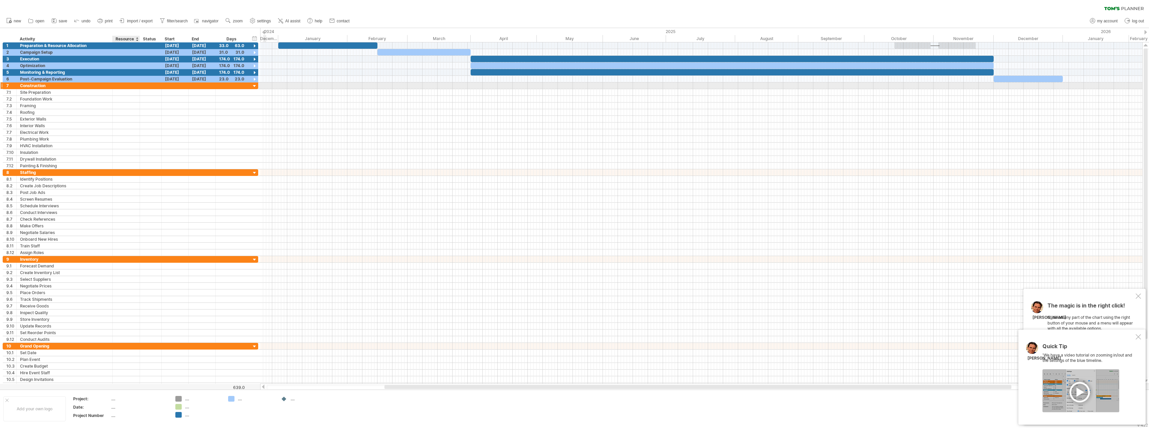
click at [128, 86] on div at bounding box center [126, 86] width 20 height 6
click at [163, 187] on span at bounding box center [161, 188] width 5 height 5
